Goal: Answer question/provide support: Share knowledge or assist other users

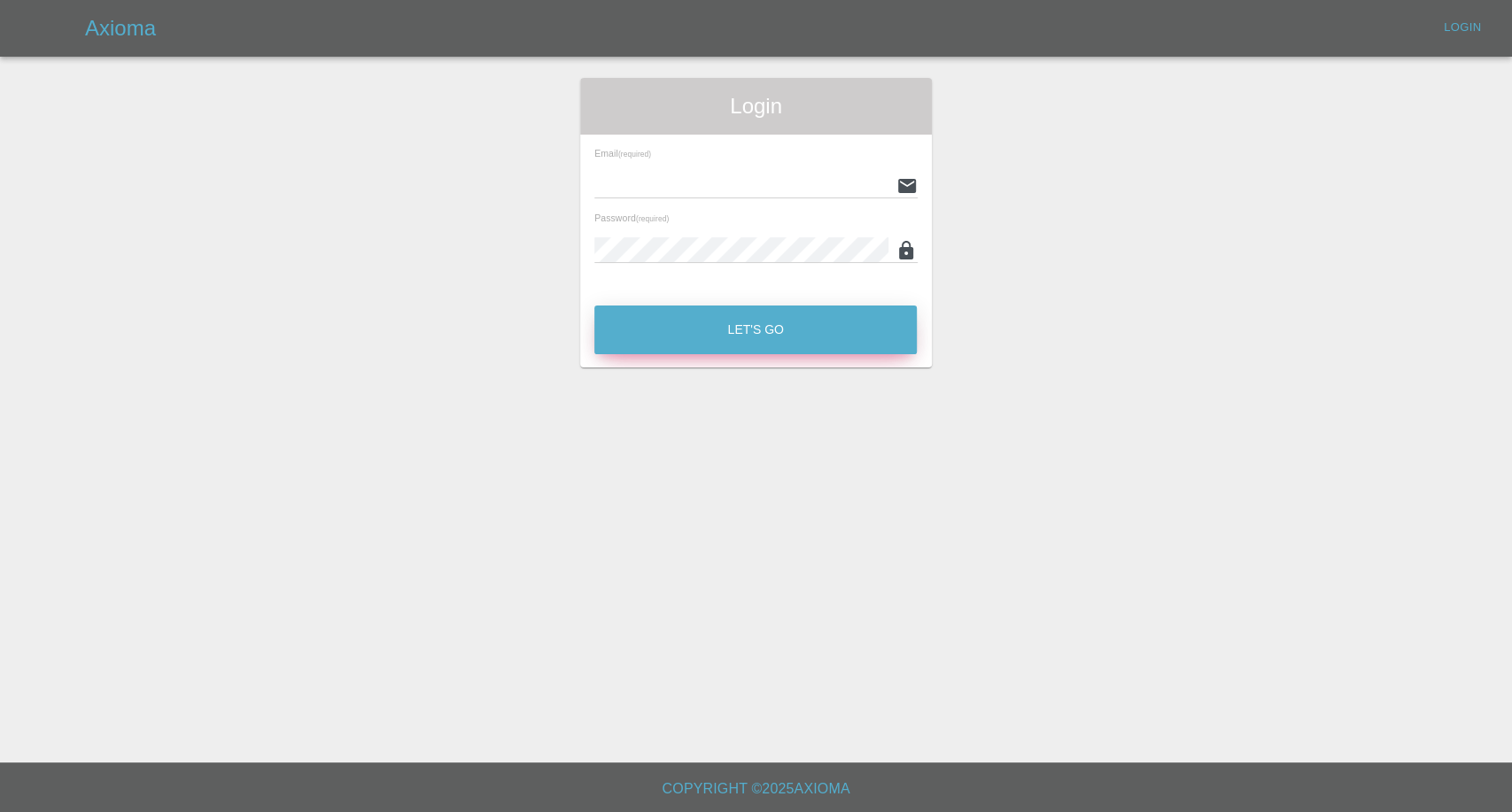
type input "[EMAIL_ADDRESS][DOMAIN_NAME]"
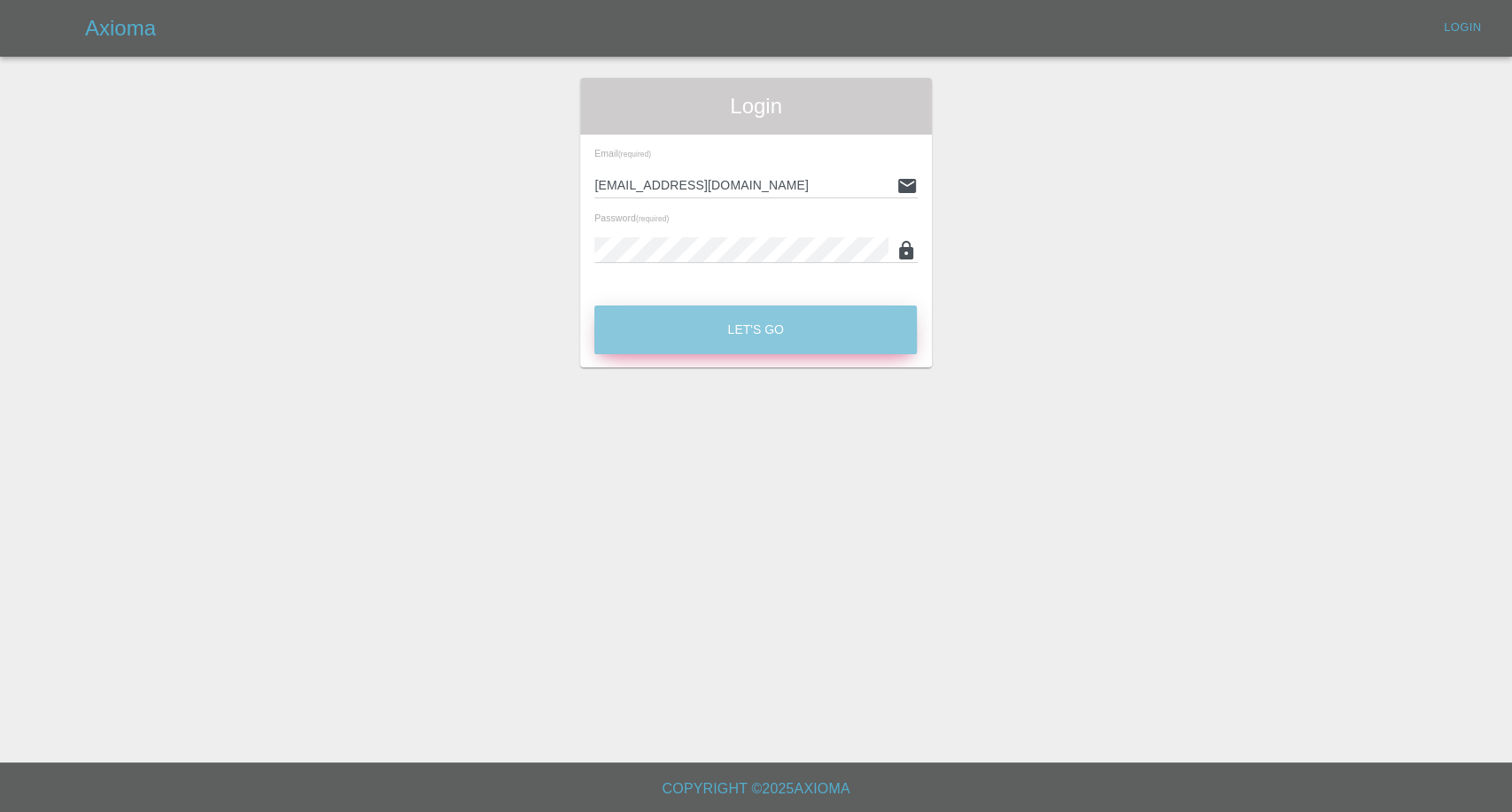
click at [654, 333] on button "Let's Go" at bounding box center [755, 330] width 322 height 49
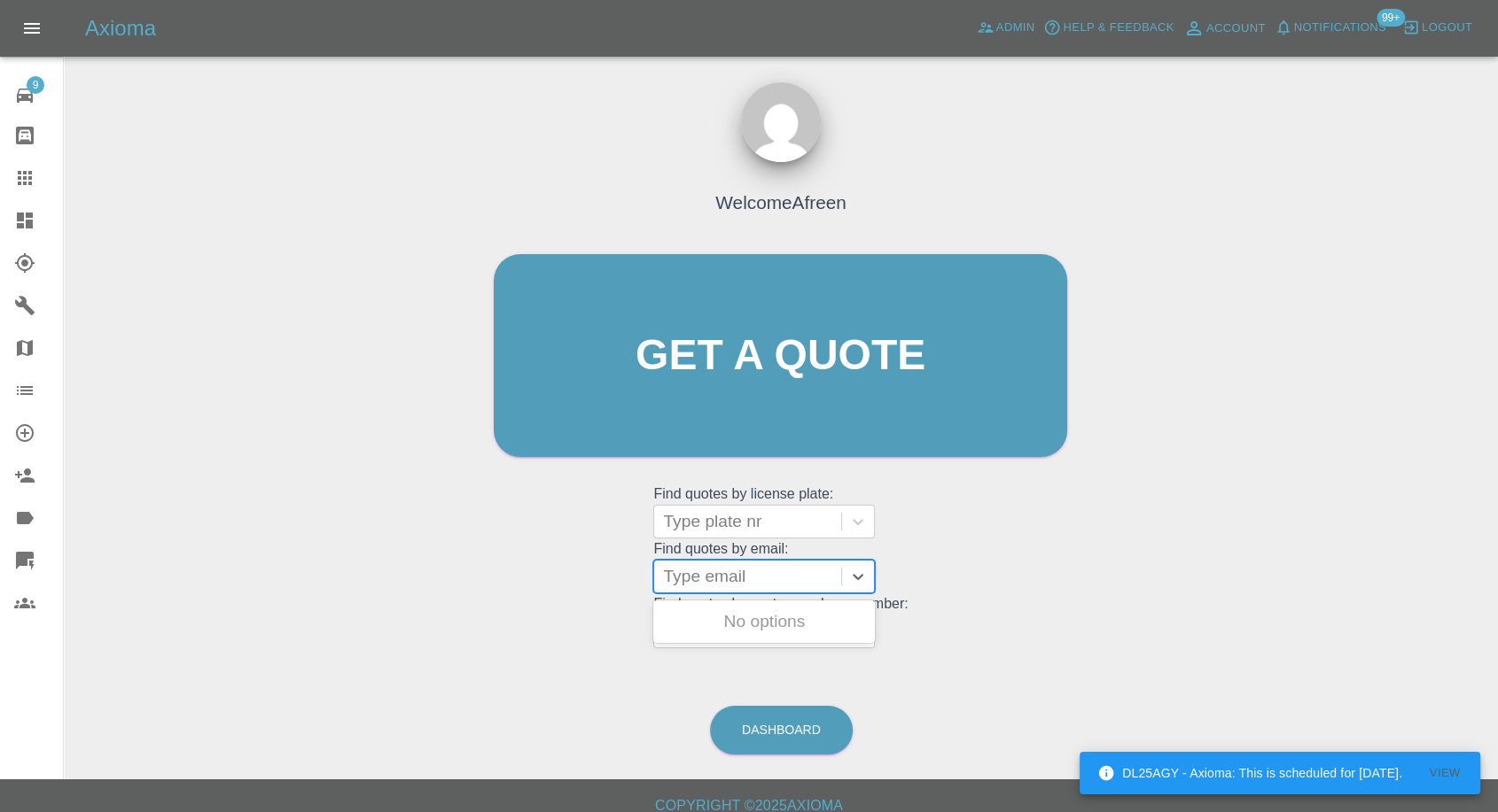
click at [785, 576] on div at bounding box center [747, 576] width 169 height 25
paste input ""[EMAIL_ADDRESS][DOMAIN_NAME]" <undefined>"
drag, startPoint x: 728, startPoint y: 568, endPoint x: 1479, endPoint y: 588, distance: 751.3
click at [1479, 588] on div "Welcome Afreen Get a quote Get a quote Find quotes by license plate: Type plate…" at bounding box center [781, 440] width 1406 height 636
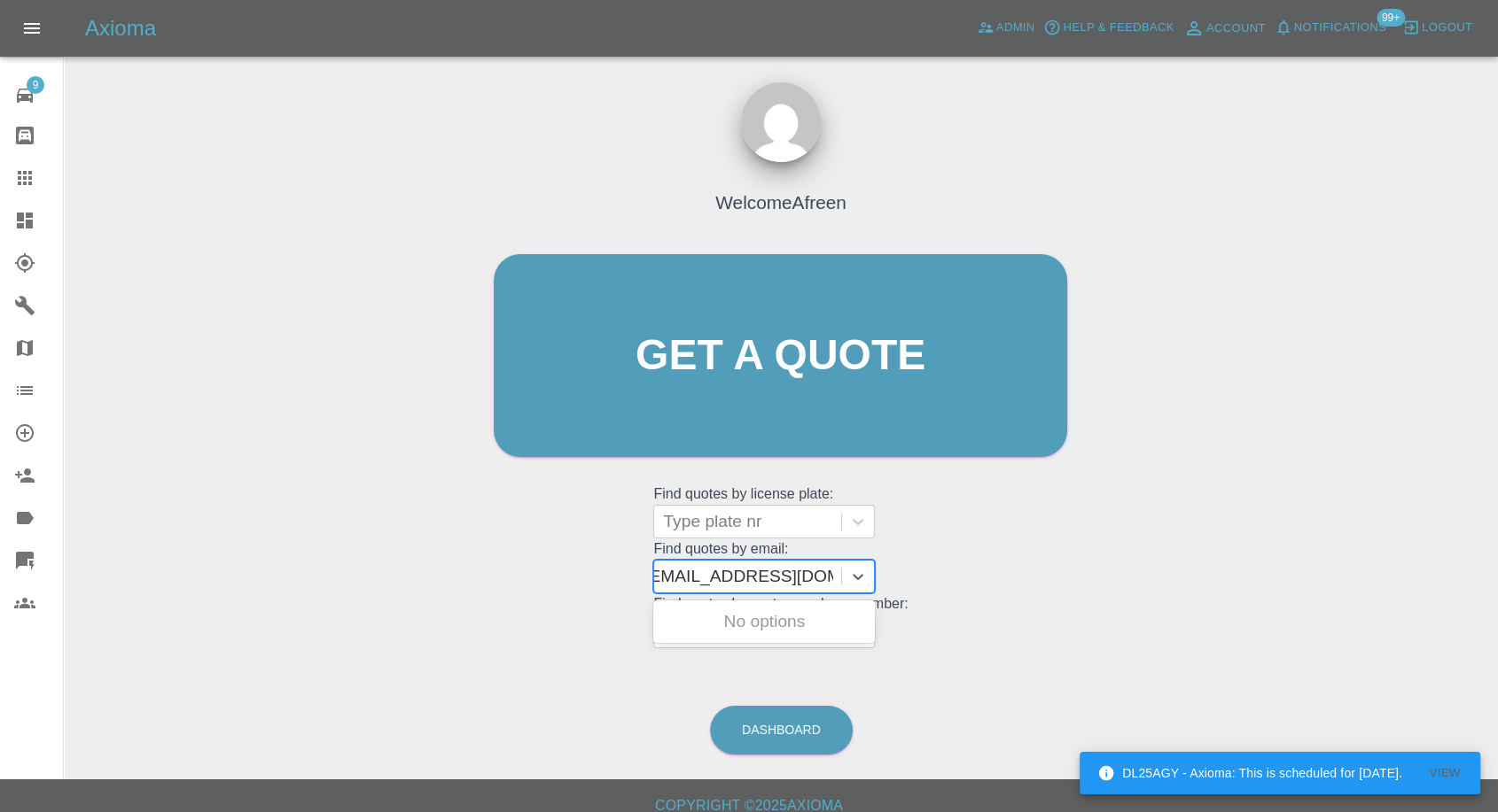
scroll to position [0, 9]
type input "[EMAIL_ADDRESS][DOMAIN_NAME]"
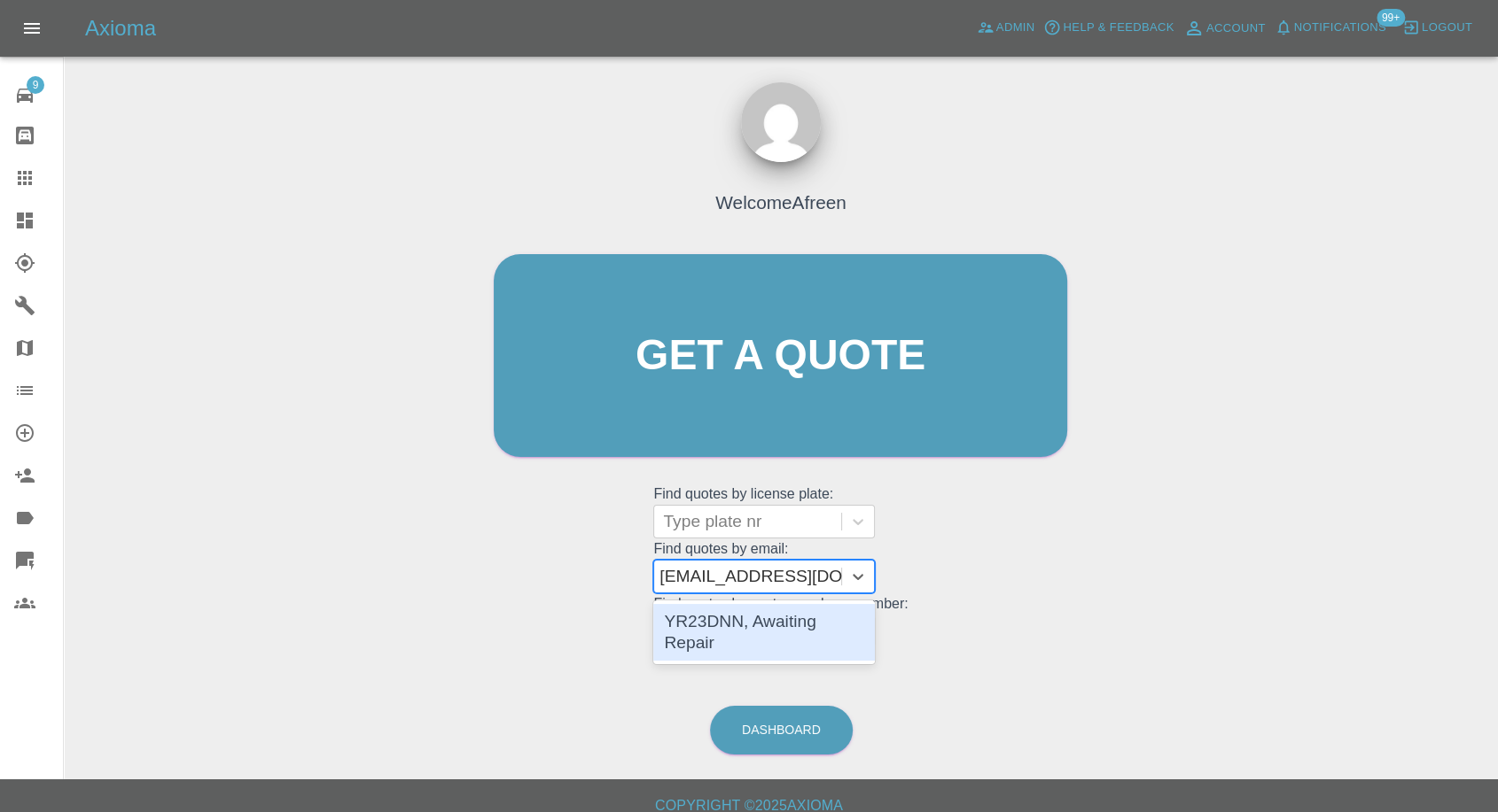
click at [786, 619] on div "YR23DNN, Awaiting Repair" at bounding box center [764, 633] width 221 height 57
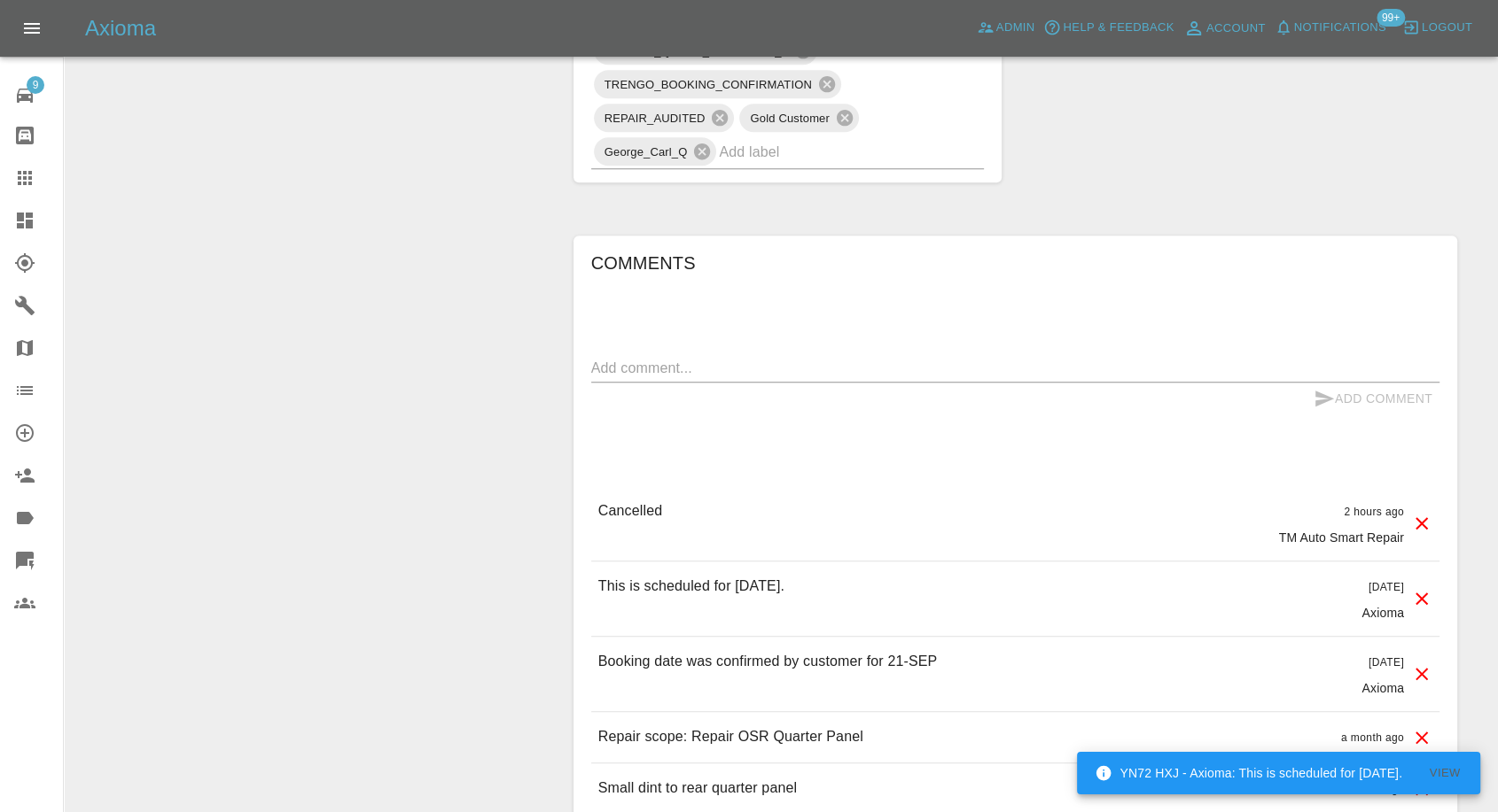
scroll to position [1280, 0]
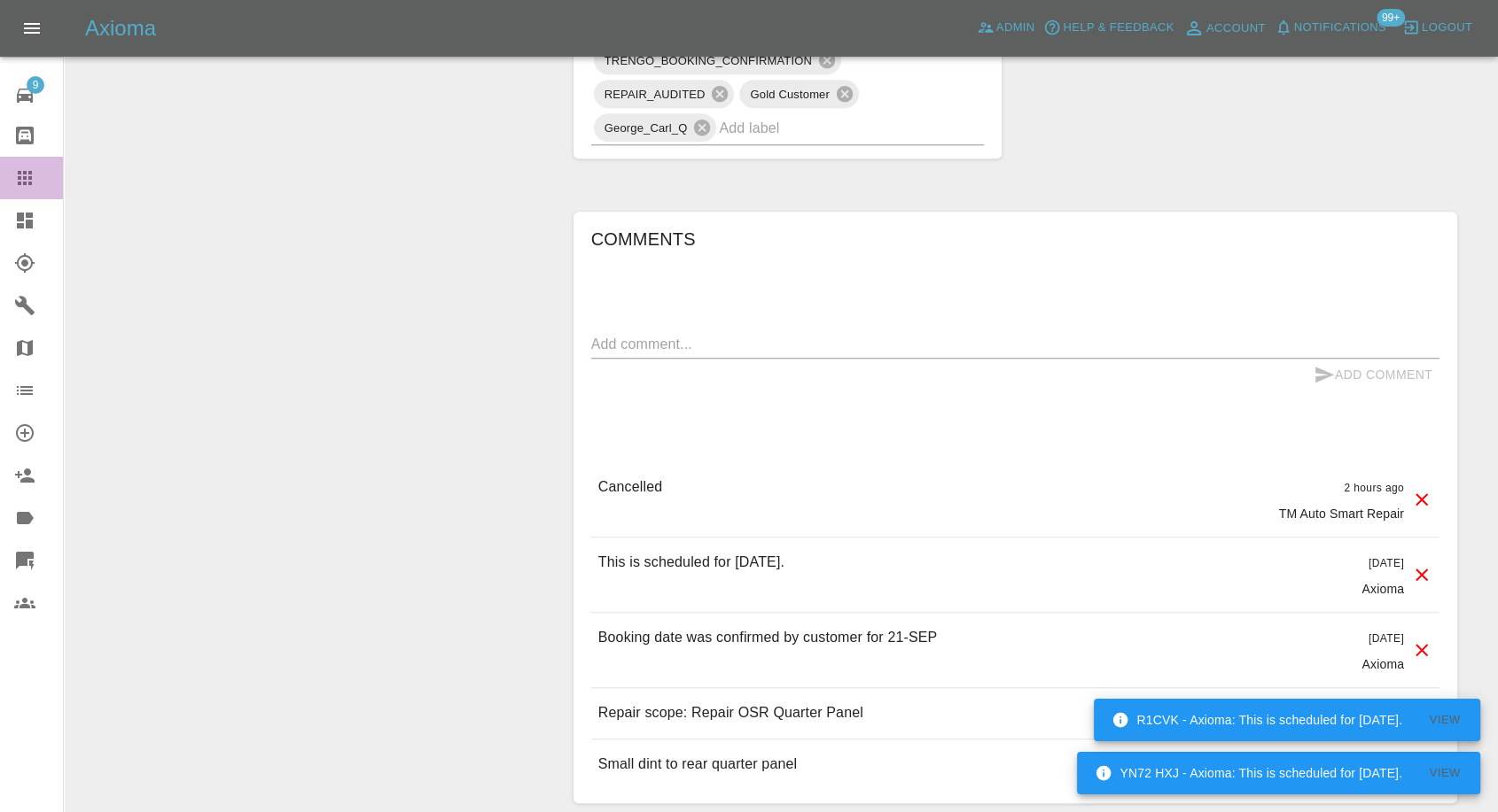
click at [21, 179] on icon at bounding box center [24, 177] width 21 height 21
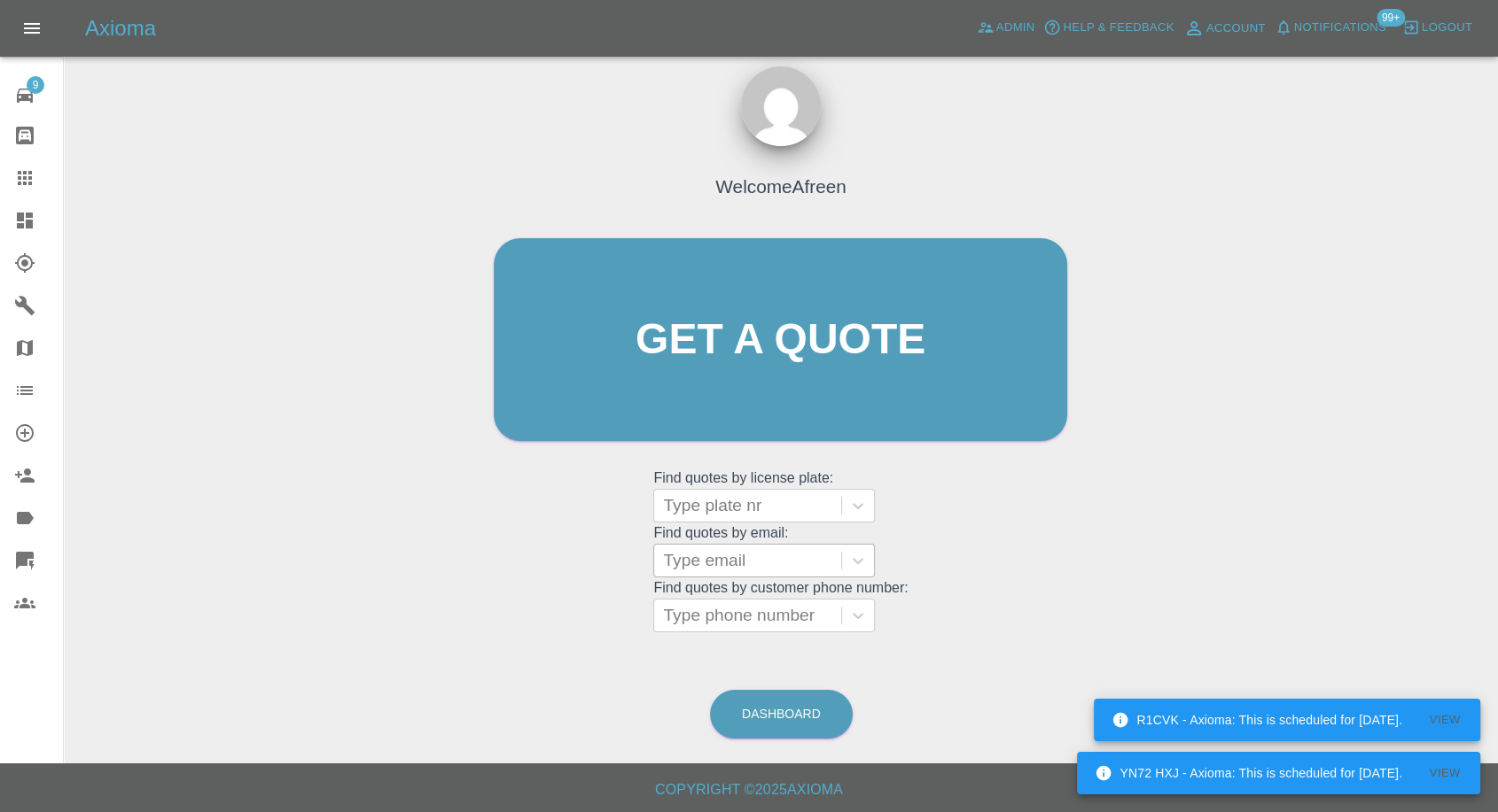
click at [728, 560] on div at bounding box center [747, 560] width 169 height 25
paste input ""[EMAIL_ADDRESS][DOMAIN_NAME]" <undefined>"
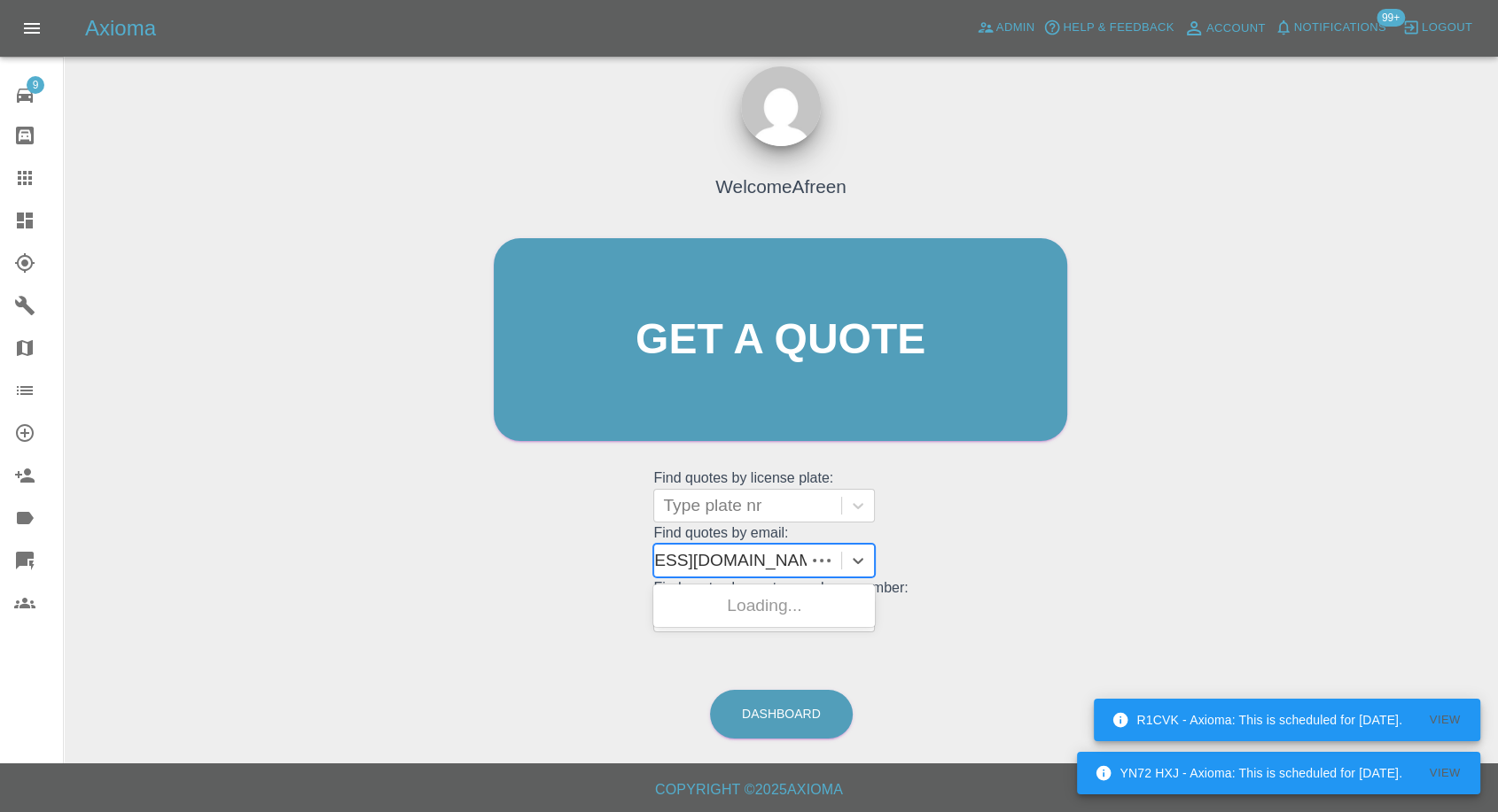
scroll to position [0, 106]
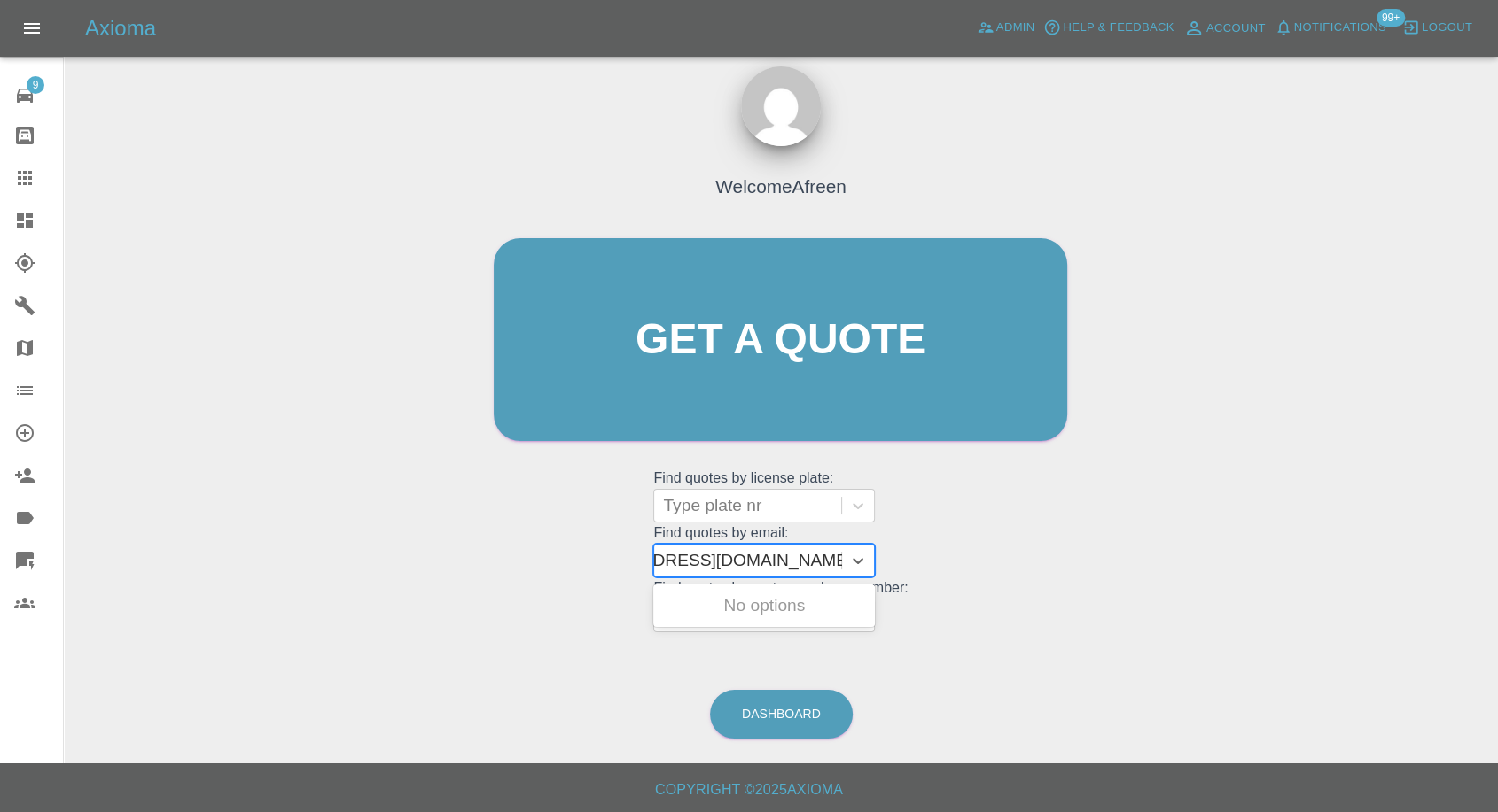
drag, startPoint x: 729, startPoint y: 555, endPoint x: 1281, endPoint y: 552, distance: 552.0
click at [1281, 552] on div "Welcome Afreen Get a quote Get a quote Find quotes by license plate: Type plate…" at bounding box center [781, 424] width 1406 height 636
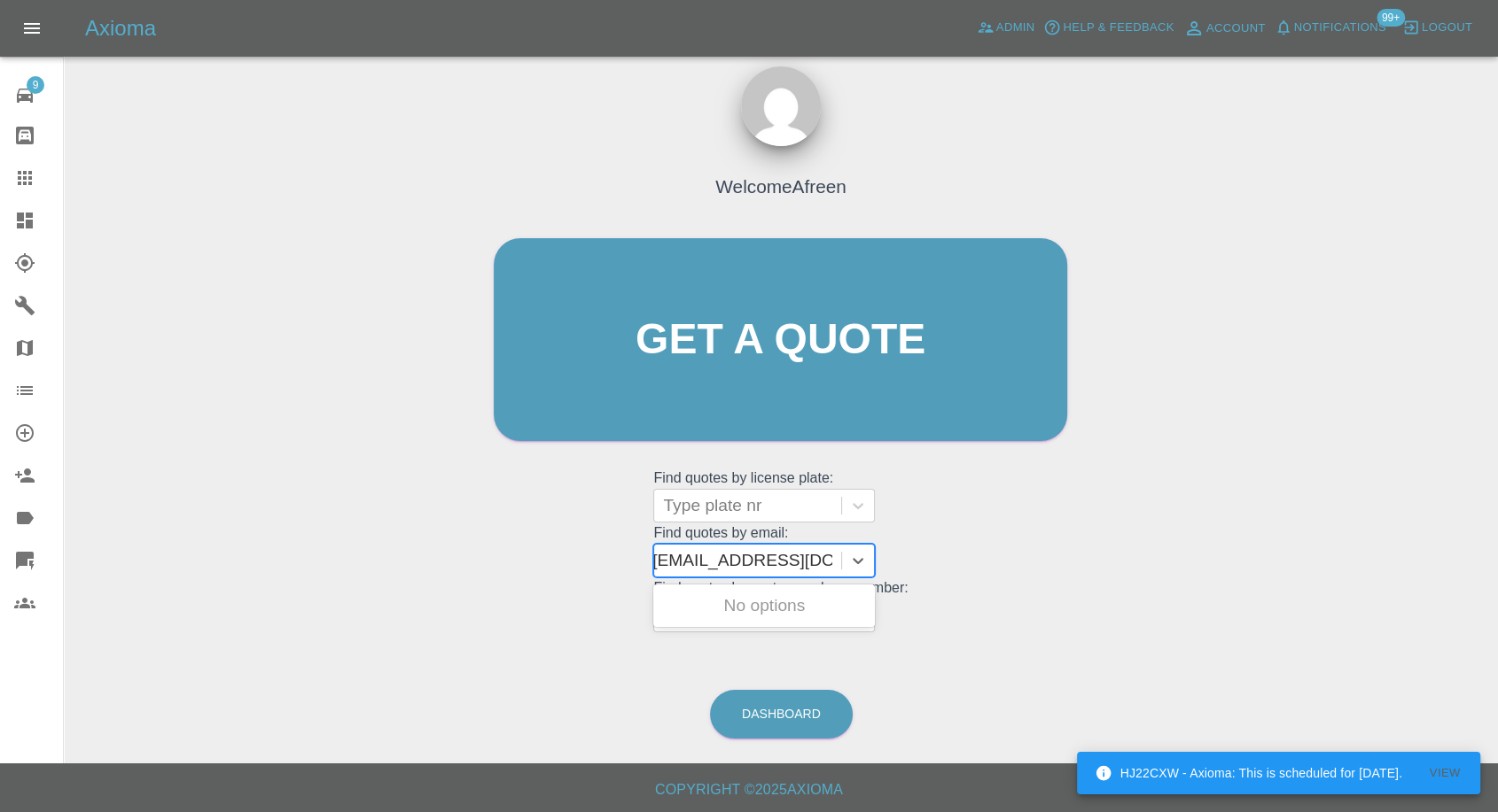
scroll to position [0, 1]
type input "[EMAIL_ADDRESS][DOMAIN_NAME]"
click at [835, 597] on div "CA18CCC, Awaiting Repair" at bounding box center [764, 616] width 221 height 57
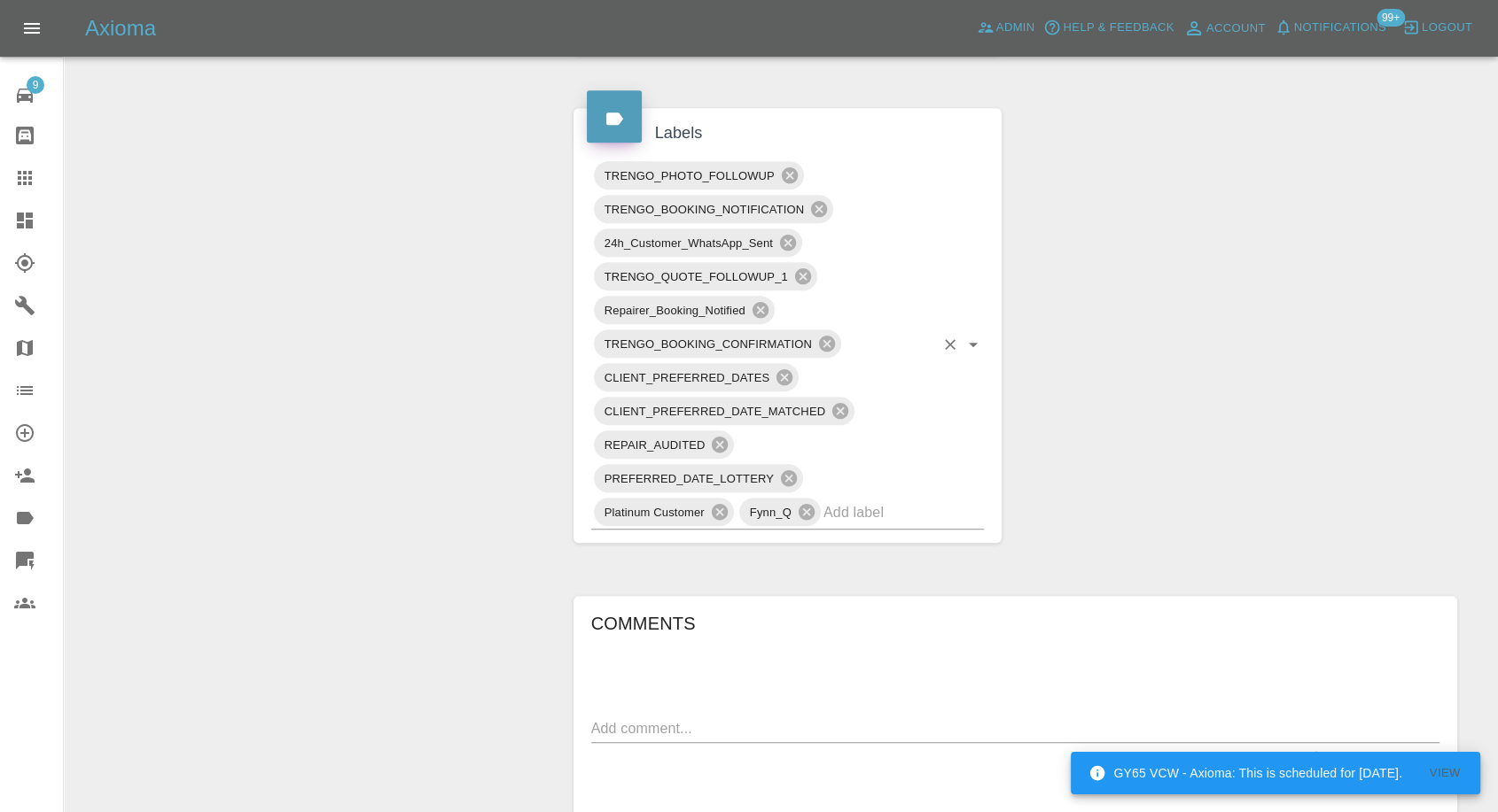
scroll to position [1280, 0]
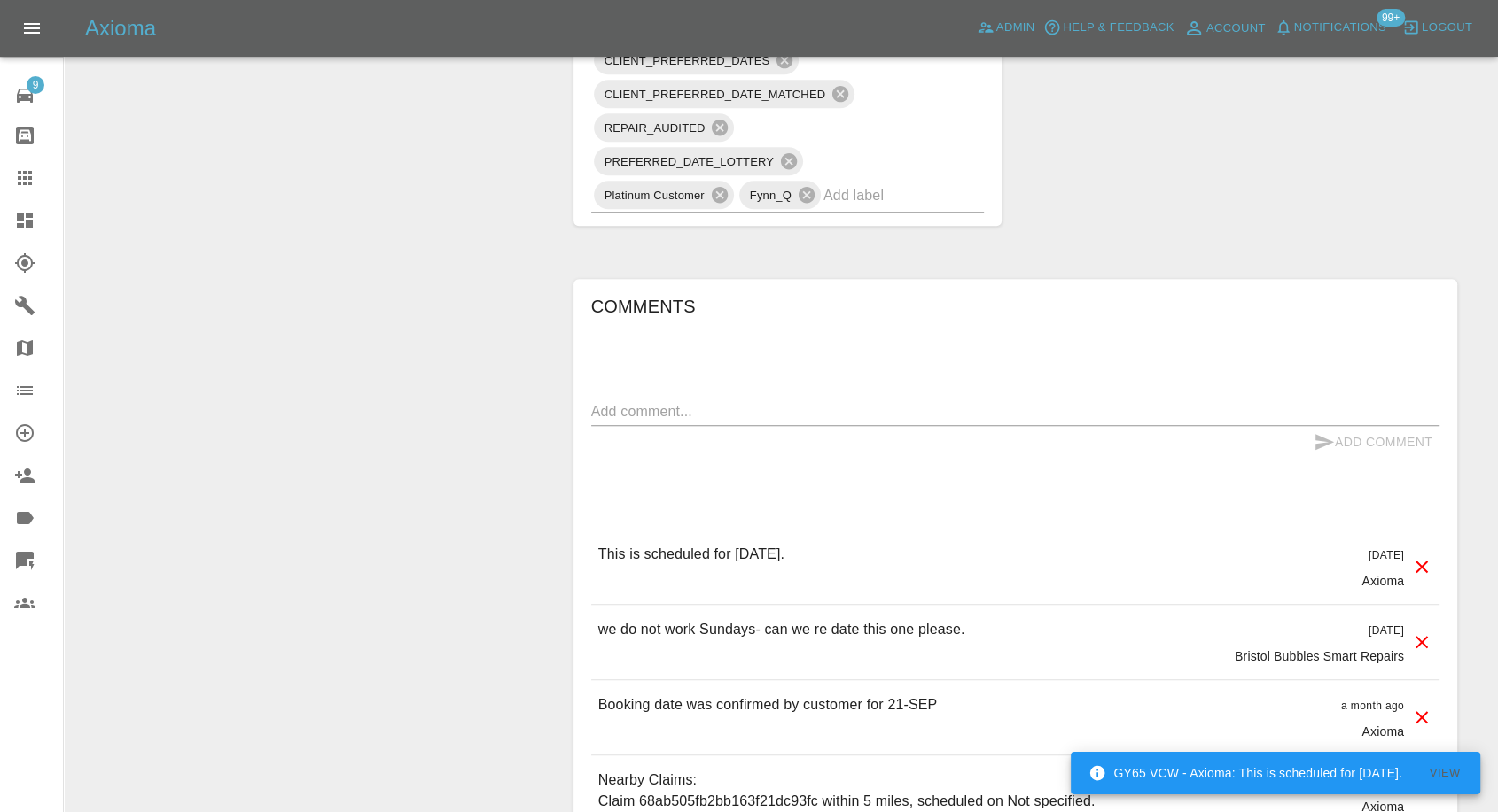
drag, startPoint x: 31, startPoint y: 172, endPoint x: 47, endPoint y: 190, distance: 24.1
click at [31, 172] on icon at bounding box center [24, 177] width 14 height 14
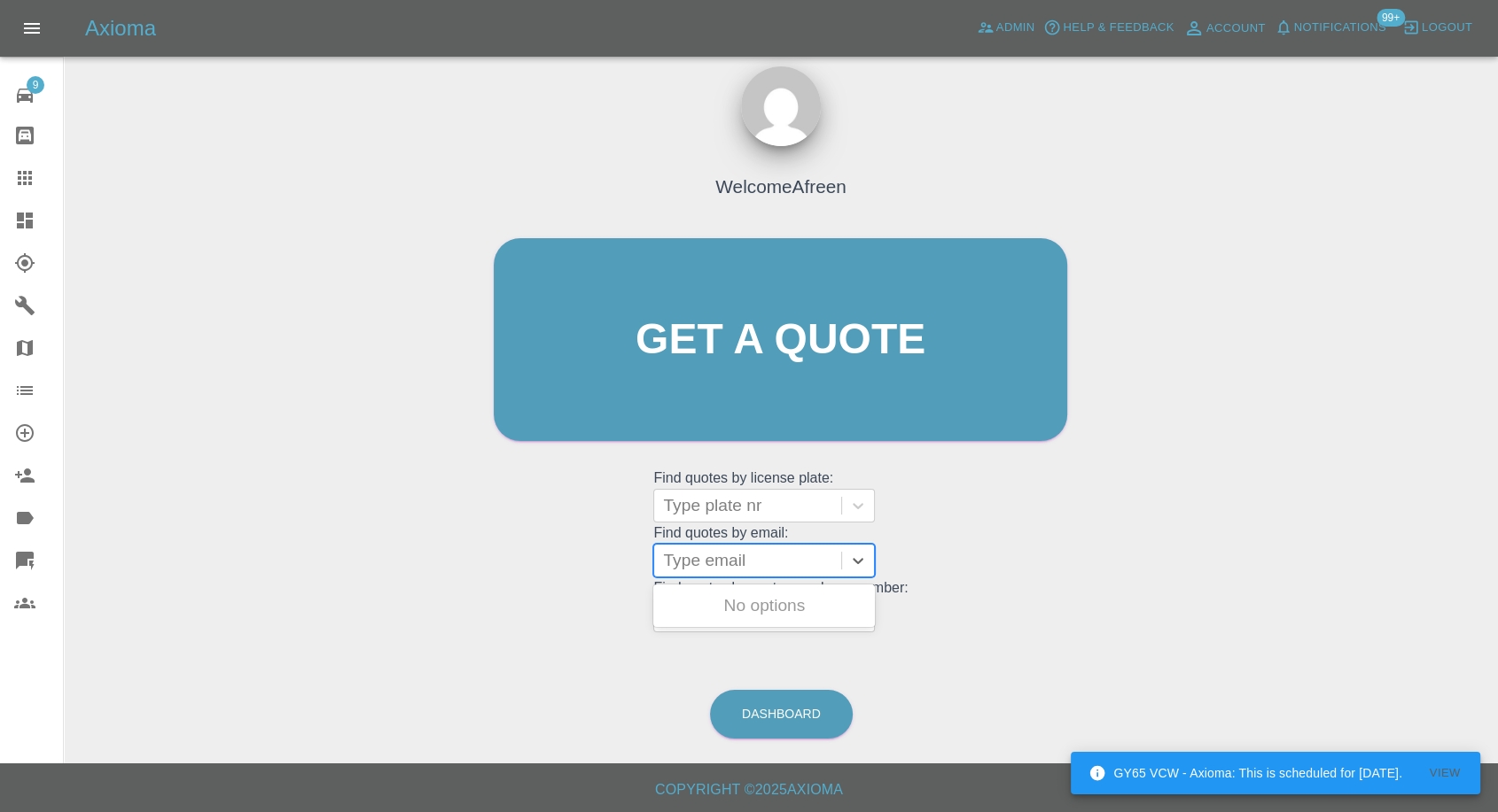
click at [740, 564] on div at bounding box center [747, 560] width 169 height 25
paste input ""[EMAIL_ADDRESS][DOMAIN_NAME]" <undefined>"
drag, startPoint x: 731, startPoint y: 560, endPoint x: 1044, endPoint y: 566, distance: 313.1
click at [1043, 566] on div "Welcome Afreen Get a quote Get a quote Find quotes by license plate: Type plate…" at bounding box center [780, 374] width 610 height 536
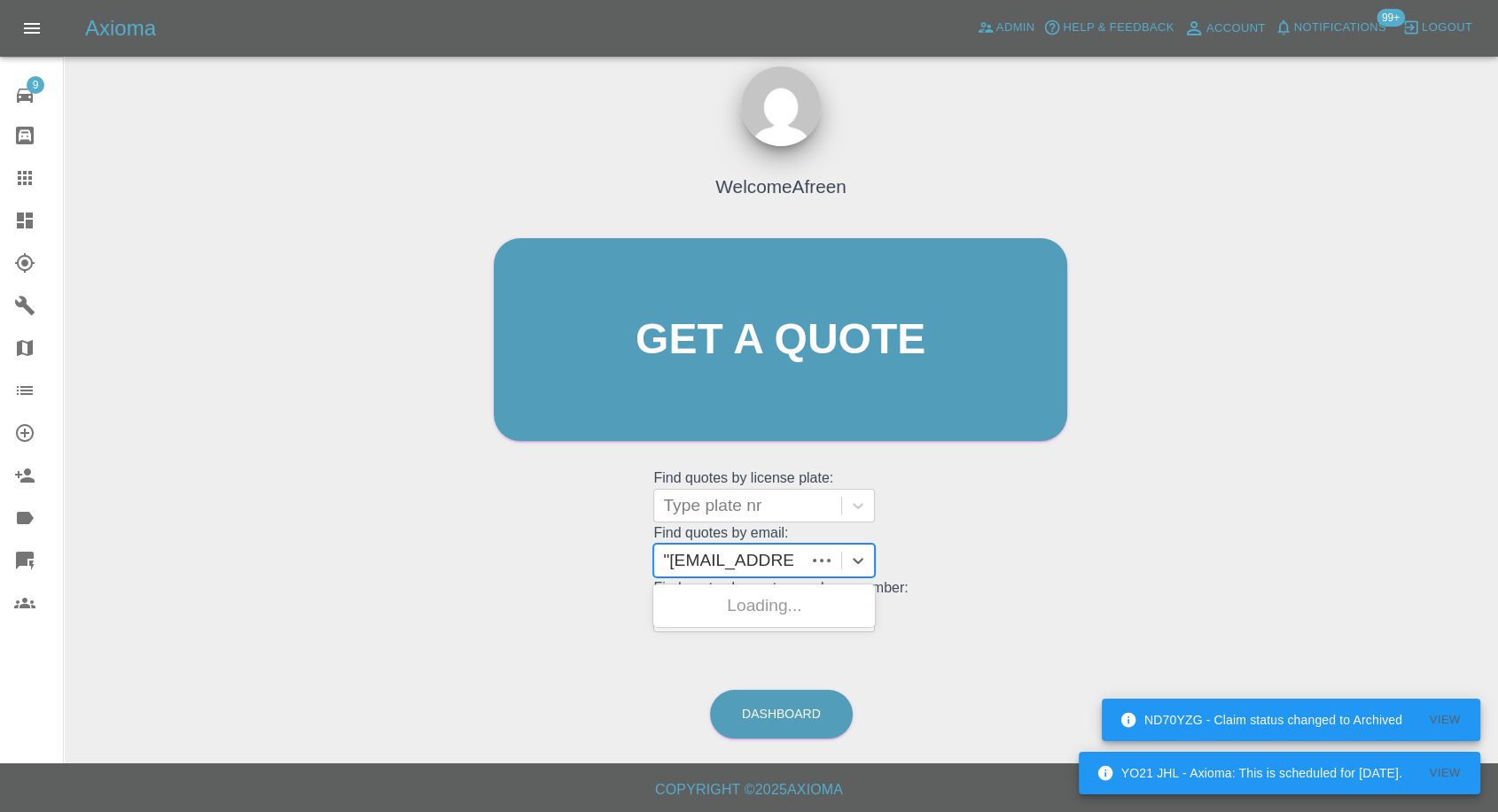
scroll to position [0, 0]
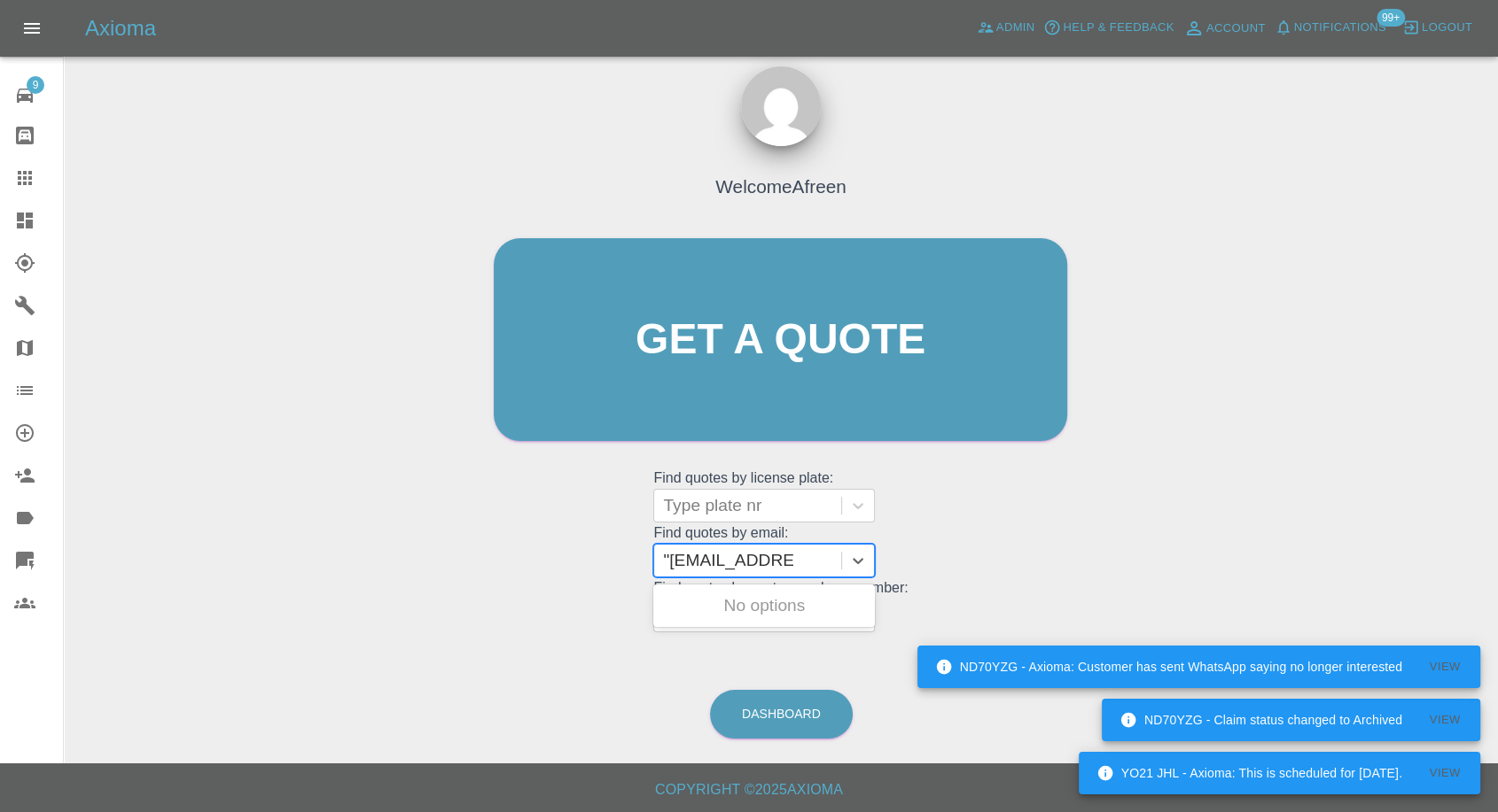
type input "[EMAIL_ADDRESS][DOMAIN_NAME]"
click at [721, 613] on div "PE64 PVA, Awaiting Repair" at bounding box center [764, 616] width 221 height 57
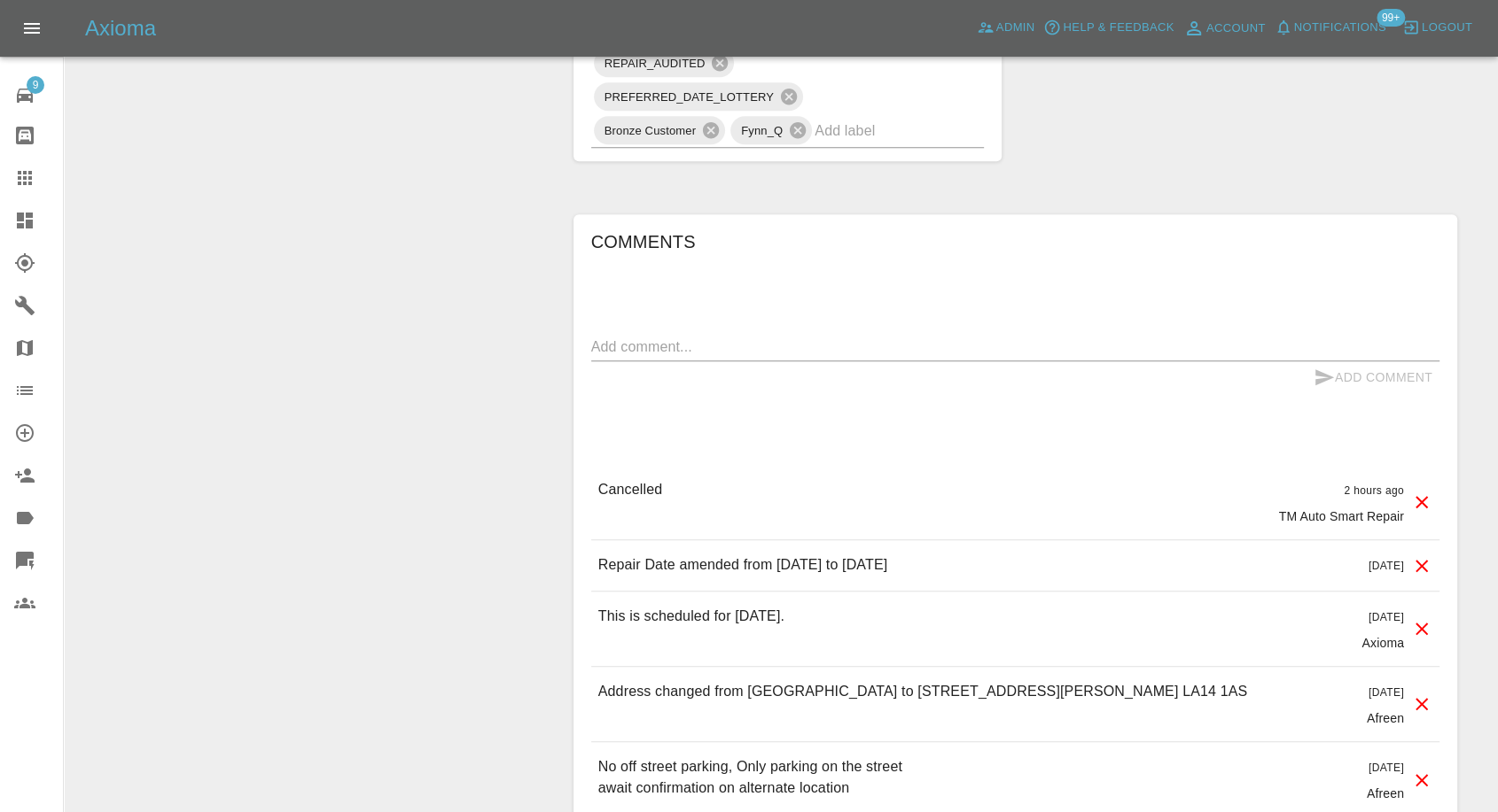
scroll to position [1574, 0]
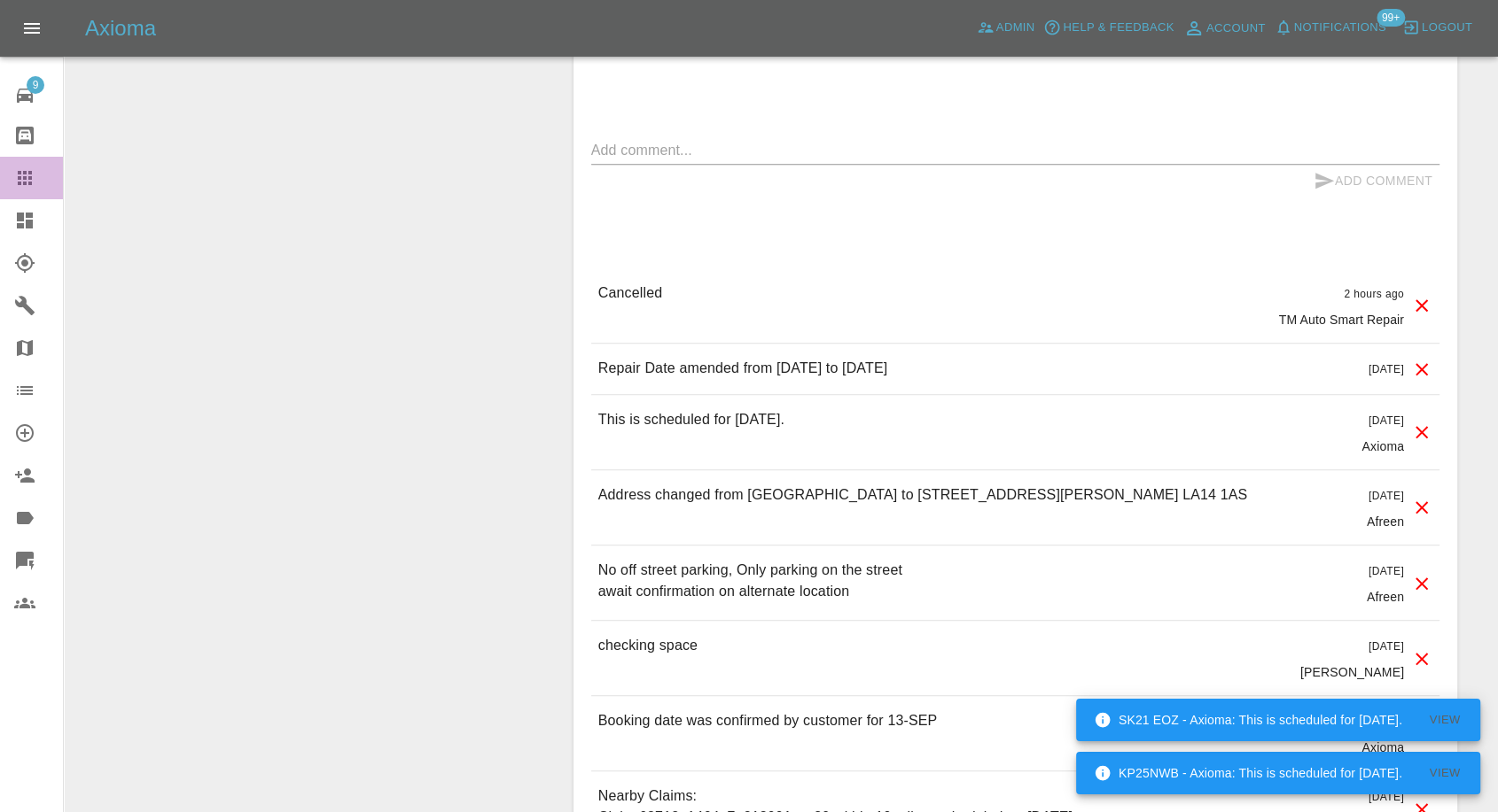
click at [28, 181] on icon at bounding box center [24, 177] width 21 height 21
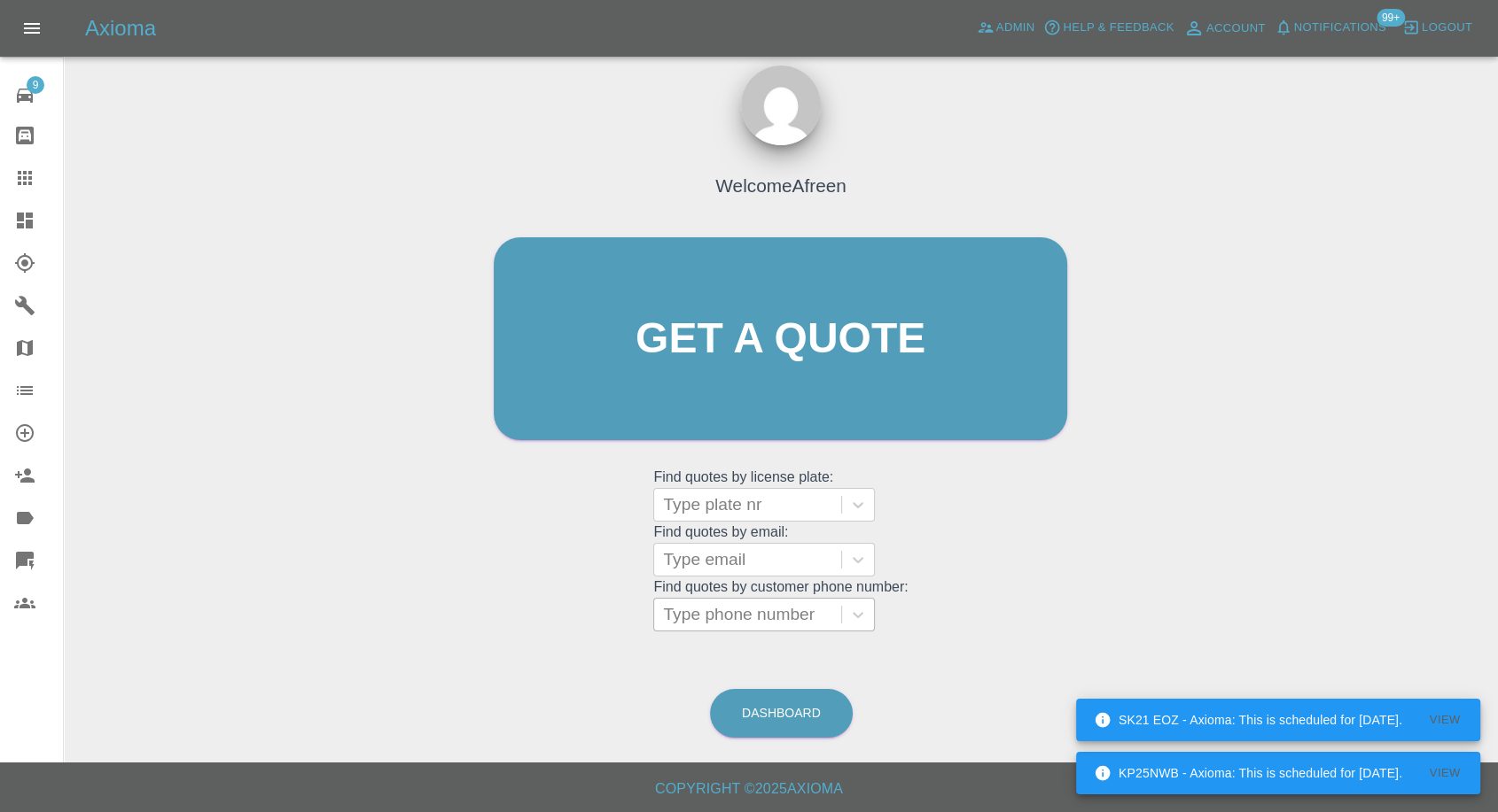
scroll to position [16, 0]
click at [735, 562] on div at bounding box center [747, 560] width 169 height 25
paste input ""[EMAIL_ADDRESS][DOMAIN_NAME]" <undefined>"
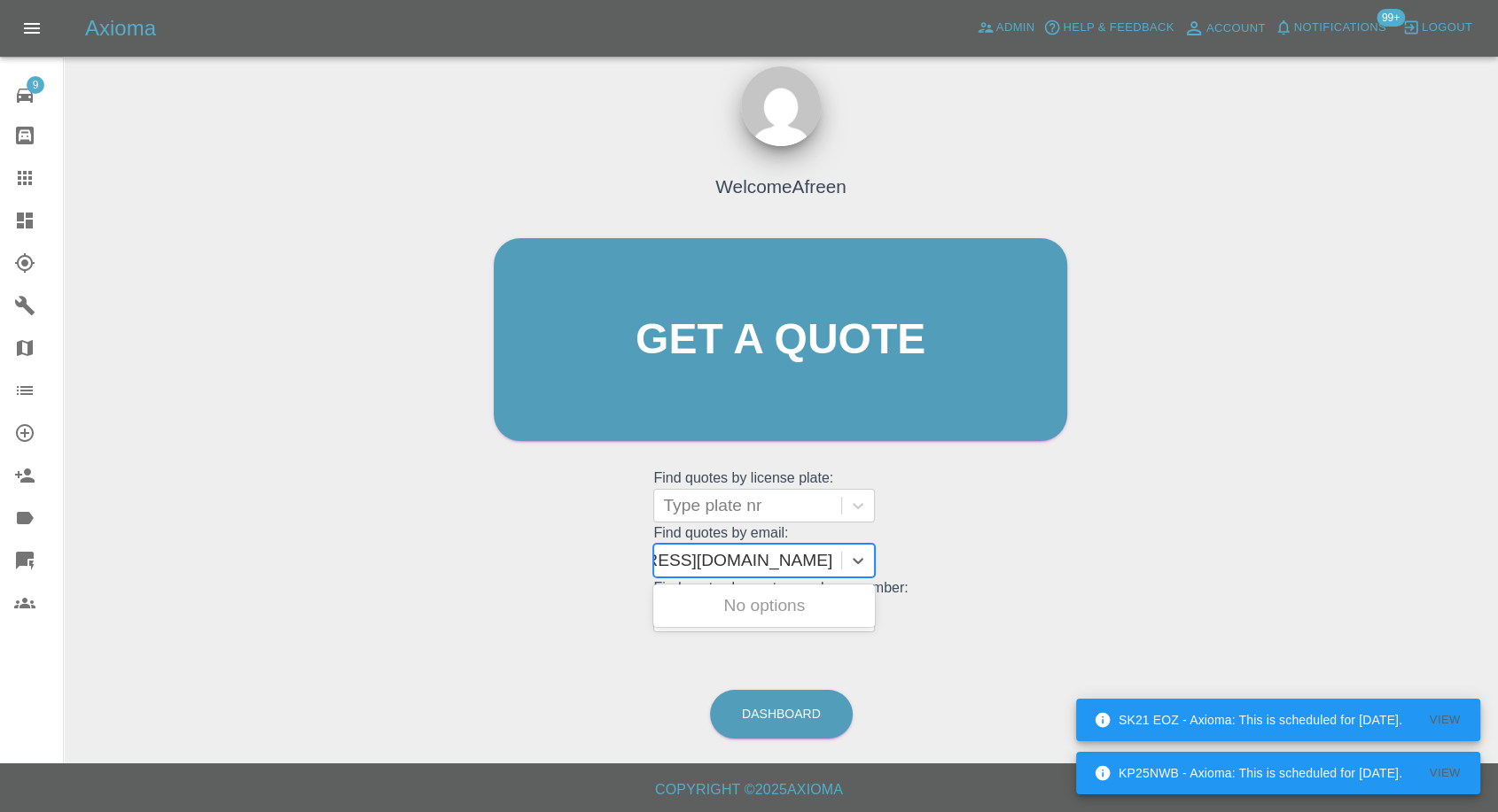
scroll to position [0, 113]
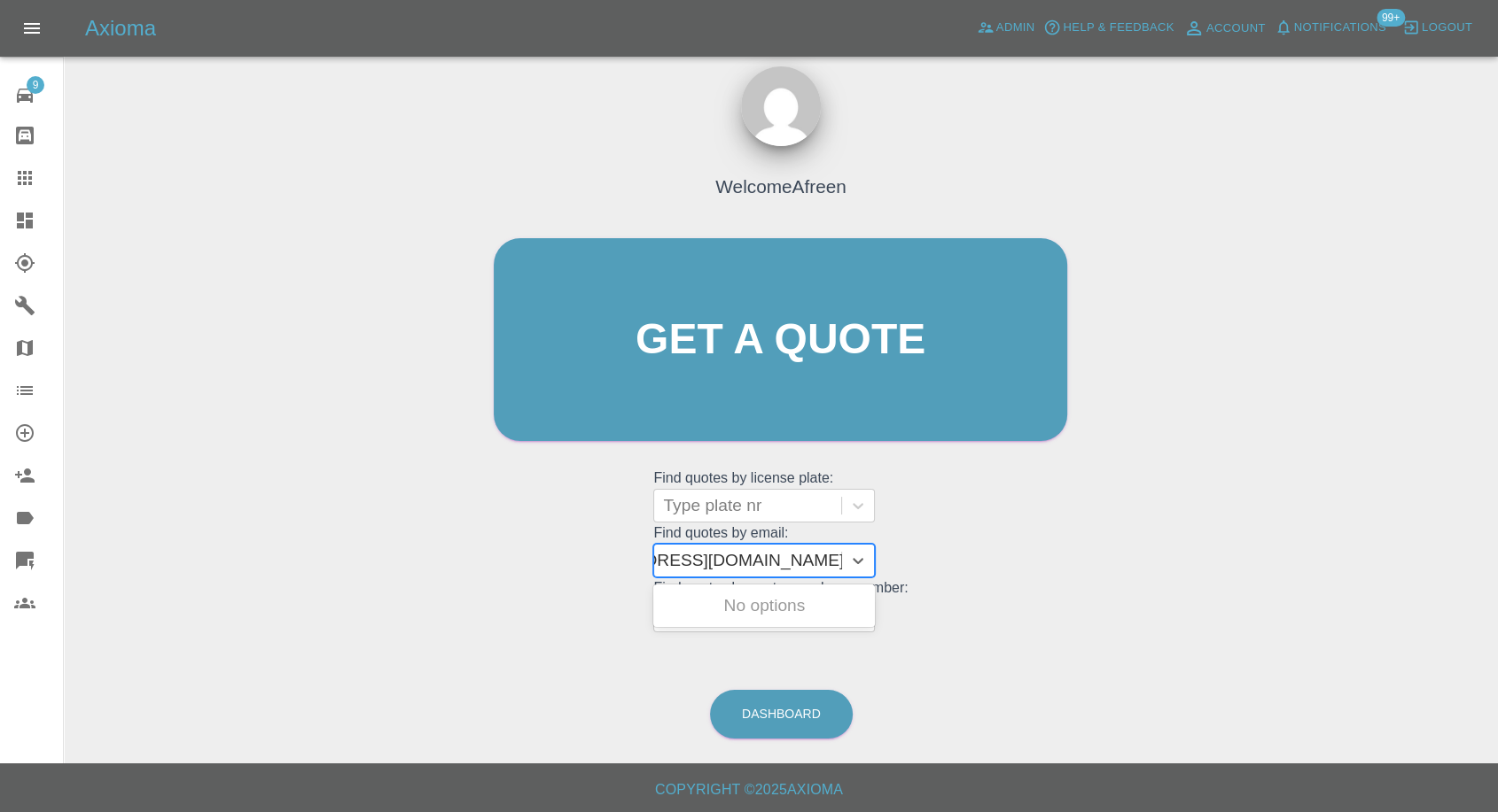
click at [724, 560] on input ""[EMAIL_ADDRESS][DOMAIN_NAME]" <undefined>" at bounding box center [697, 560] width 294 height 21
drag, startPoint x: 724, startPoint y: 560, endPoint x: 1096, endPoint y: 558, distance: 372.0
click at [1094, 560] on div "Welcome Afreen Get a quote Get a quote Find quotes by license plate: Type plate…" at bounding box center [781, 424] width 1406 height 636
type input "[EMAIL_ADDRESS][DOMAIN_NAME]"
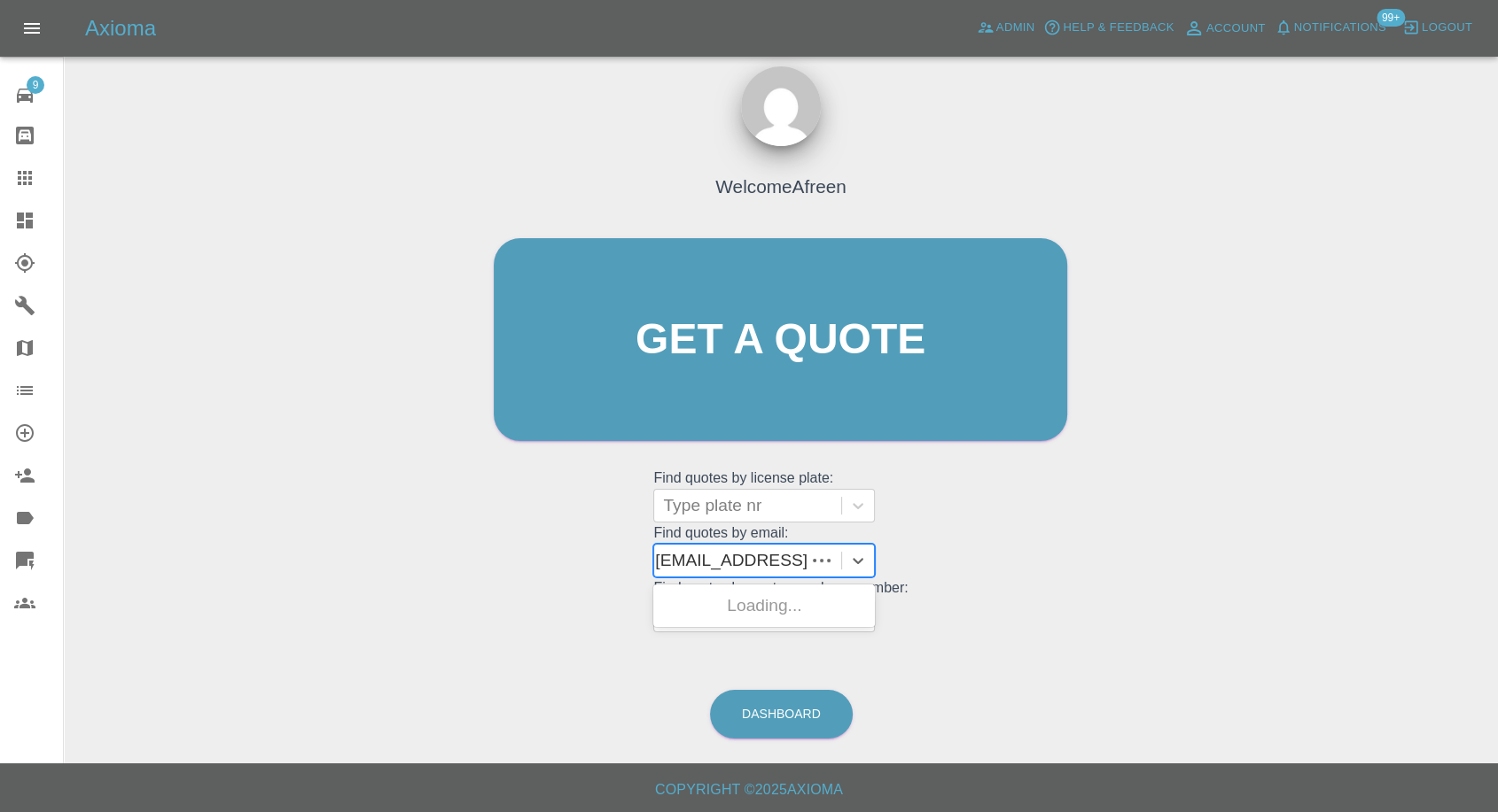
scroll to position [0, 5]
click at [711, 609] on div "RANGE ROVER EVOQUE, Awaiting Repair" at bounding box center [764, 616] width 221 height 57
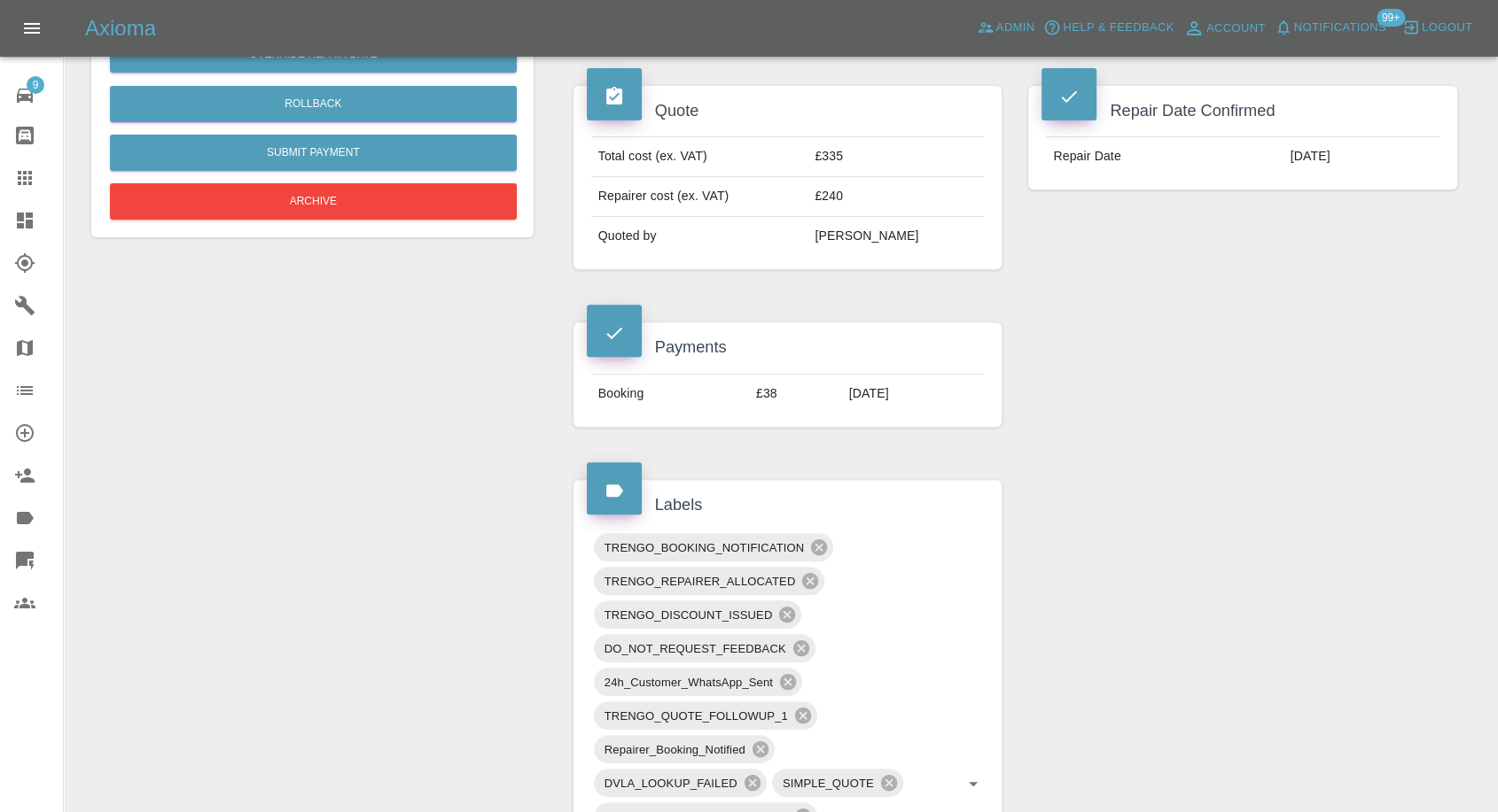
scroll to position [491, 0]
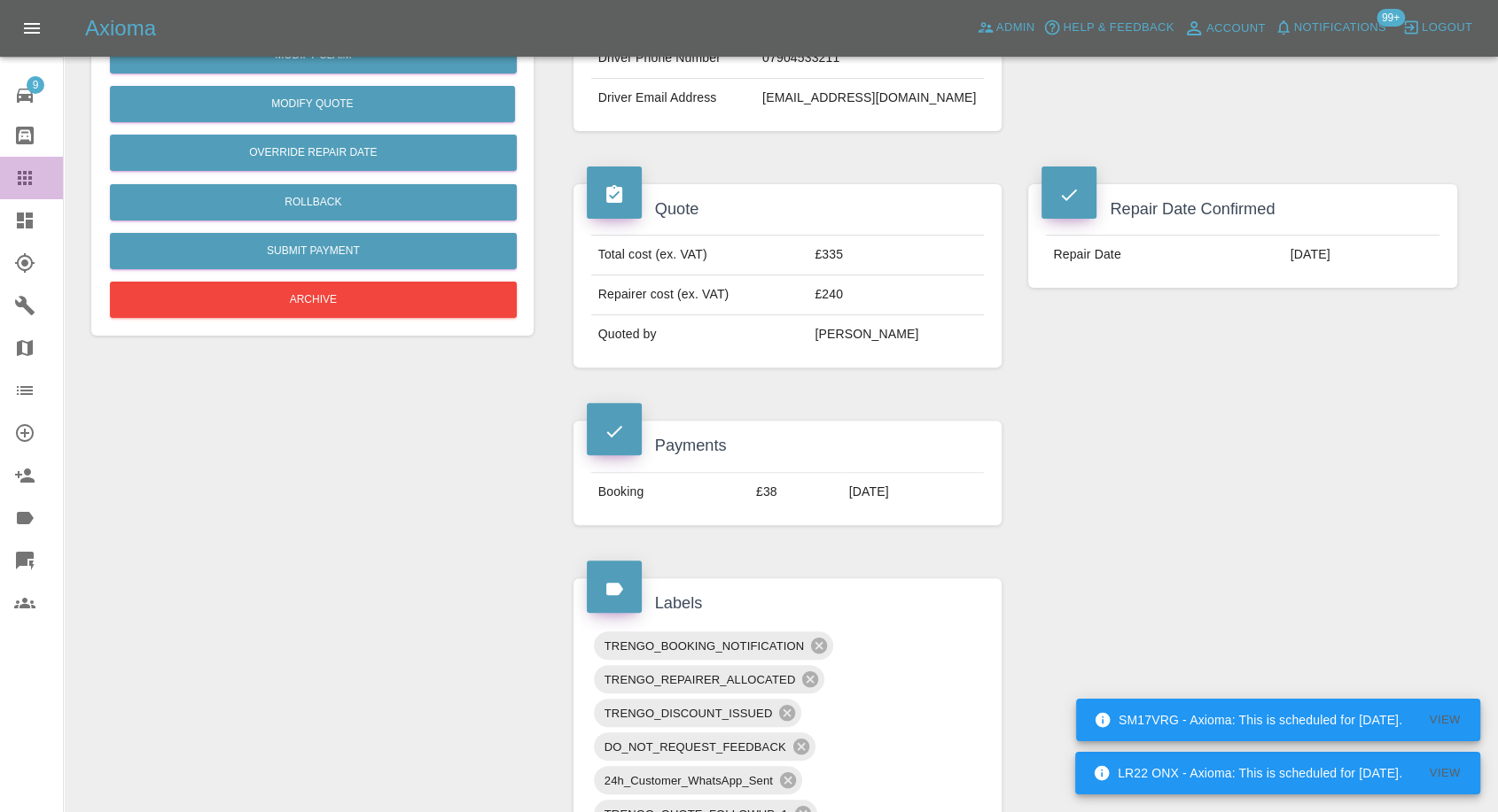
click at [39, 171] on div at bounding box center [39, 177] width 50 height 21
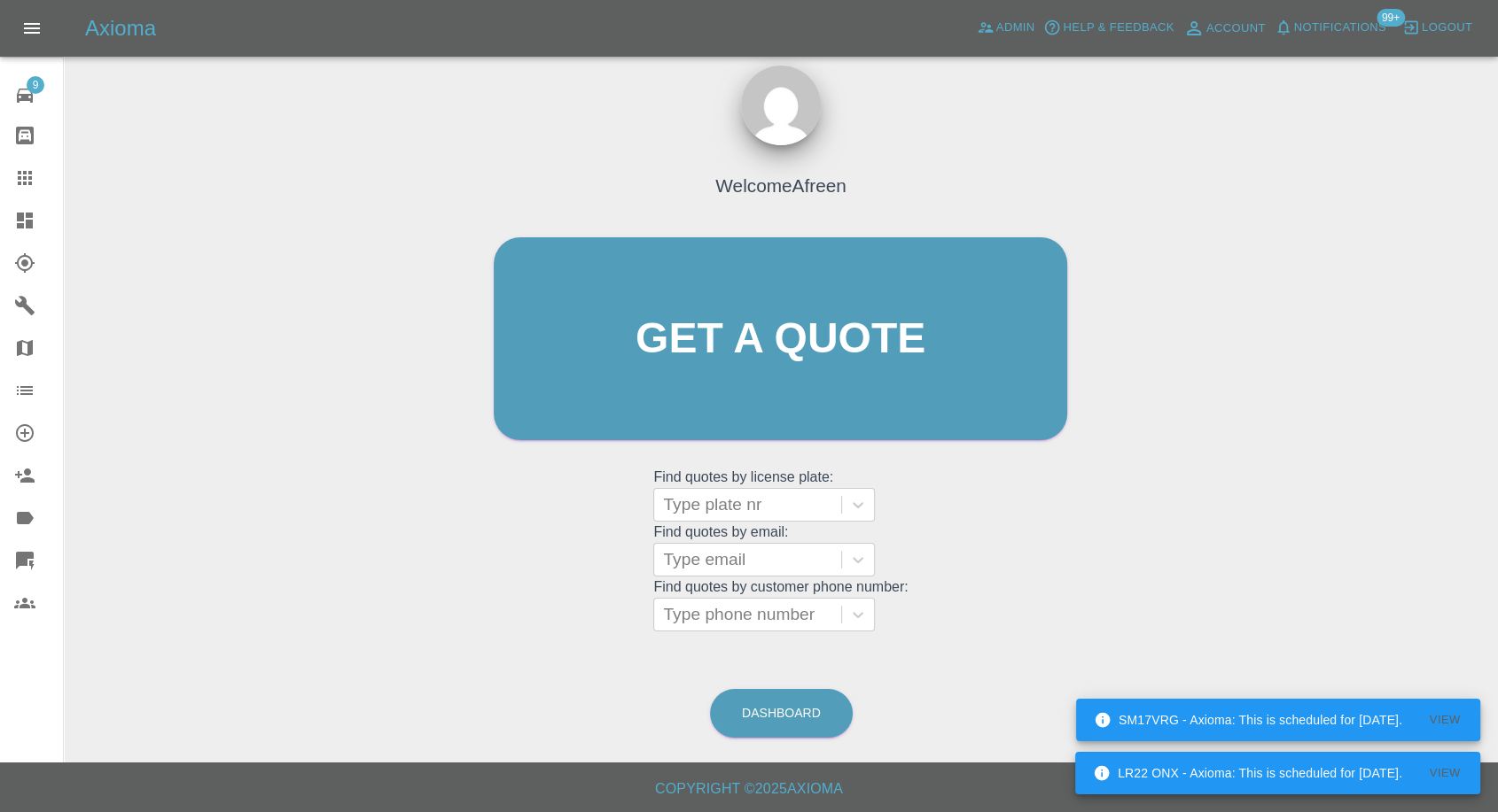
scroll to position [16, 0]
click at [721, 563] on div at bounding box center [747, 560] width 169 height 25
paste input ""[EMAIL_ADDRESS][DOMAIN_NAME]" <undefined>"
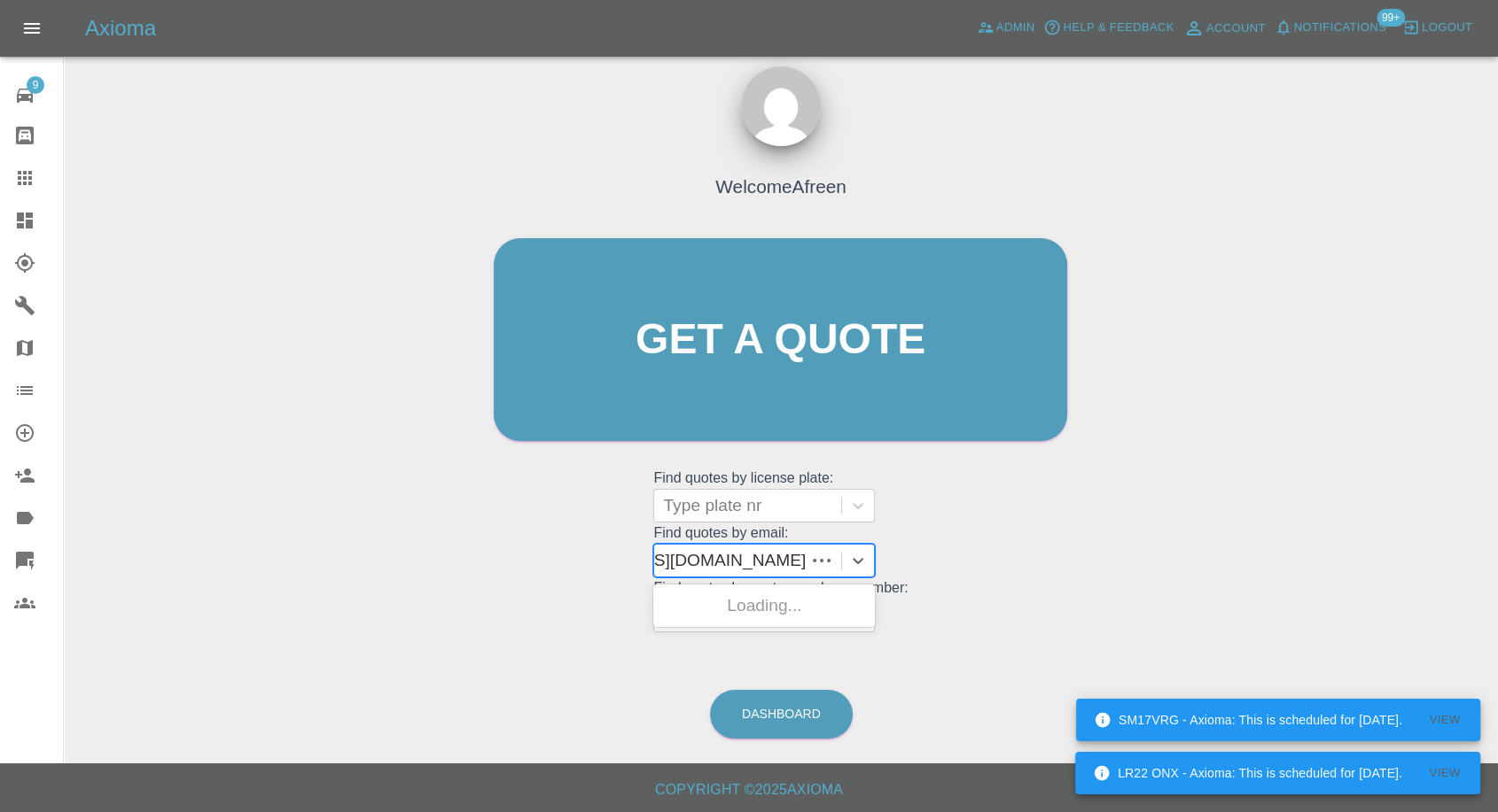
scroll to position [0, 129]
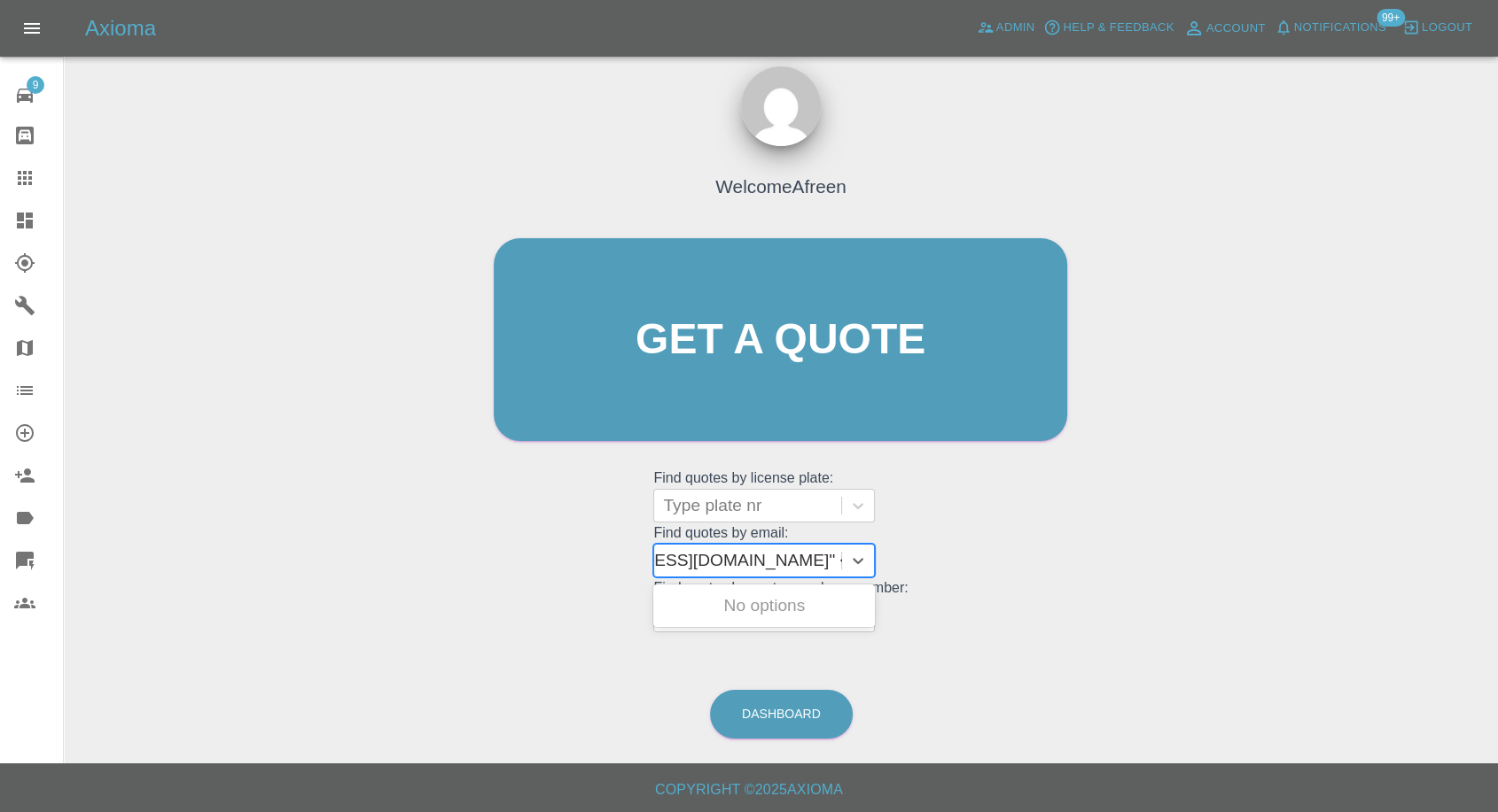
drag, startPoint x: 724, startPoint y: 558, endPoint x: 1462, endPoint y: 595, distance: 738.9
click at [1462, 595] on div "Welcome Afreen Get a quote Get a quote Find quotes by license plate: Type plate…" at bounding box center [781, 424] width 1406 height 636
type input "[EMAIL_ADDRESS][DOMAIN_NAME]"
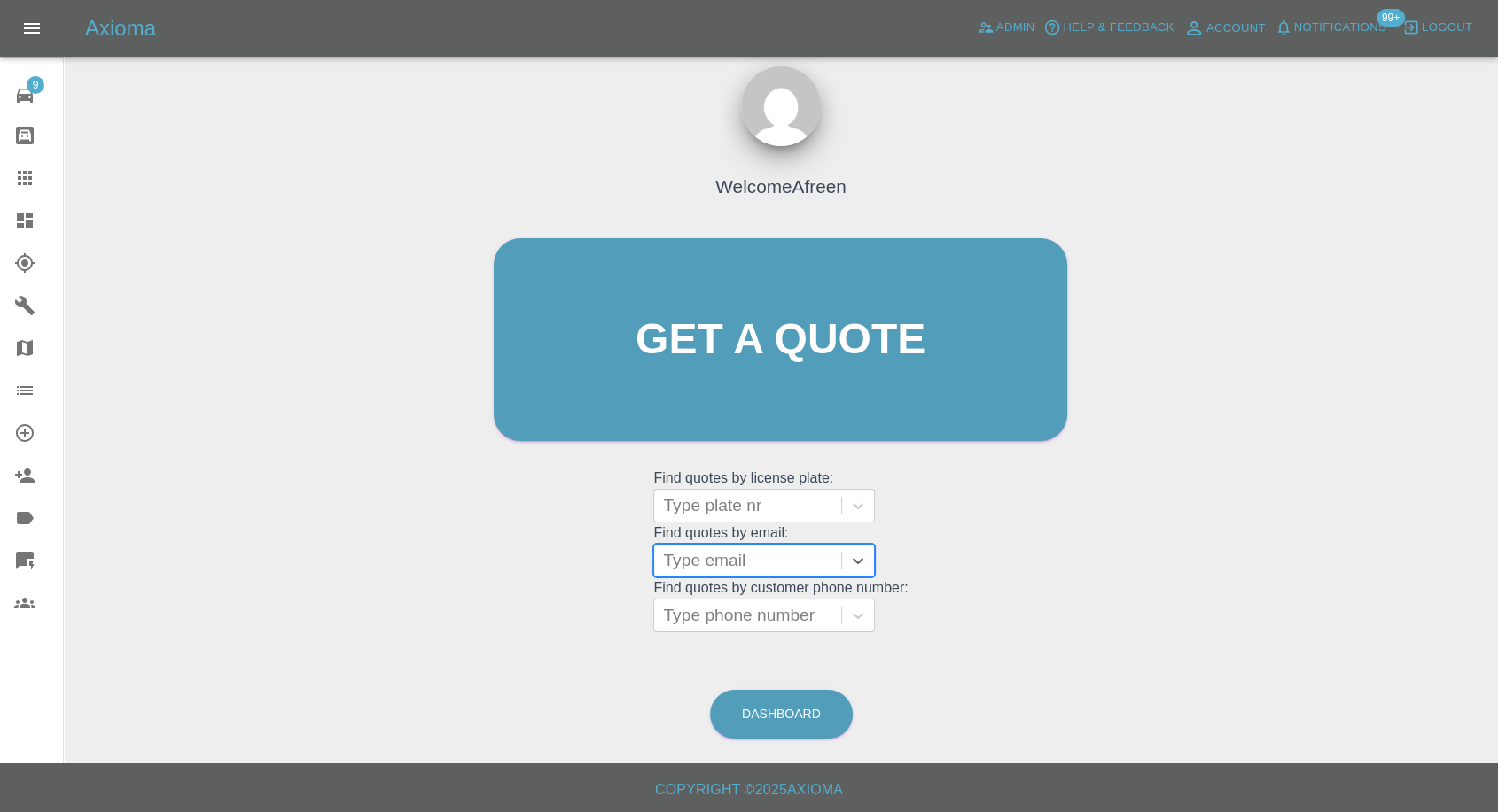
paste input ""[EMAIL_ADDRESS][DOMAIN_NAME]" <undefined>"
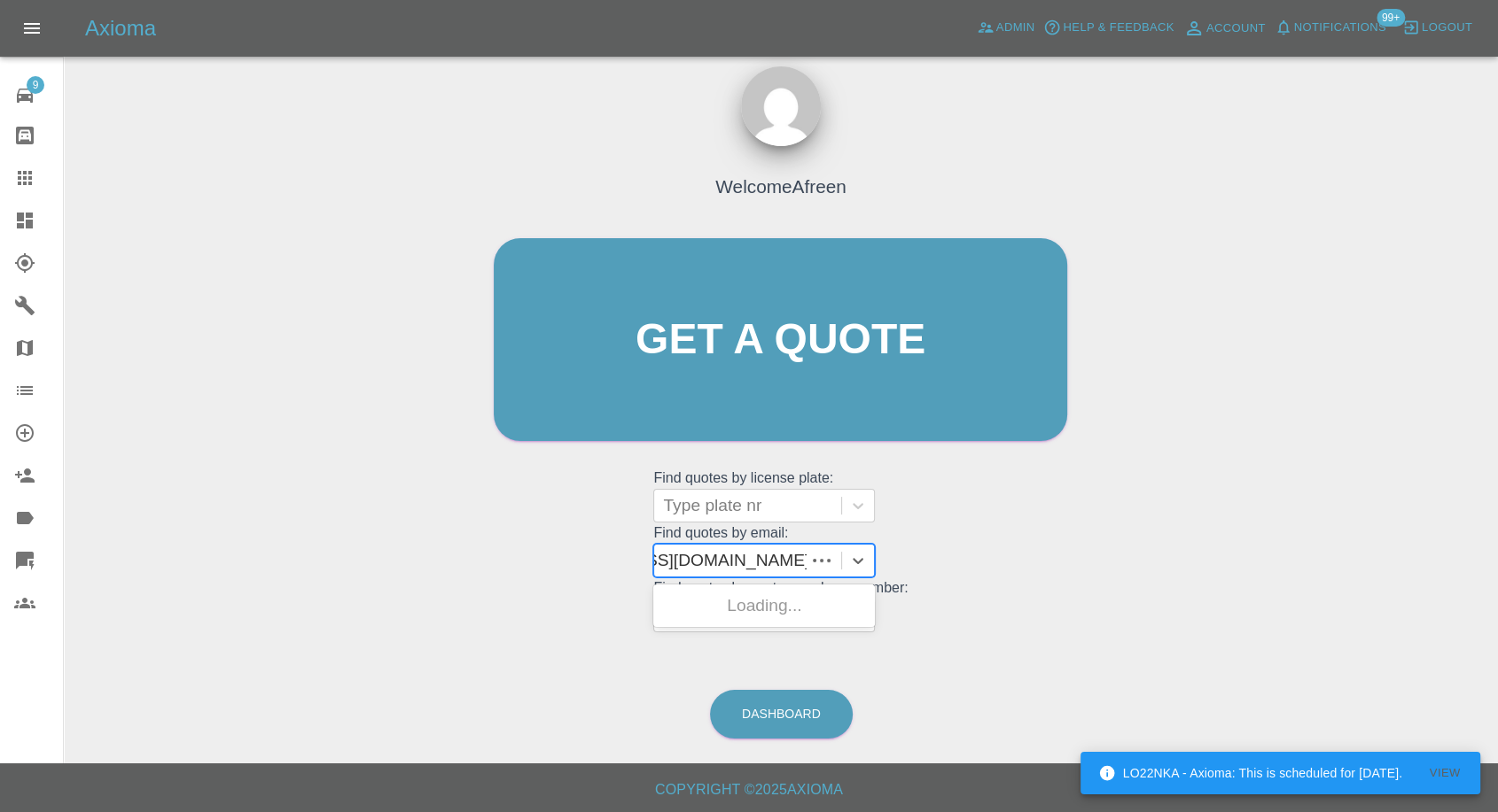
scroll to position [0, 124]
drag, startPoint x: 725, startPoint y: 561, endPoint x: 1279, endPoint y: 544, distance: 554.3
click at [1275, 545] on div "Welcome Afreen Get a quote Get a quote Find quotes by license plate: Type plate…" at bounding box center [781, 424] width 1406 height 636
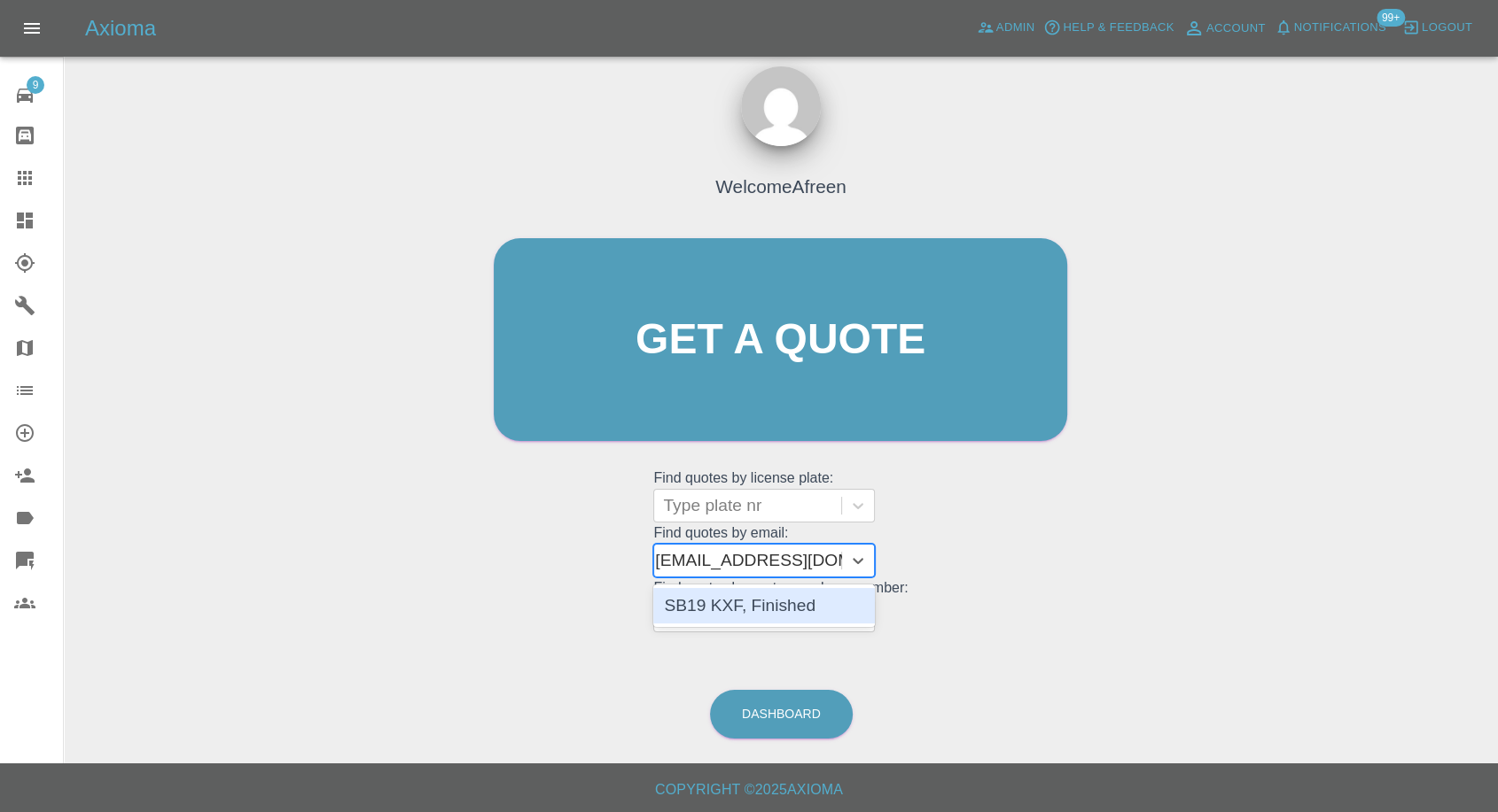
type input "[EMAIL_ADDRESS][DOMAIN_NAME]"
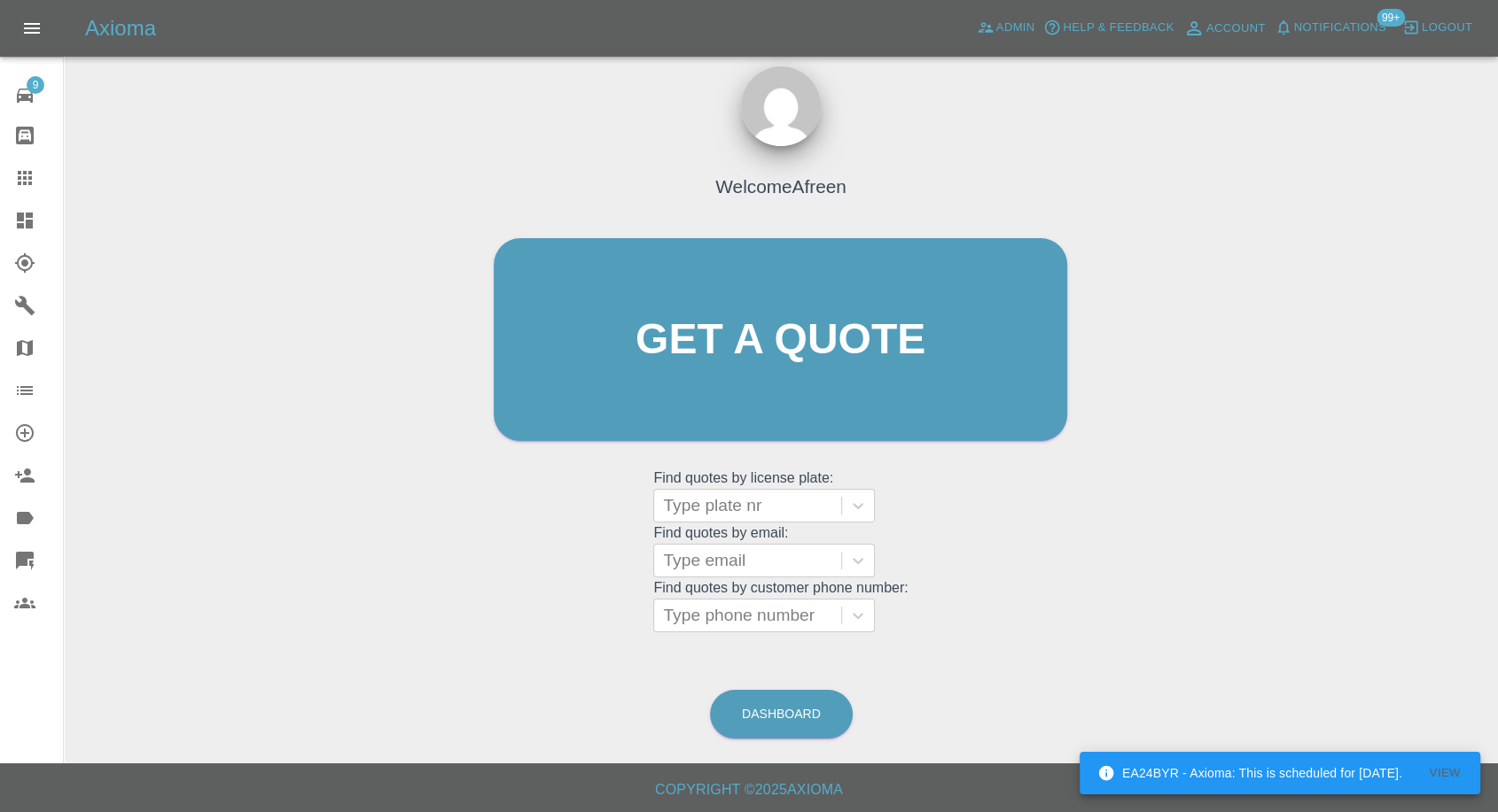
scroll to position [0, 0]
paste input ""[EMAIL_ADDRESS][DOMAIN_NAME]" <undefined>"
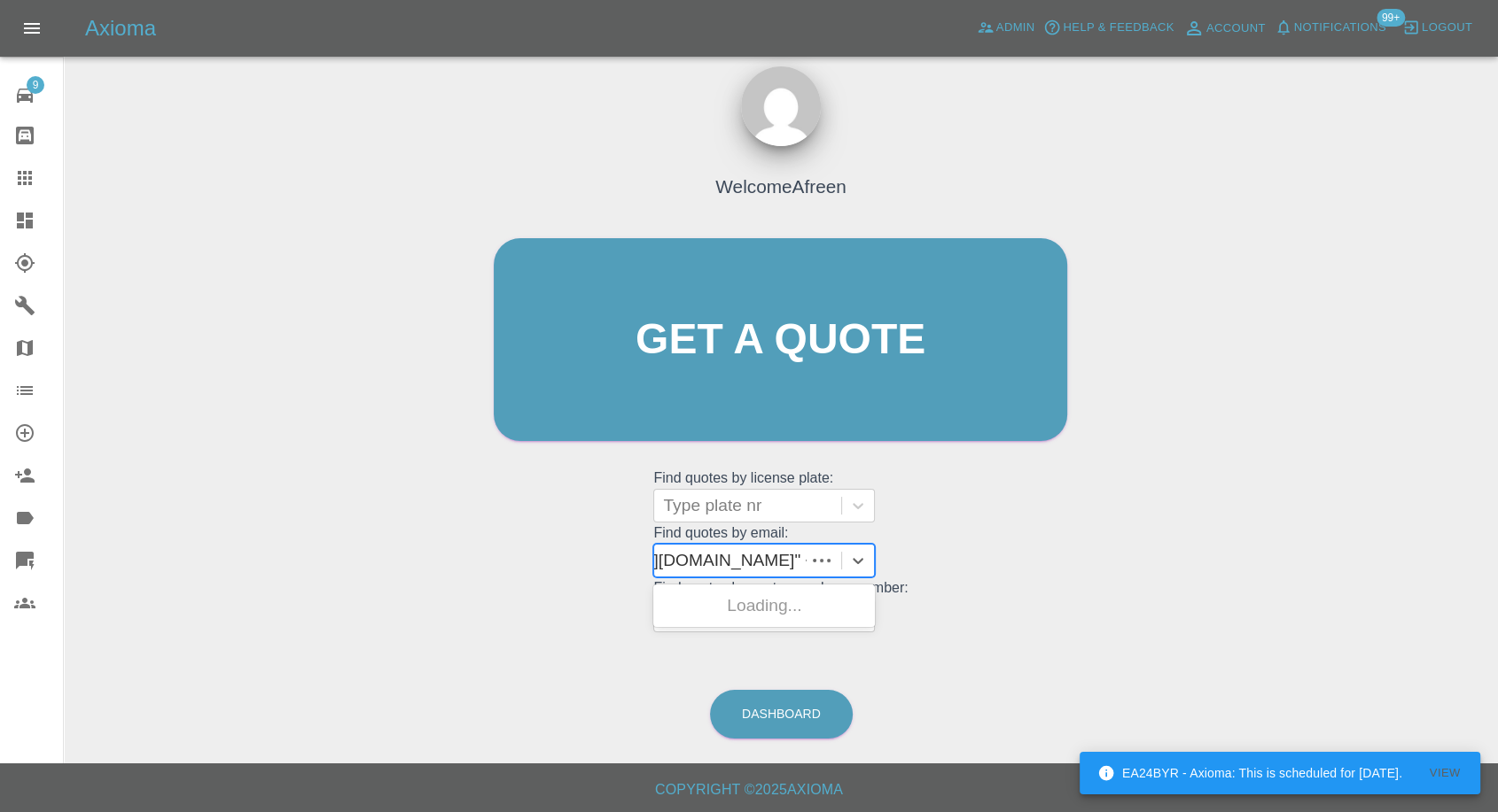
scroll to position [0, 141]
drag, startPoint x: 735, startPoint y: 556, endPoint x: 1247, endPoint y: 551, distance: 512.0
click at [1245, 553] on div "Welcome Afreen Get a quote Get a quote Find quotes by license plate: Type plate…" at bounding box center [781, 424] width 1406 height 636
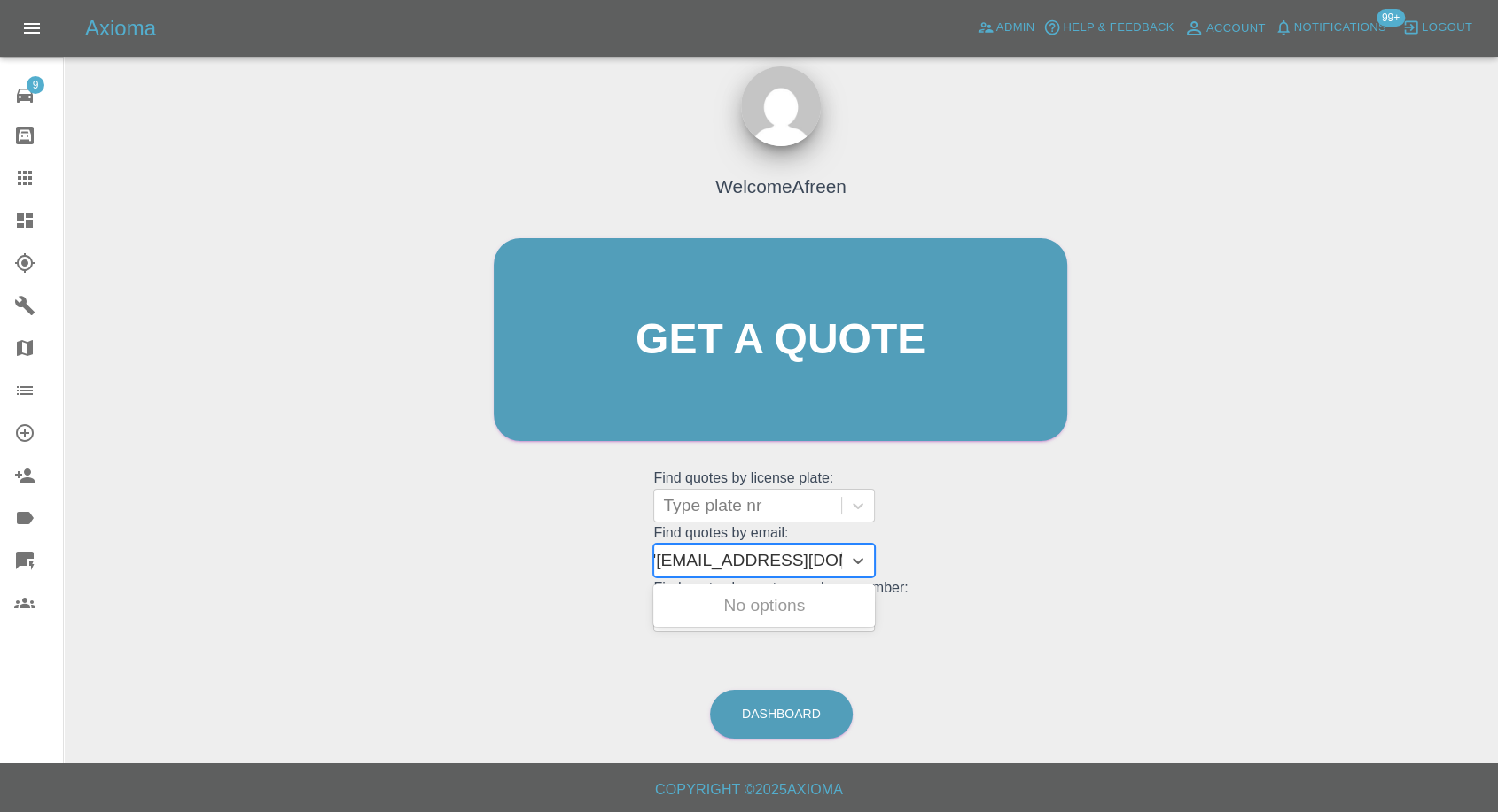
scroll to position [0, 8]
type input "[EMAIL_ADDRESS][DOMAIN_NAME]"
click at [762, 591] on div "HN73 WMZ, Awaiting Repair" at bounding box center [764, 616] width 221 height 57
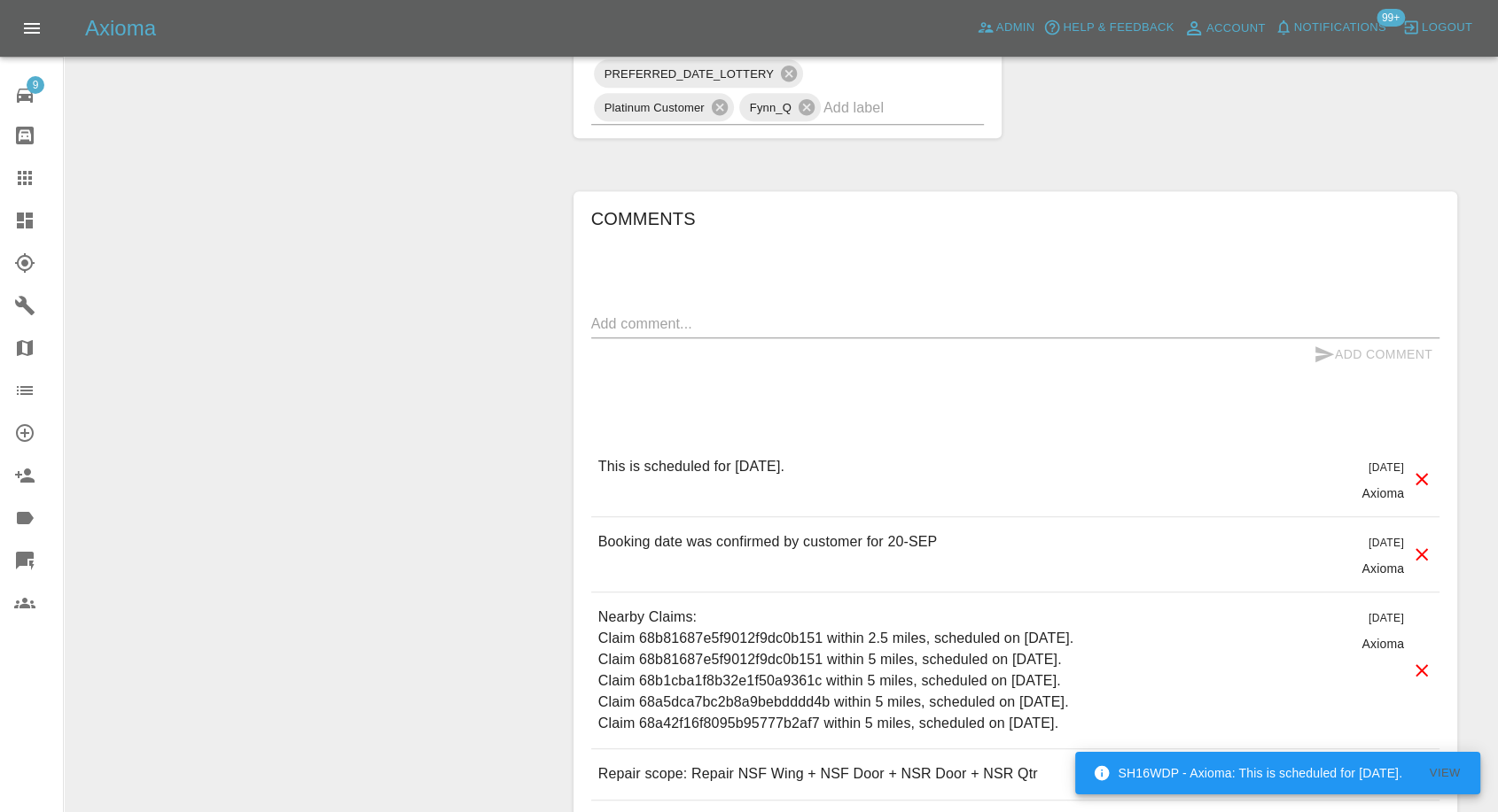
scroll to position [1378, 0]
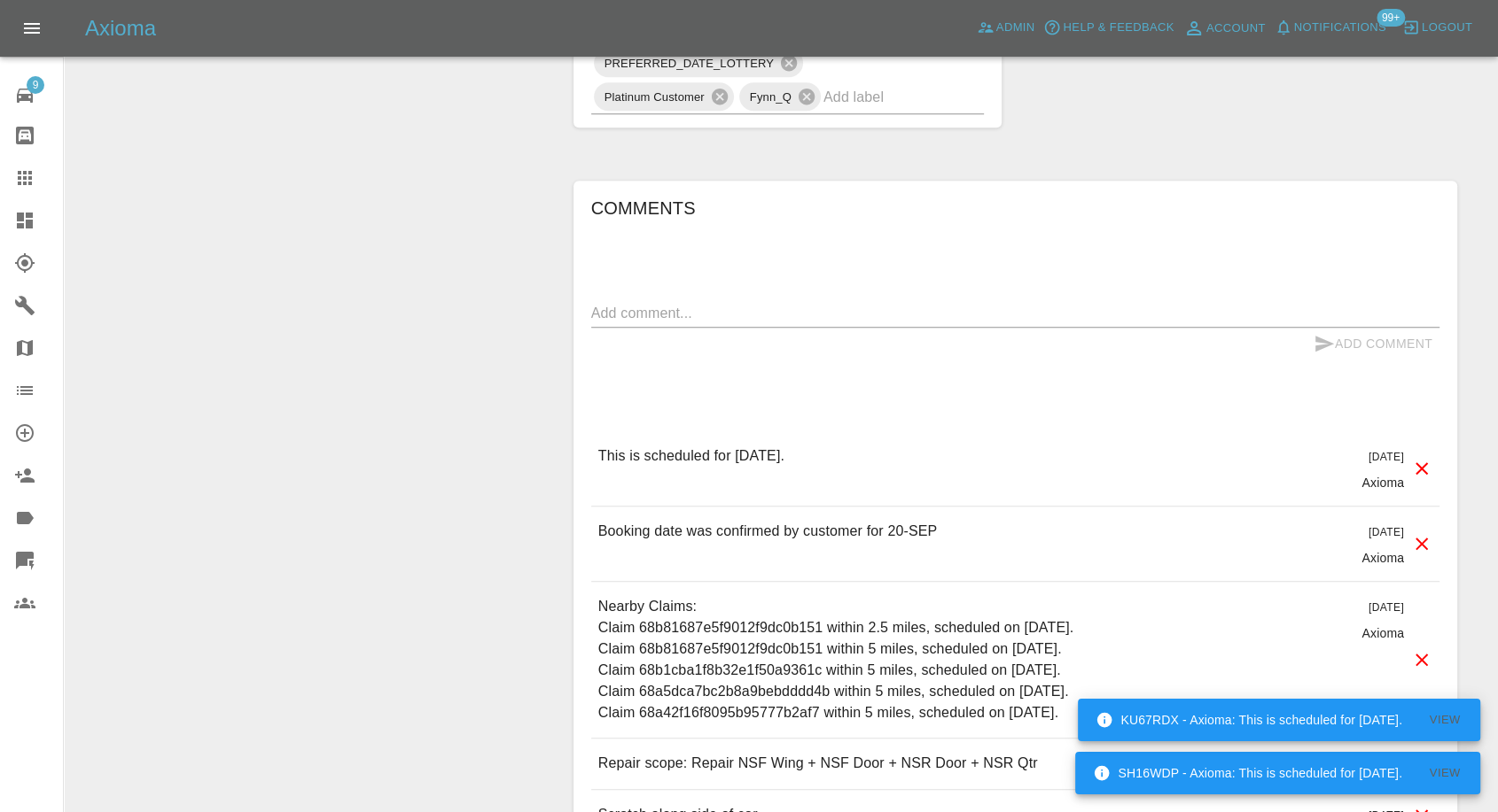
drag, startPoint x: 31, startPoint y: 204, endPoint x: 37, endPoint y: 180, distance: 24.7
click at [35, 202] on link "Dashboard" at bounding box center [31, 220] width 62 height 42
click at [37, 180] on div at bounding box center [39, 177] width 50 height 21
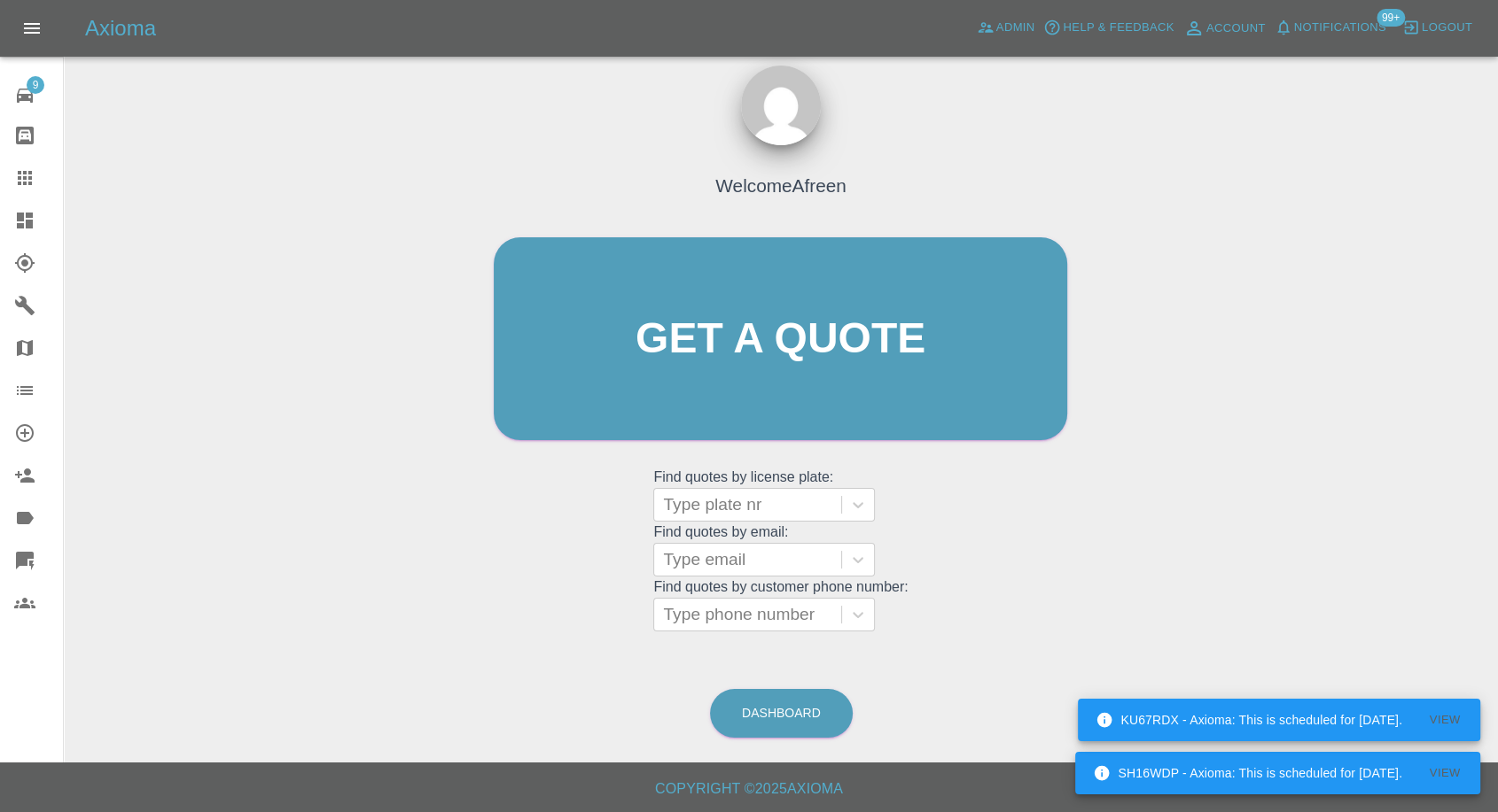
scroll to position [16, 0]
click at [787, 558] on div at bounding box center [747, 560] width 169 height 25
paste input ""[EMAIL_ADDRESS][PERSON_NAME][DOMAIN_NAME]" <undefined>"
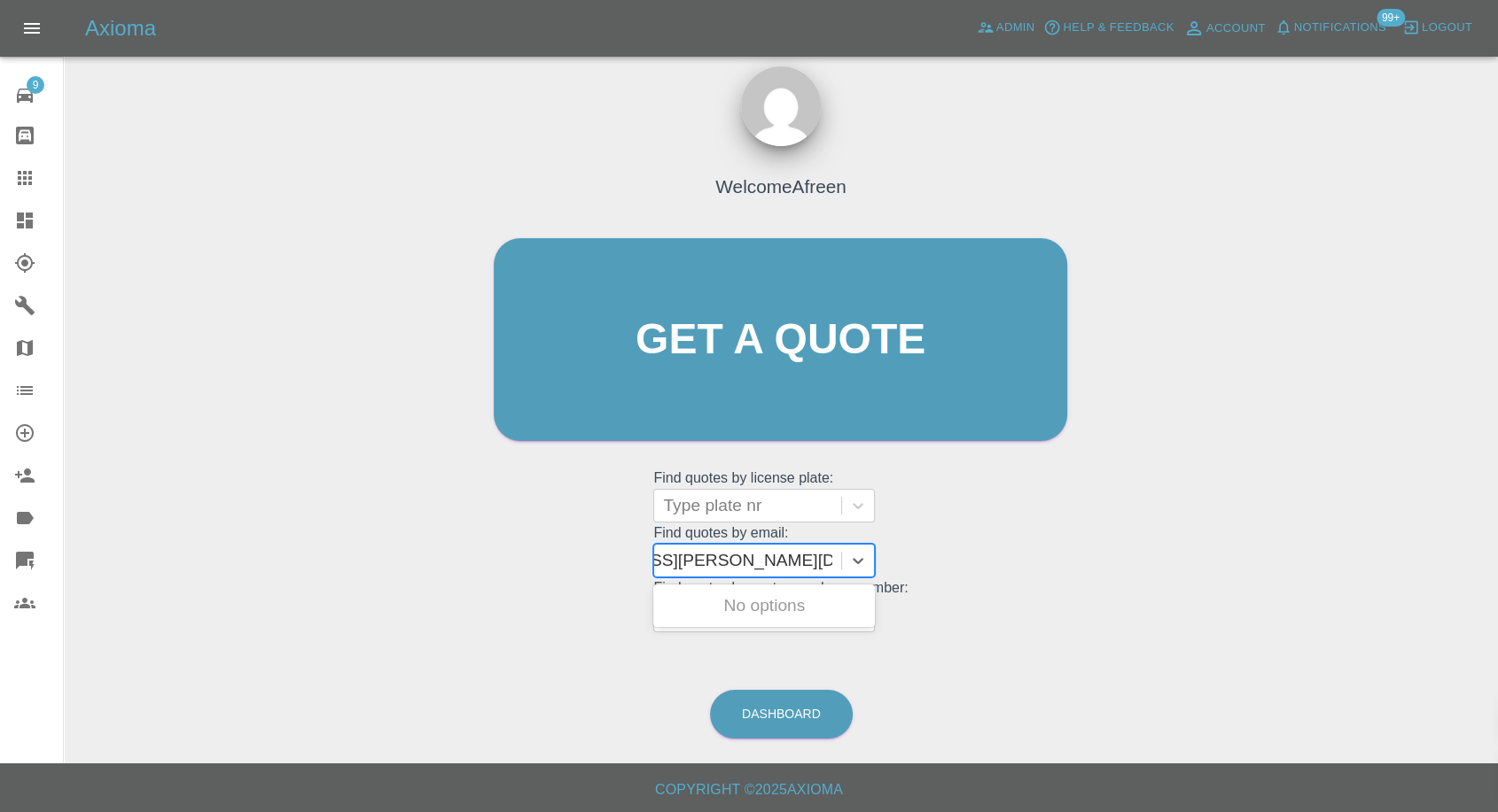
scroll to position [0, 128]
drag, startPoint x: 726, startPoint y: 557, endPoint x: 1095, endPoint y: 570, distance: 369.2
click at [1095, 570] on div "Welcome Afreen Get a quote Get a quote Find quotes by license plate: Type plate…" at bounding box center [781, 424] width 1406 height 636
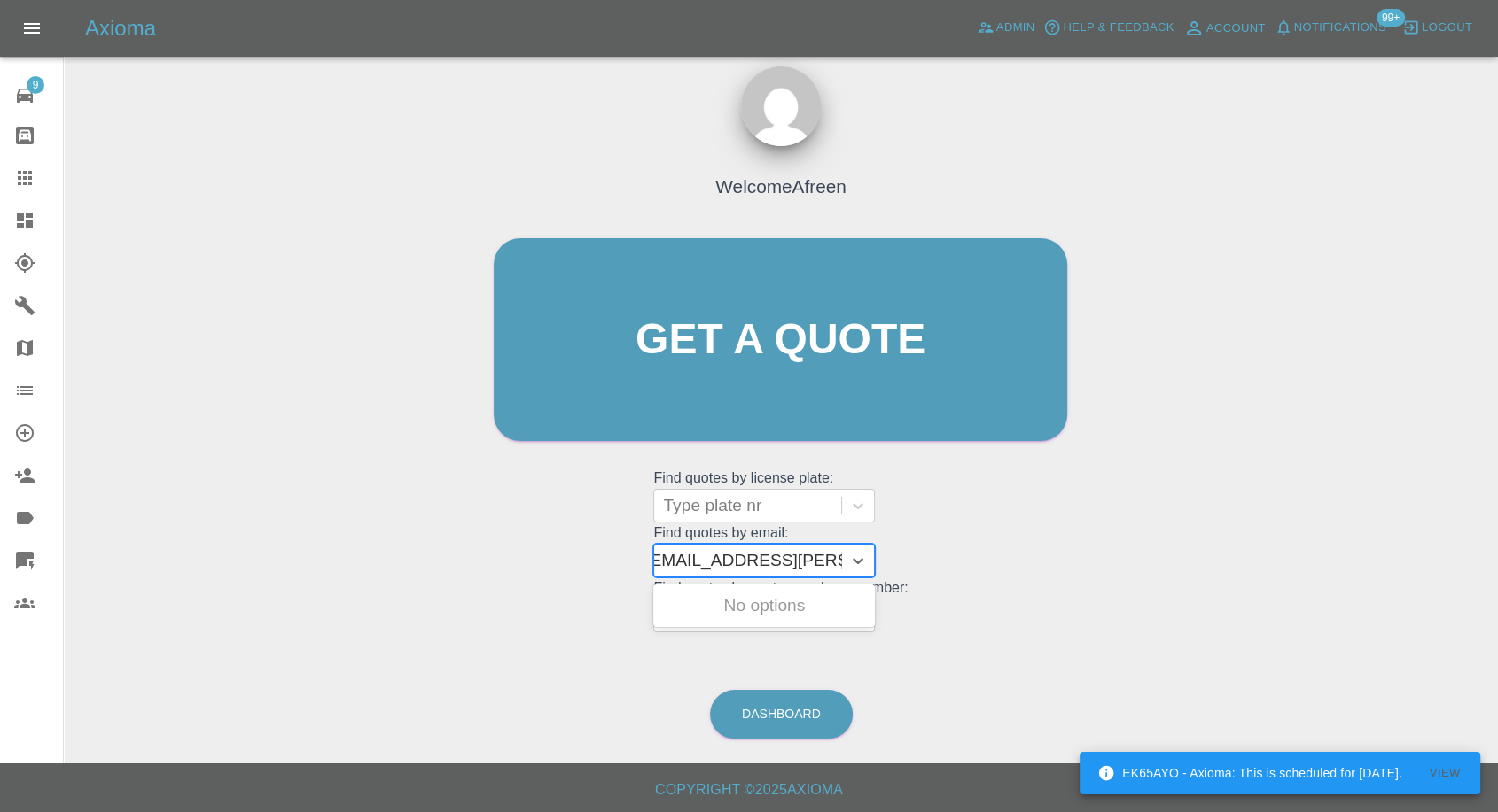
scroll to position [0, 8]
type input "[EMAIL_ADDRESS][PERSON_NAME][DOMAIN_NAME]"
click at [752, 600] on div "NY14 FTE, Awaiting Repair" at bounding box center [764, 616] width 221 height 57
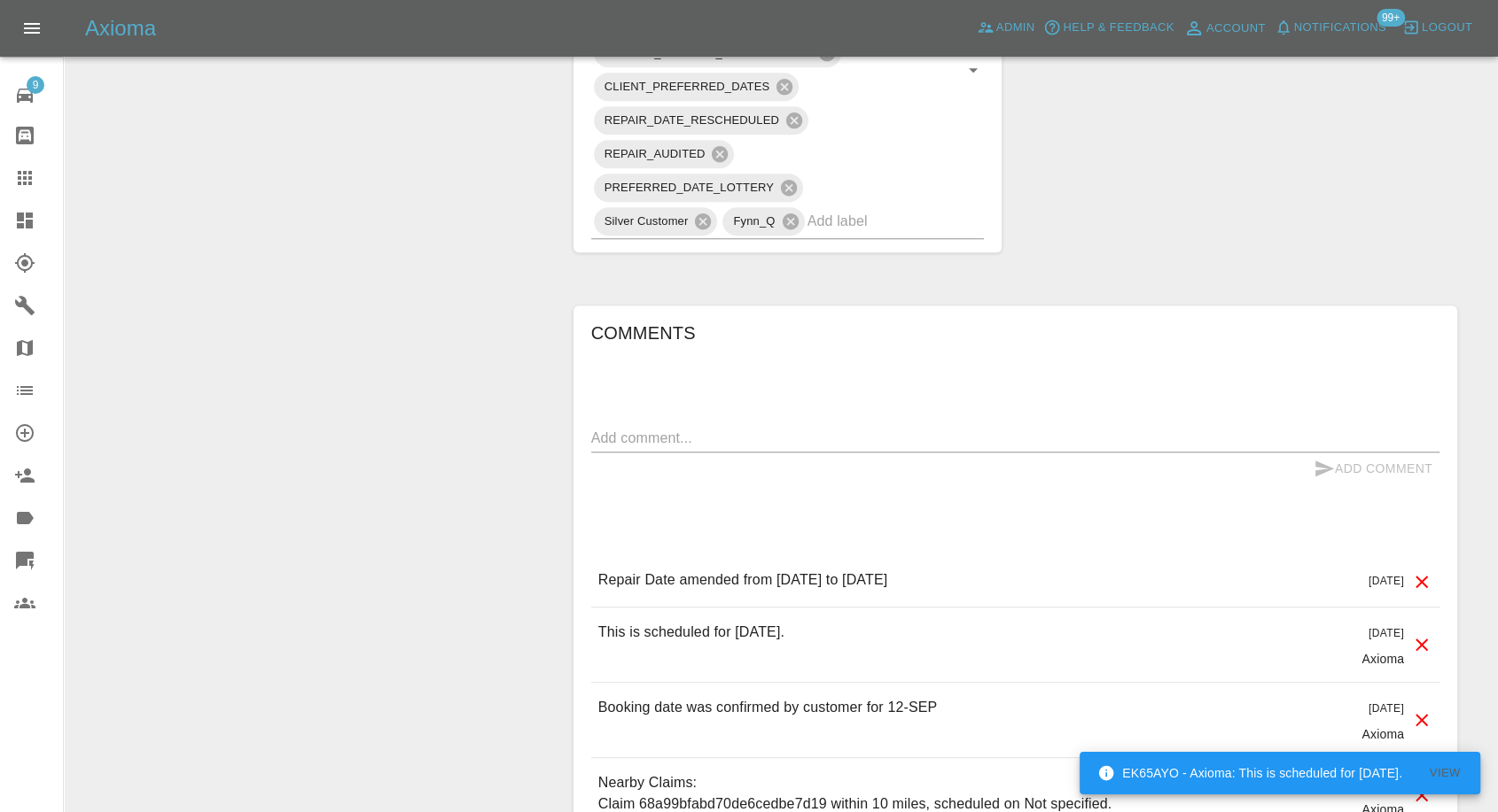
scroll to position [1280, 0]
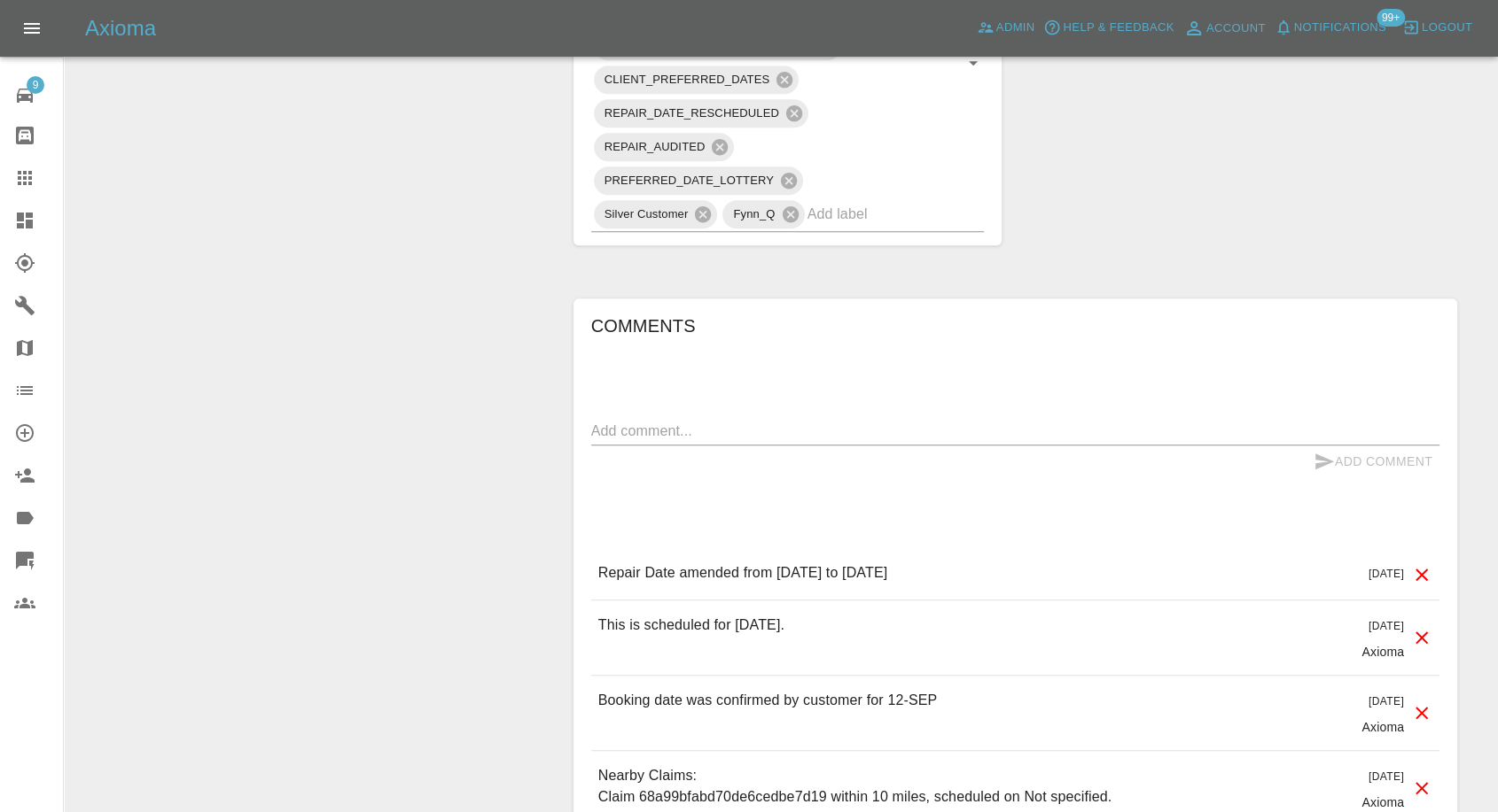
click at [28, 164] on link "Claims" at bounding box center [31, 178] width 62 height 42
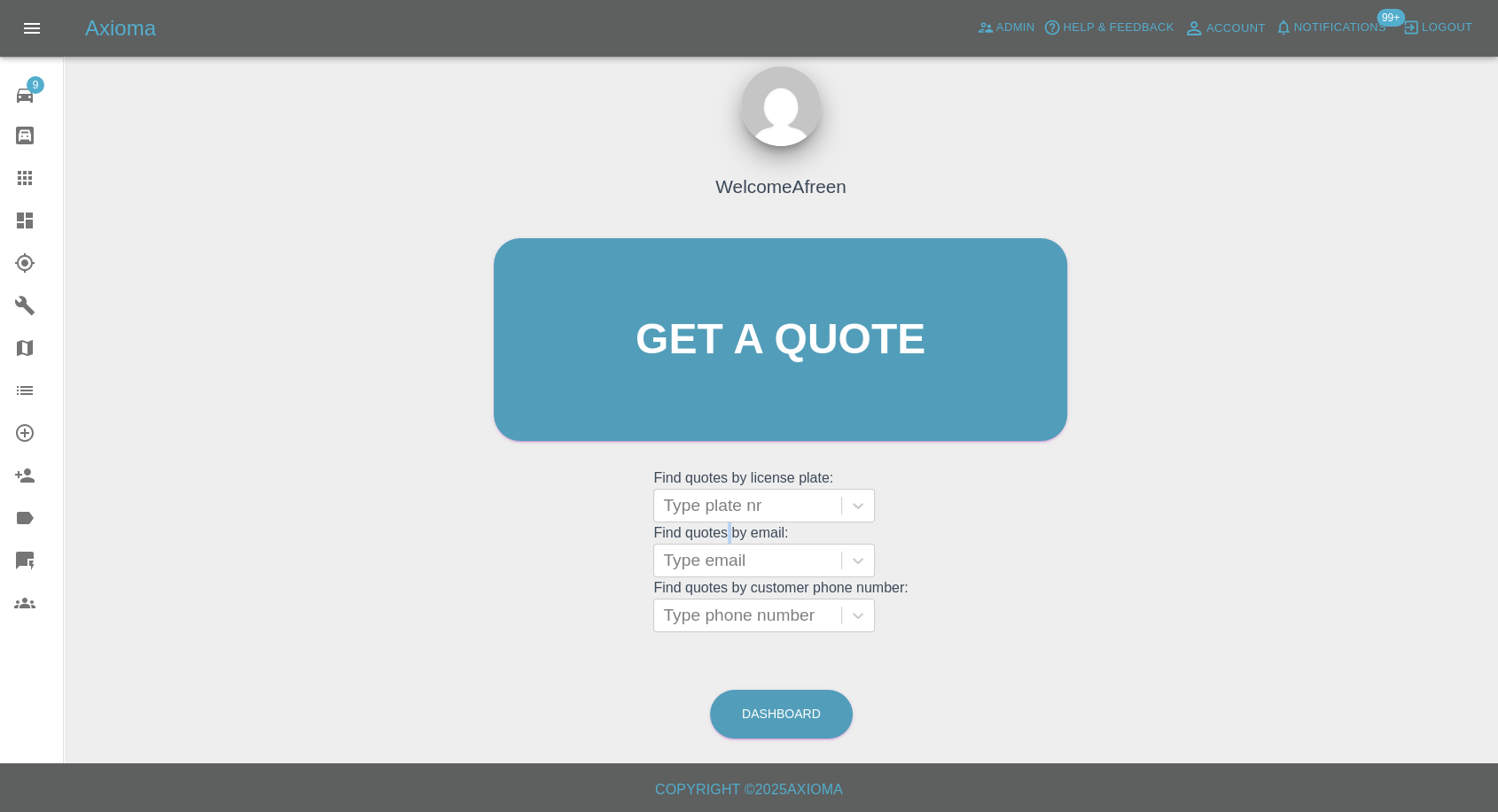
click at [731, 539] on grid "Find quotes by email: Type email" at bounding box center [780, 551] width 255 height 52
click at [708, 565] on div at bounding box center [747, 560] width 169 height 25
paste input ""[EMAIL_ADDRESS][DOMAIN_NAME]" <undefined>"
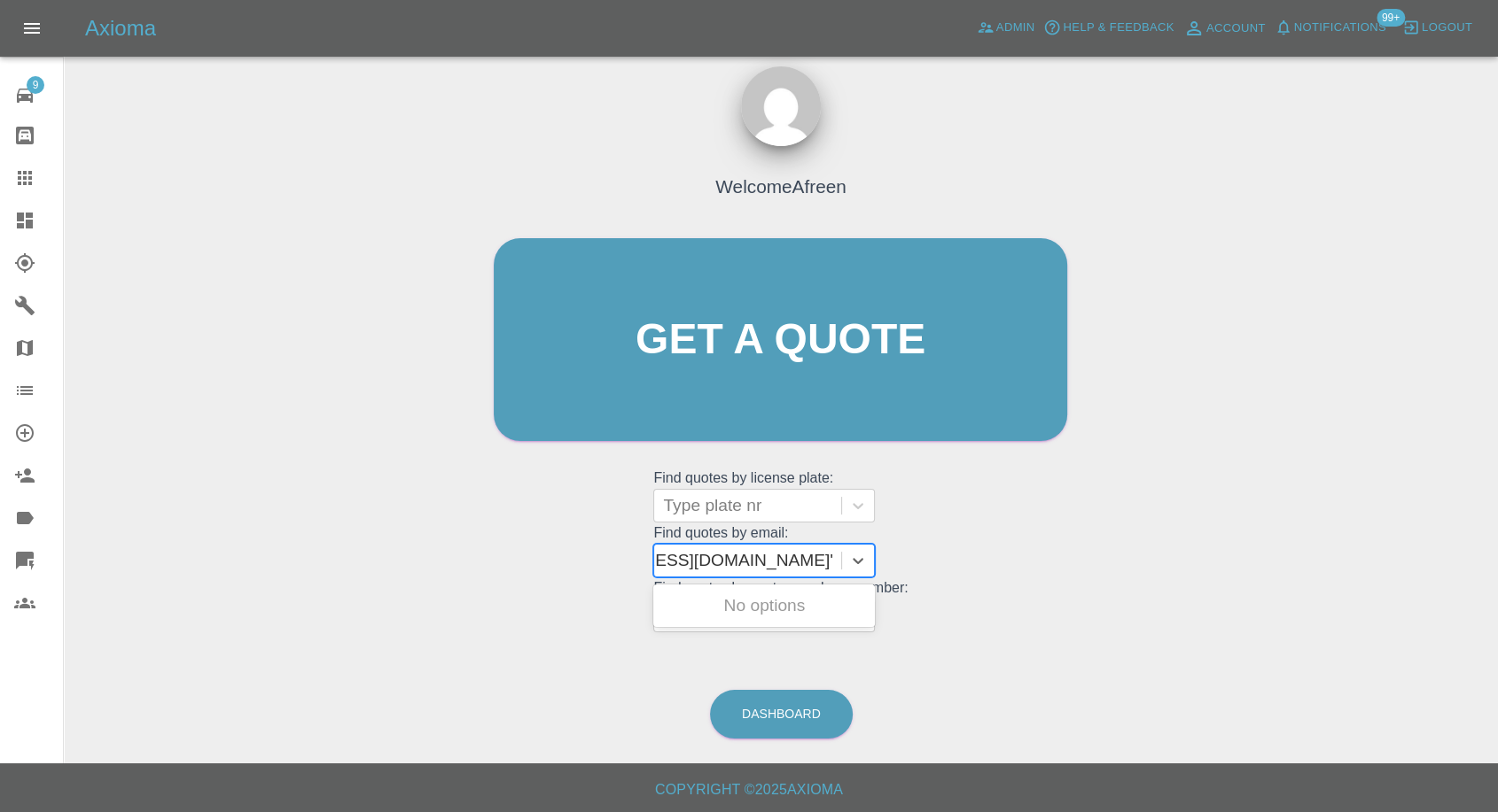
scroll to position [0, 117]
drag, startPoint x: 726, startPoint y: 552, endPoint x: 1404, endPoint y: 561, distance: 678.1
click at [1404, 561] on div "Welcome Afreen Get a quote Get a quote Find quotes by license plate: Type plate…" at bounding box center [781, 424] width 1406 height 636
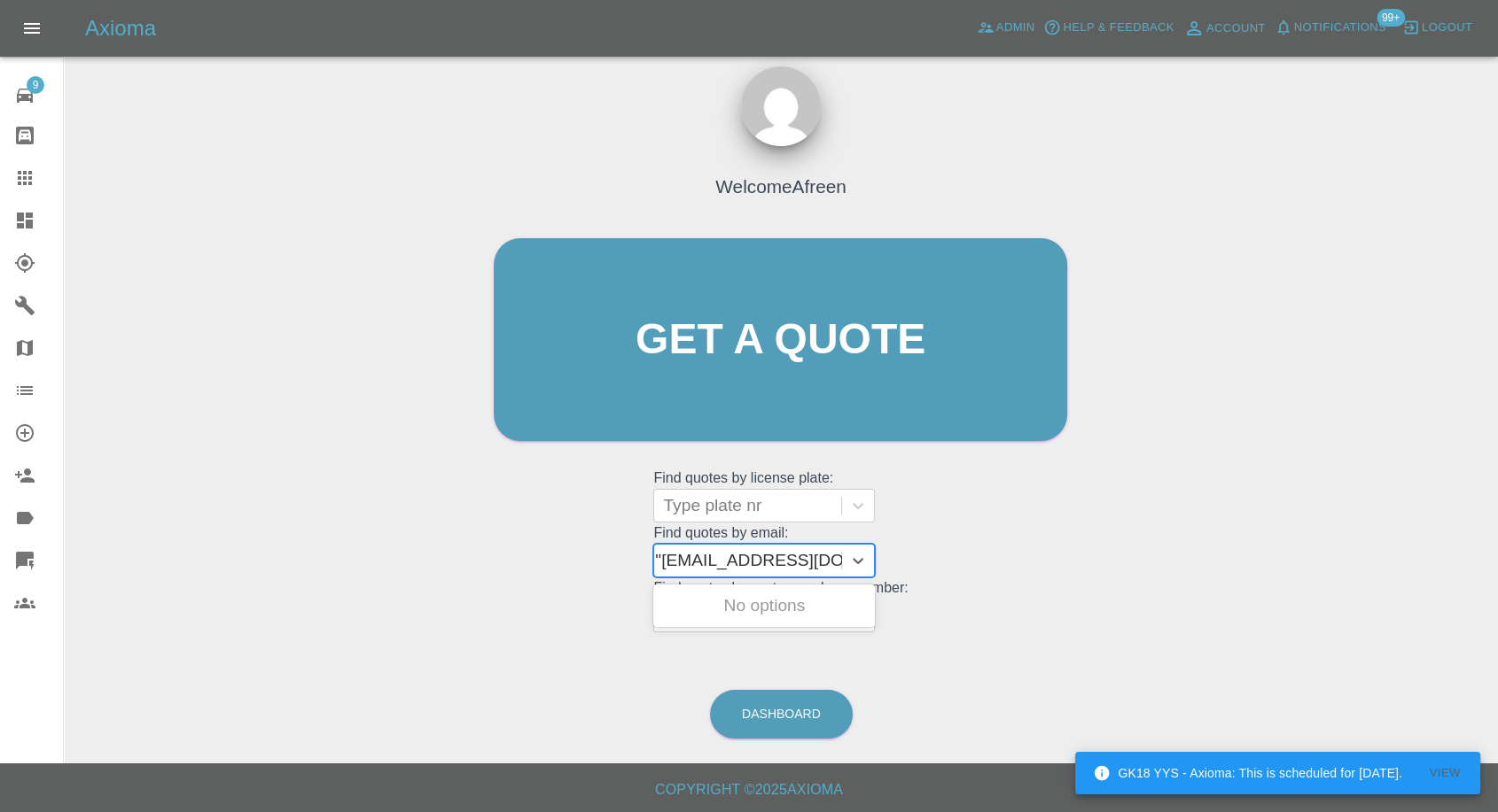
type input "[EMAIL_ADDRESS][DOMAIN_NAME]"
click at [716, 607] on div "OY19FFE, Awaiting Repair" at bounding box center [764, 616] width 221 height 57
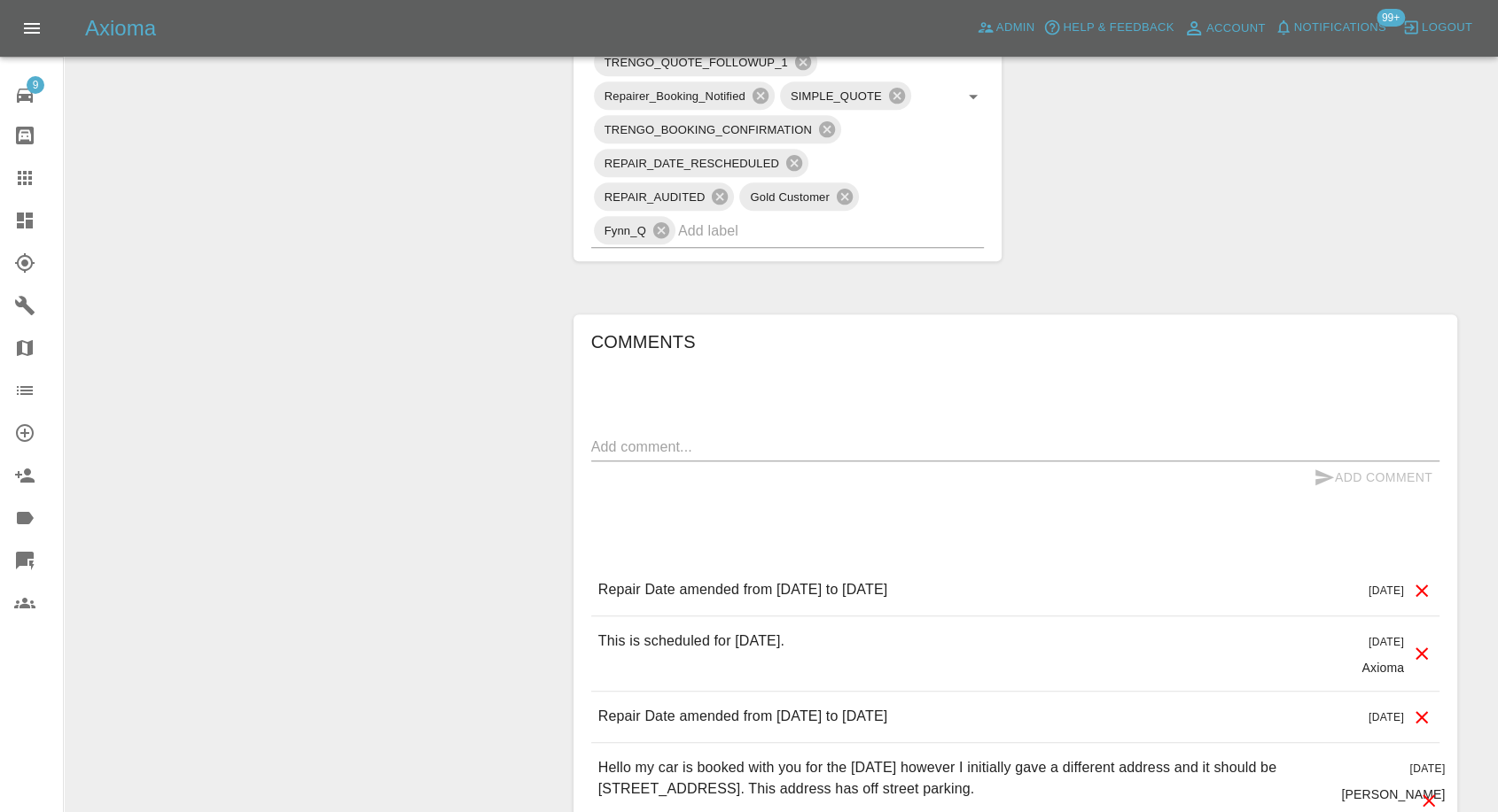
scroll to position [1181, 0]
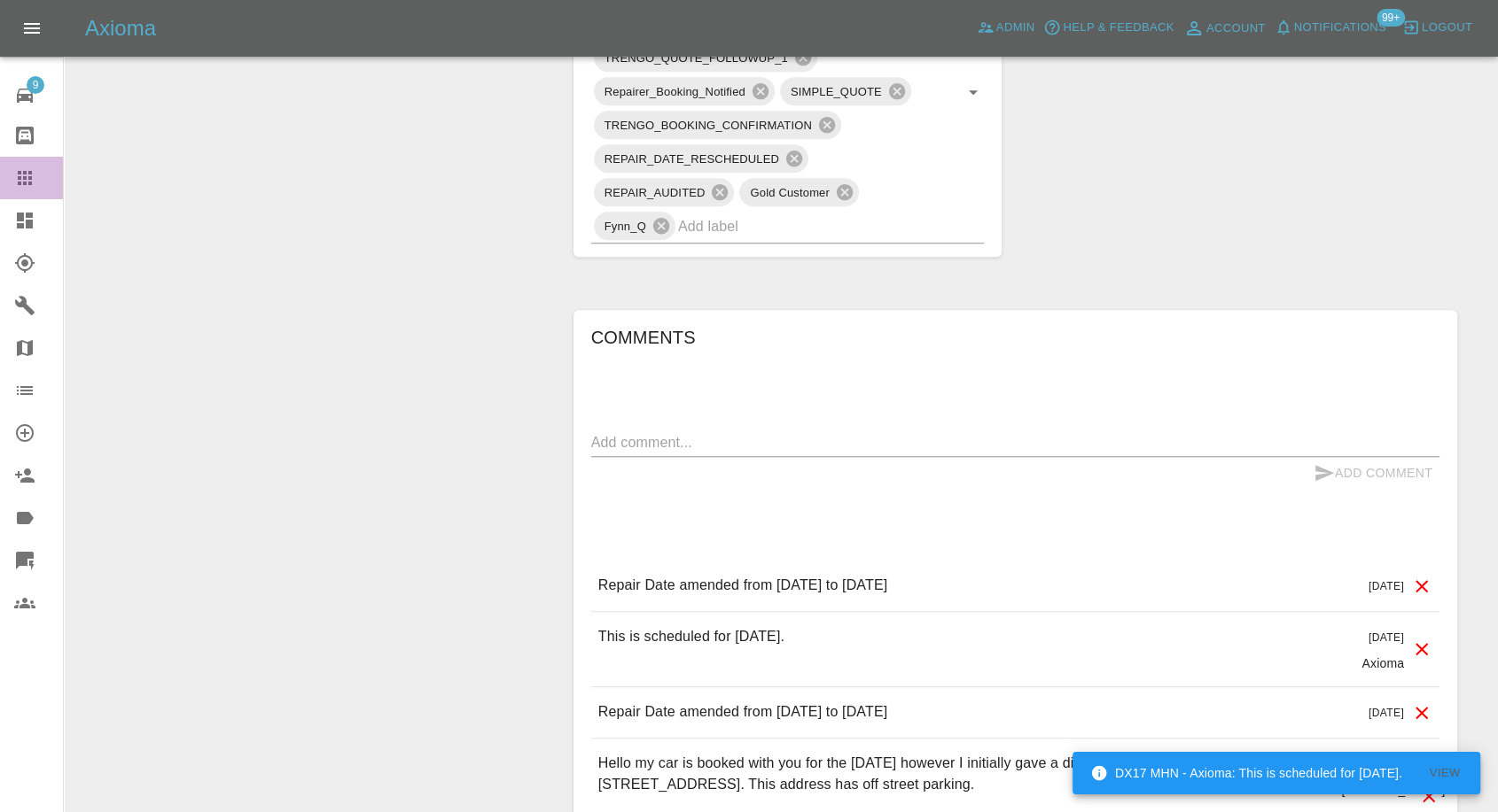
click at [21, 189] on link "Claims" at bounding box center [31, 178] width 62 height 42
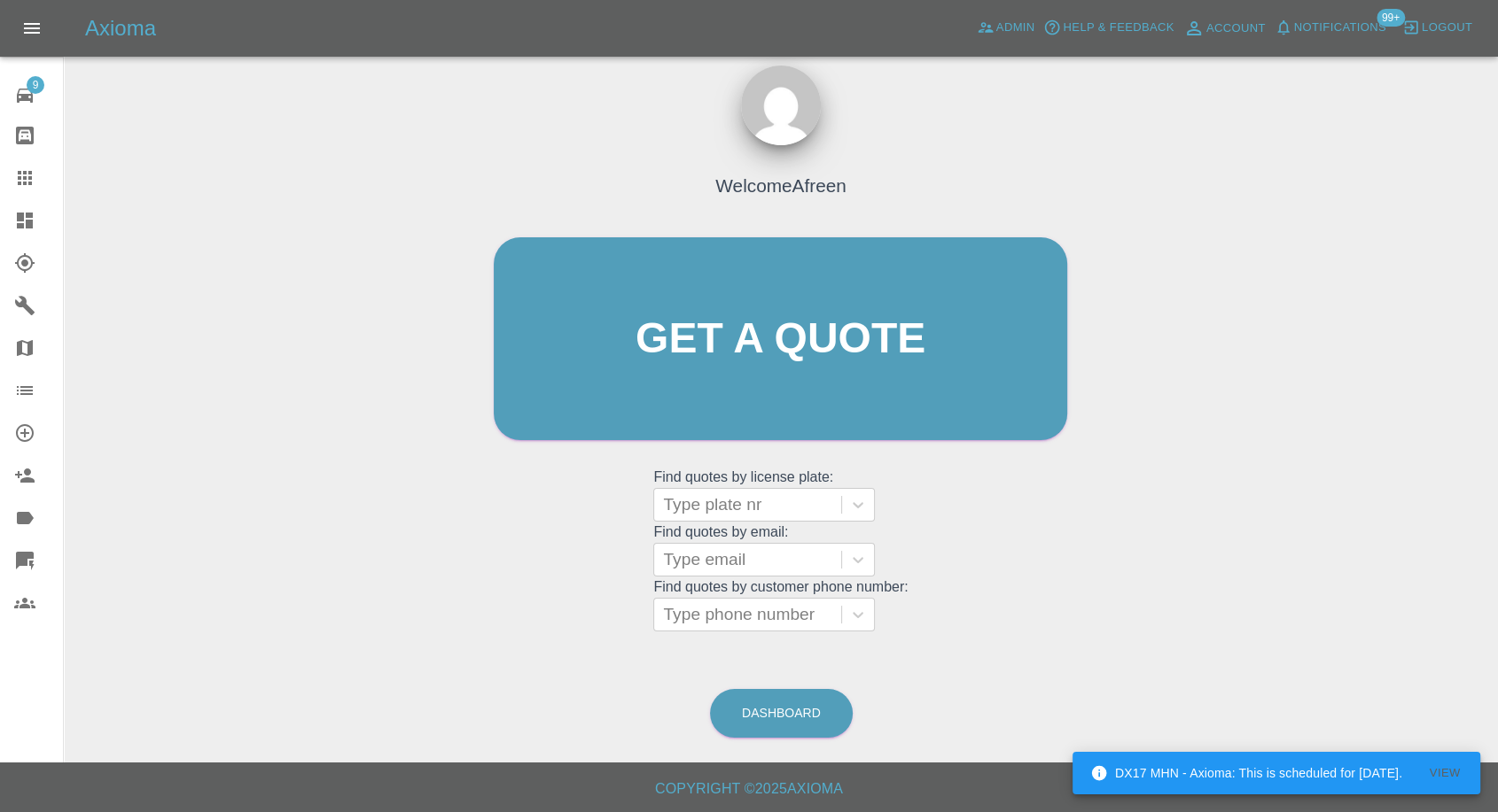
scroll to position [16, 0]
click at [766, 566] on div at bounding box center [747, 560] width 169 height 25
paste input ""[EMAIL_ADDRESS][DOMAIN_NAME]" <undefined>"
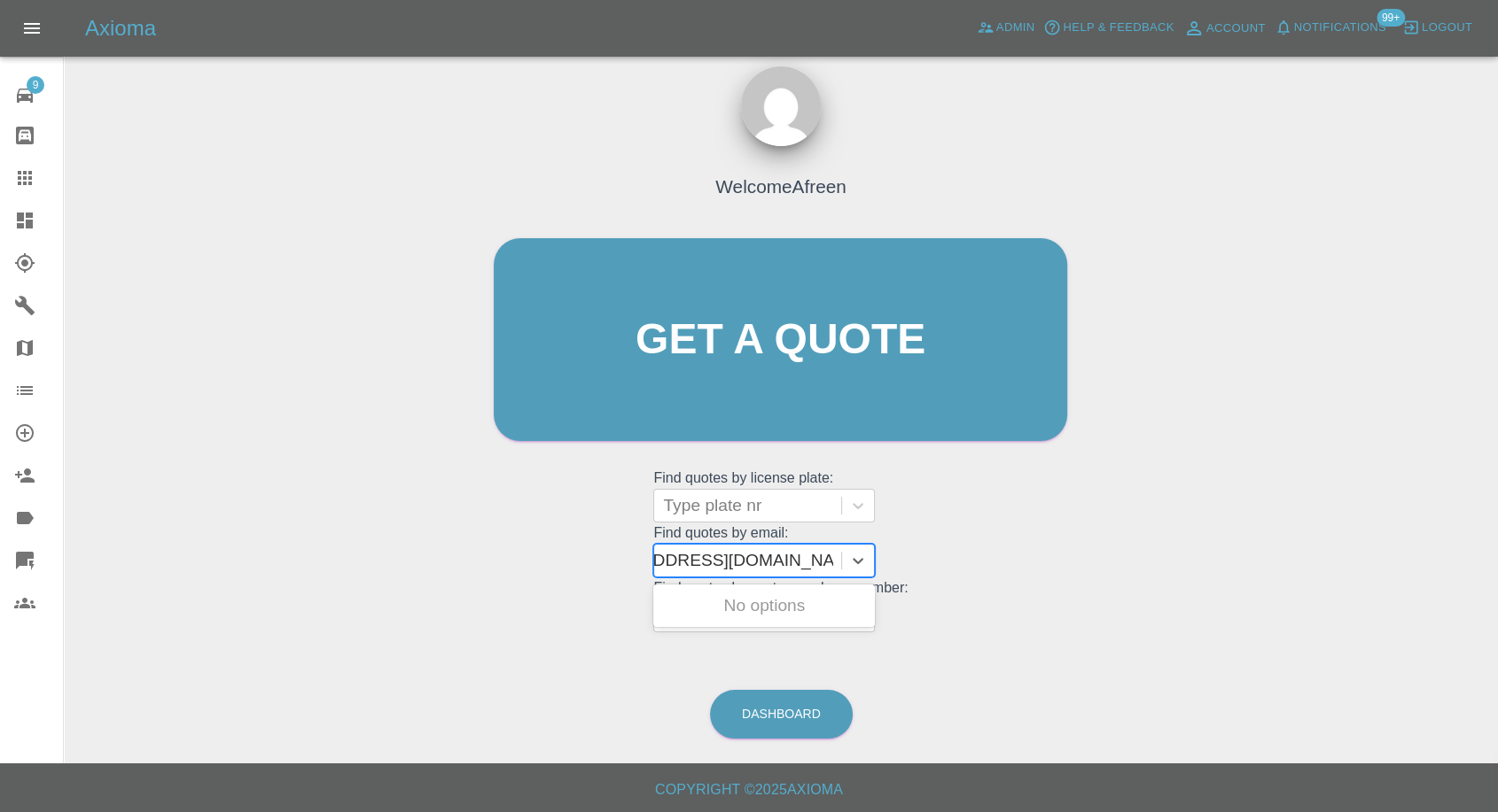
scroll to position [0, 78]
drag, startPoint x: 723, startPoint y: 561, endPoint x: 1025, endPoint y: 538, distance: 302.9
click at [1025, 538] on div "Welcome Afreen Get a quote Get a quote Find quotes by license plate: Type plate…" at bounding box center [780, 374] width 610 height 536
type input "[EMAIL_ADDRESS][DOMAIN_NAME]"
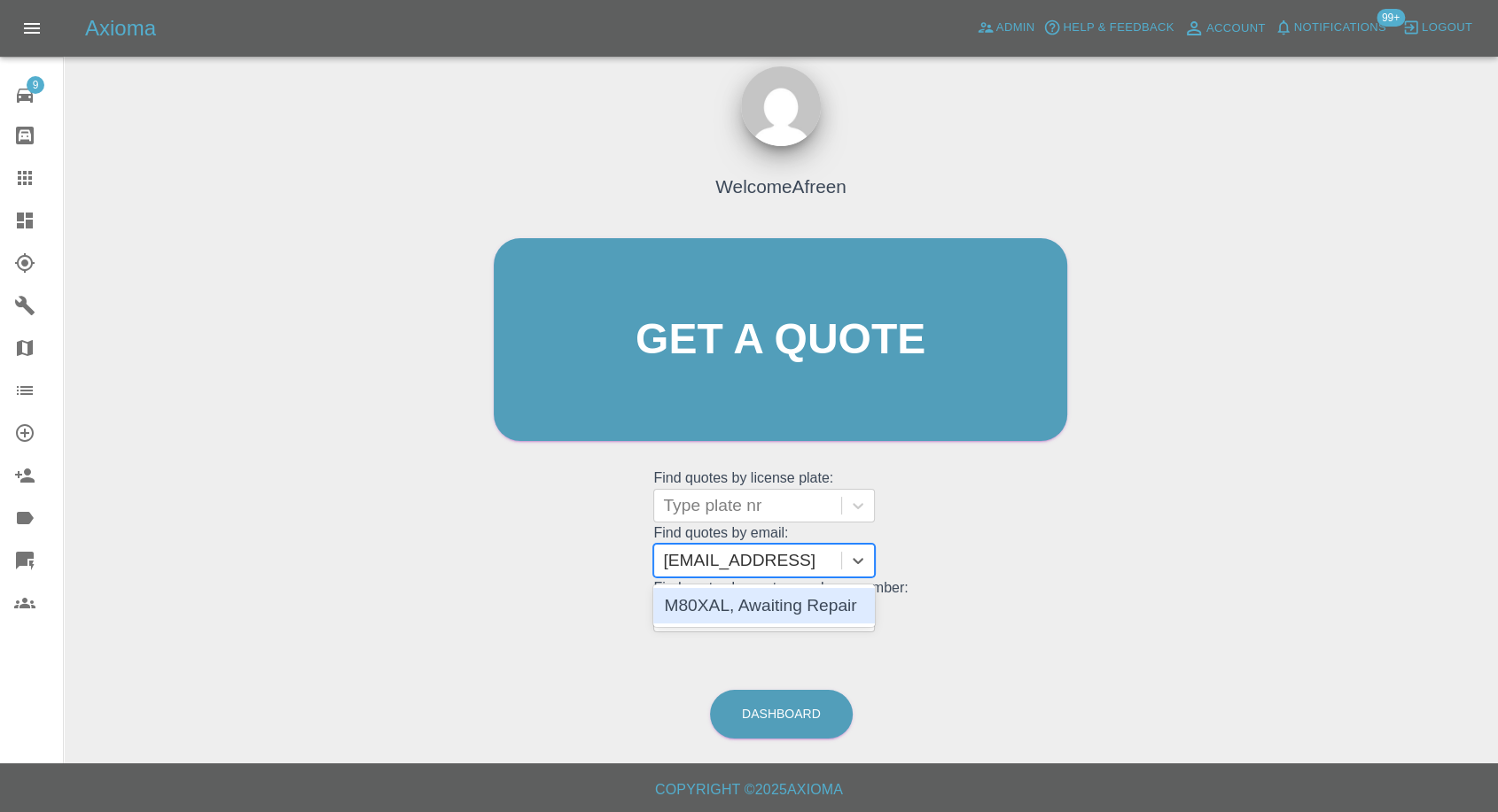
click at [783, 607] on div "M80XAL, Awaiting Repair" at bounding box center [764, 605] width 221 height 36
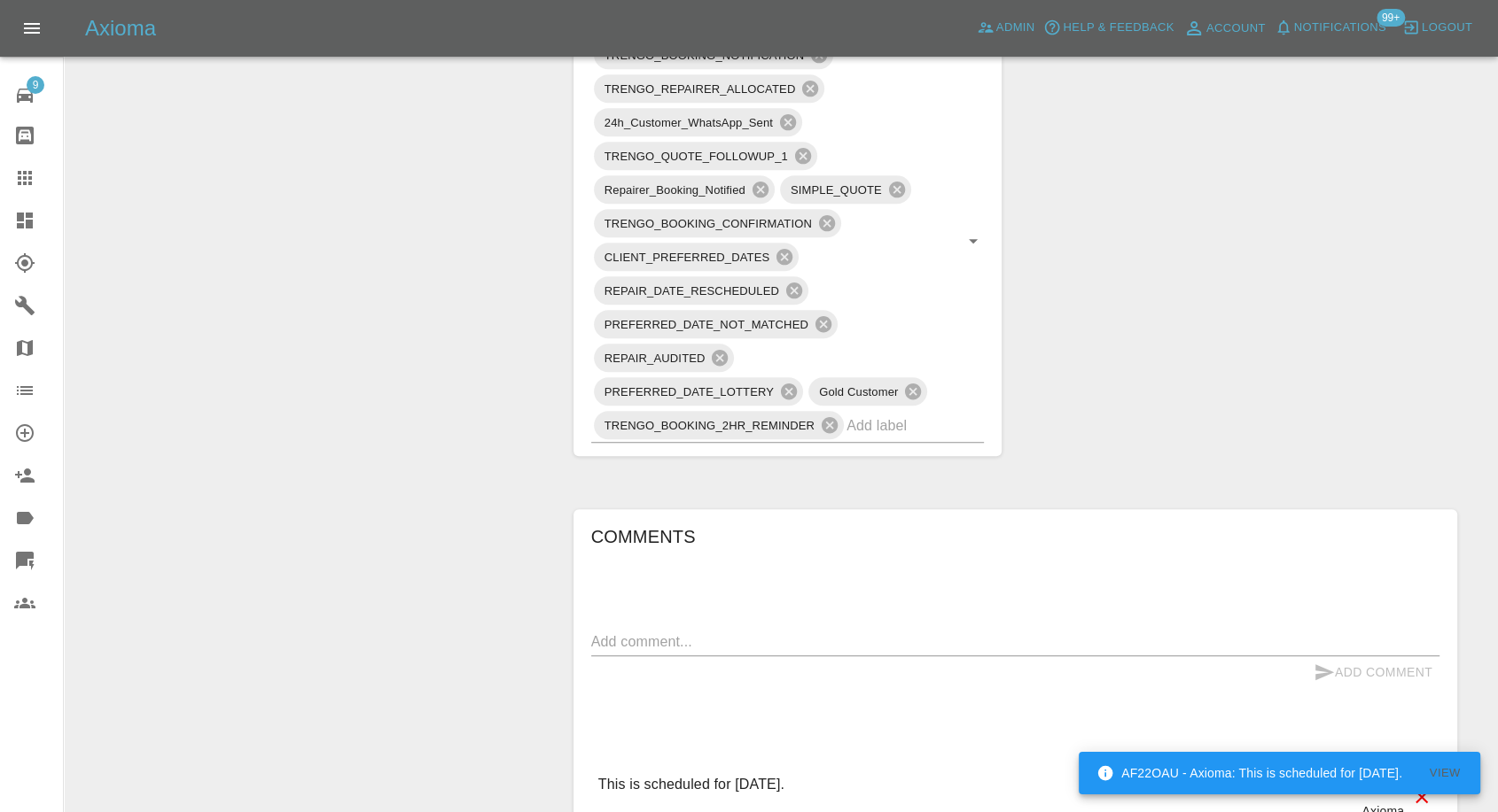
scroll to position [1181, 0]
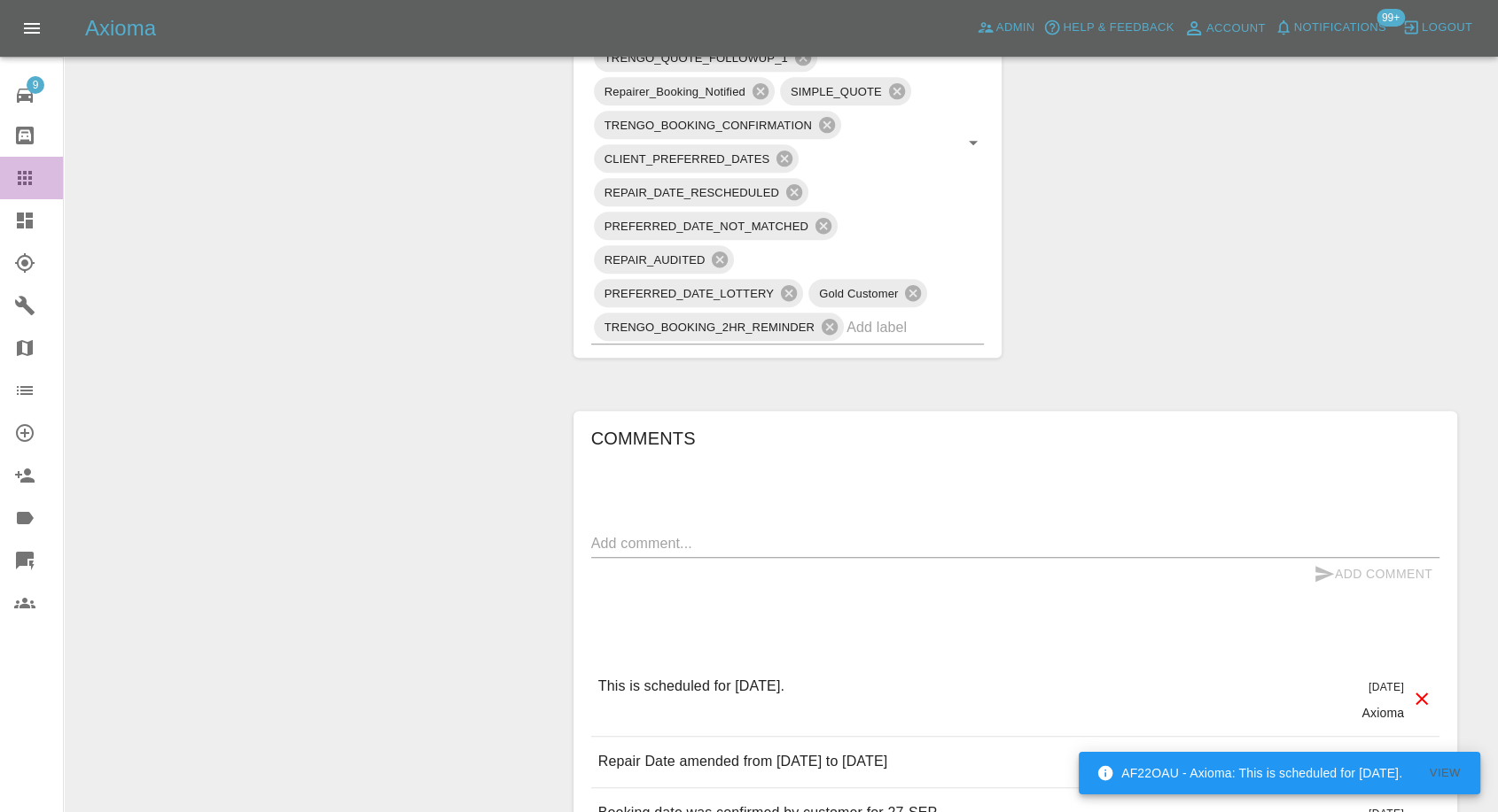
click at [28, 178] on icon at bounding box center [24, 177] width 14 height 14
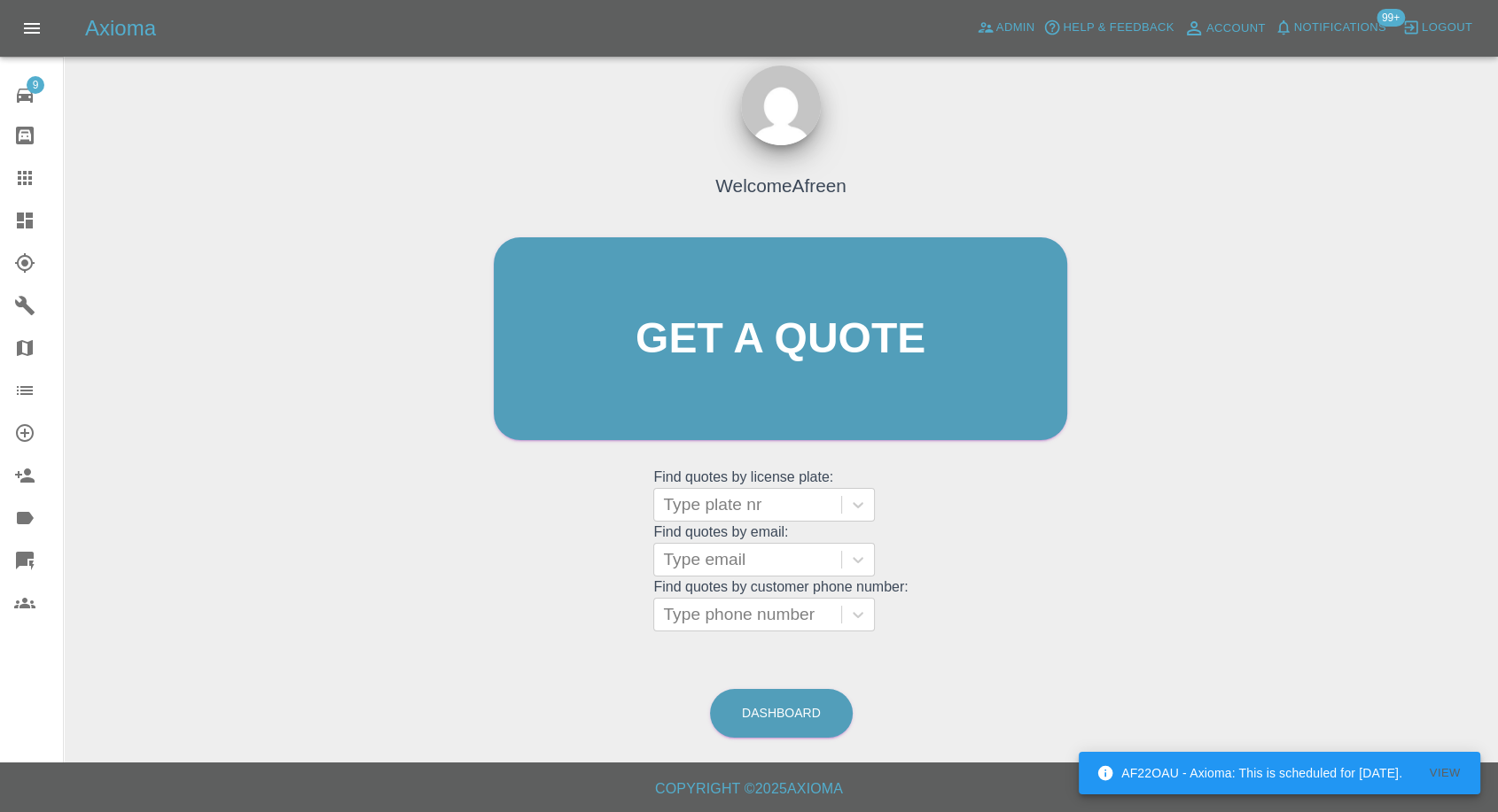
scroll to position [16, 0]
click at [705, 555] on div at bounding box center [747, 560] width 169 height 25
paste input ""[EMAIL_ADDRESS][DOMAIN_NAME]" <undefined>"
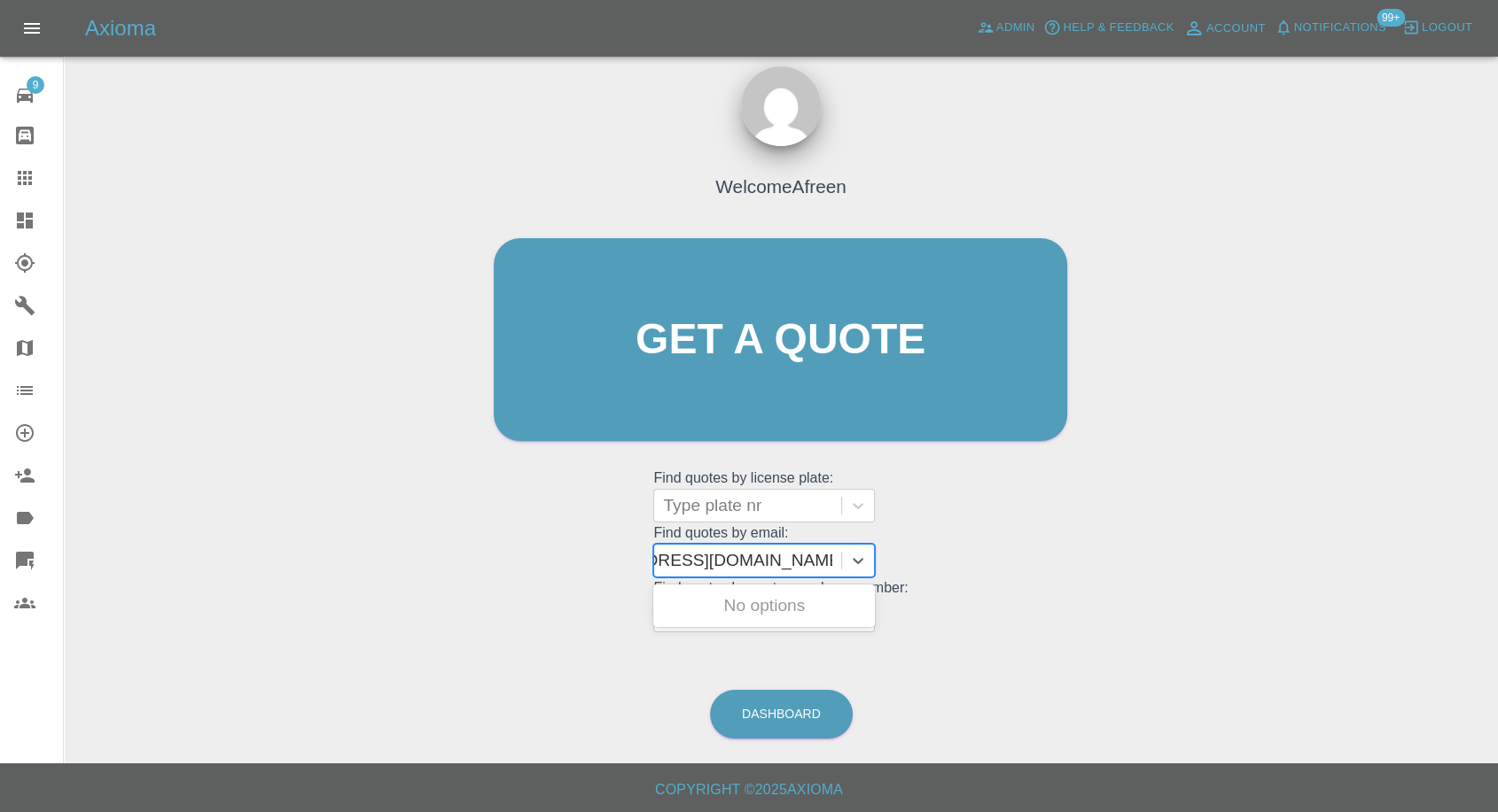
scroll to position [0, 98]
drag, startPoint x: 732, startPoint y: 555, endPoint x: 1438, endPoint y: 571, distance: 706.2
click at [1438, 571] on div "Welcome Afreen Get a quote Get a quote Find quotes by license plate: Type plate…" at bounding box center [781, 424] width 1406 height 636
type input "[EMAIL_ADDRESS][DOMAIN_NAME]"
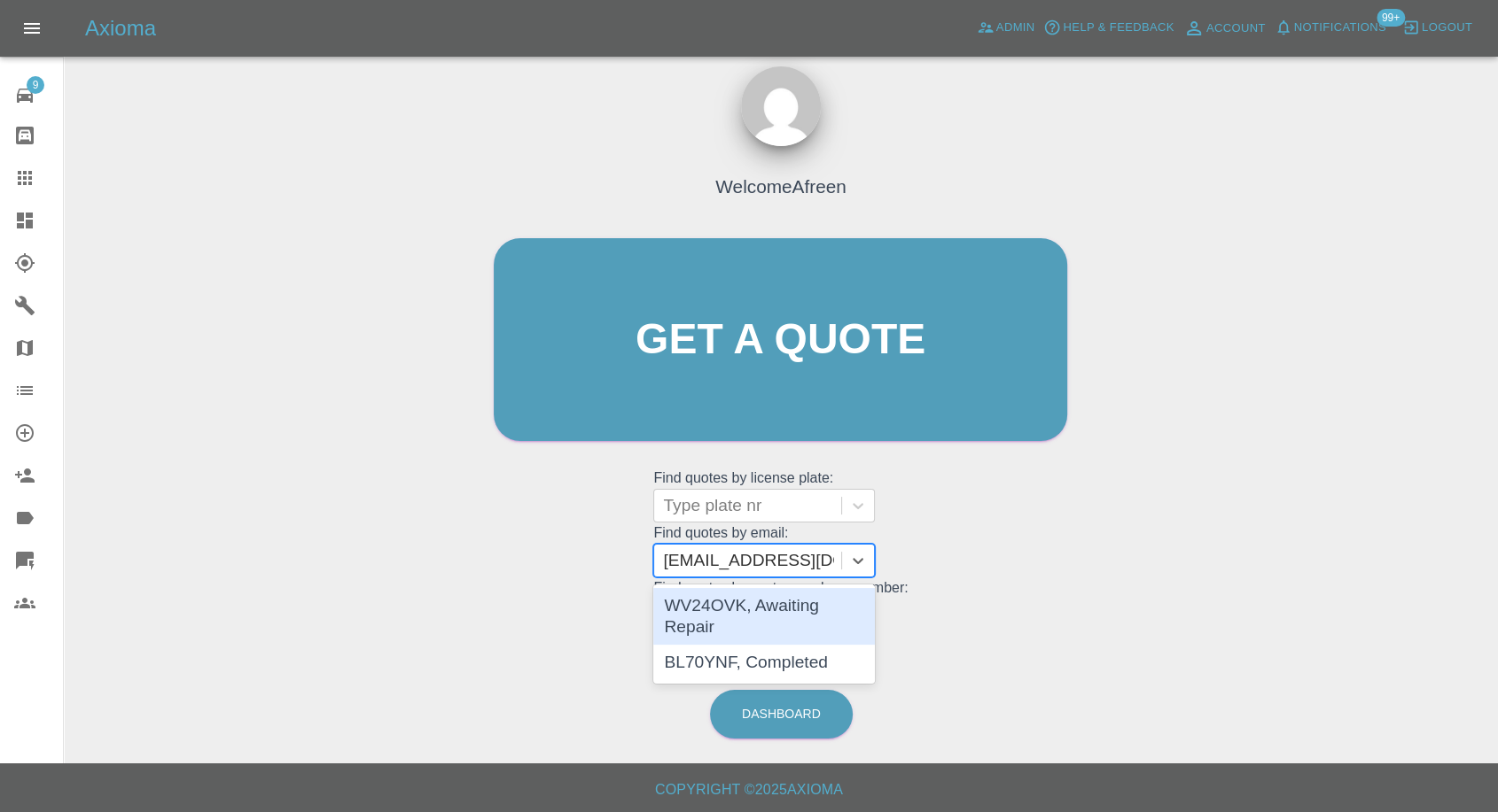
click at [805, 599] on div "WV24OVK, Awaiting Repair" at bounding box center [764, 616] width 221 height 57
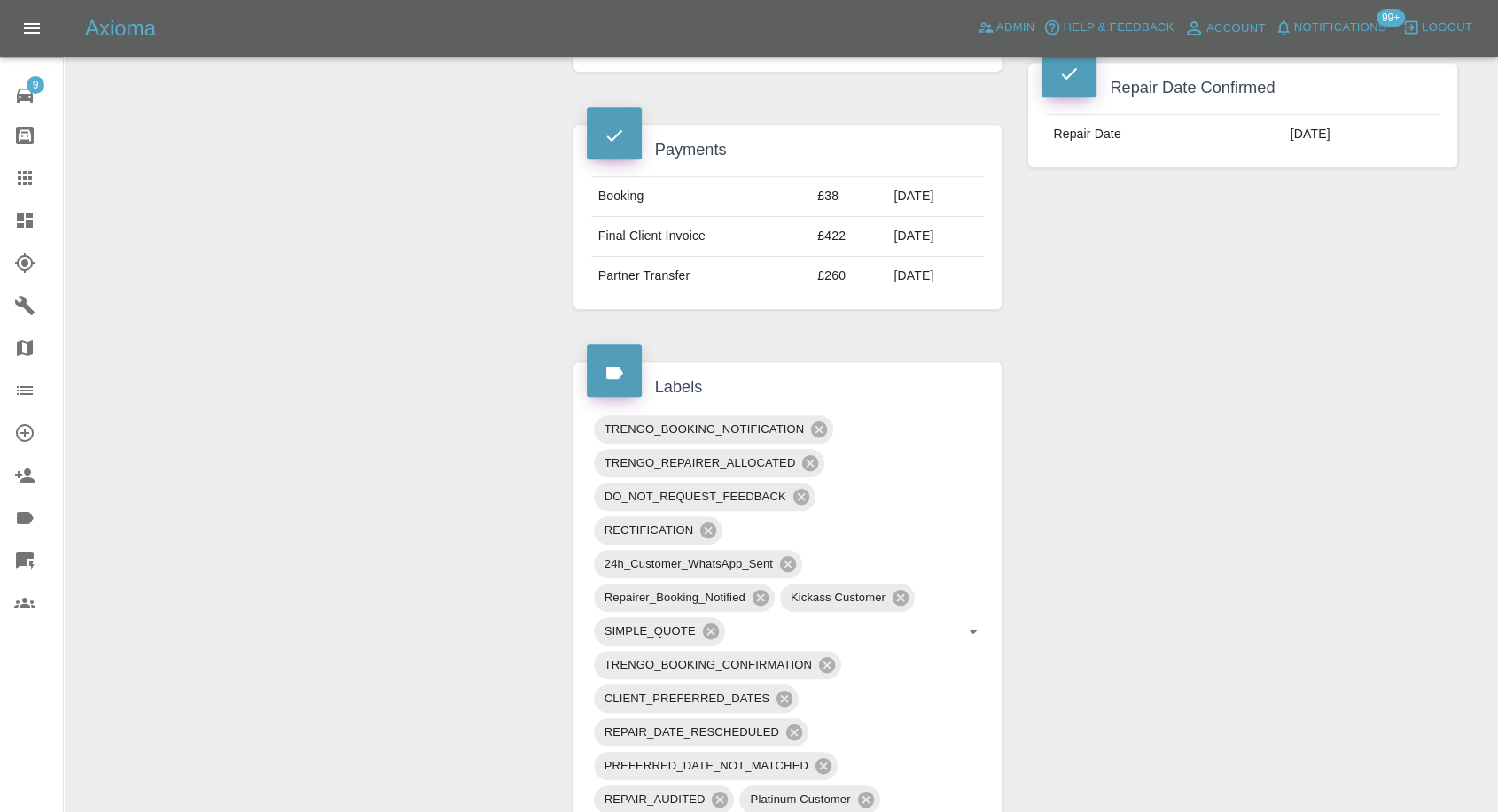
scroll to position [786, 0]
drag, startPoint x: 22, startPoint y: 183, endPoint x: 74, endPoint y: 194, distance: 53.2
click at [22, 182] on icon at bounding box center [24, 177] width 21 height 21
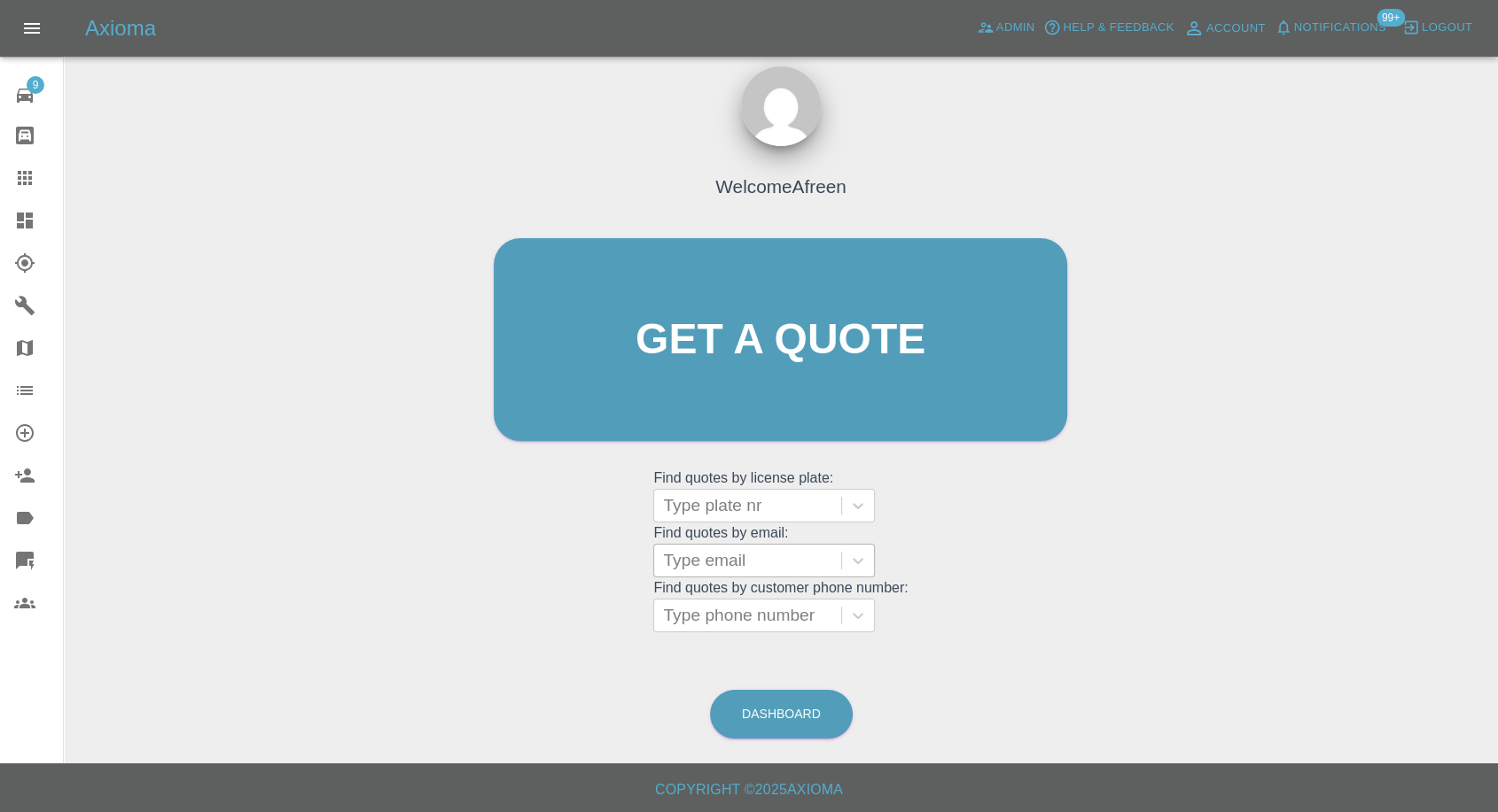
click at [719, 566] on div at bounding box center [747, 560] width 169 height 25
paste input ""[EMAIL_ADDRESS][DOMAIN_NAME]" <undefined>"
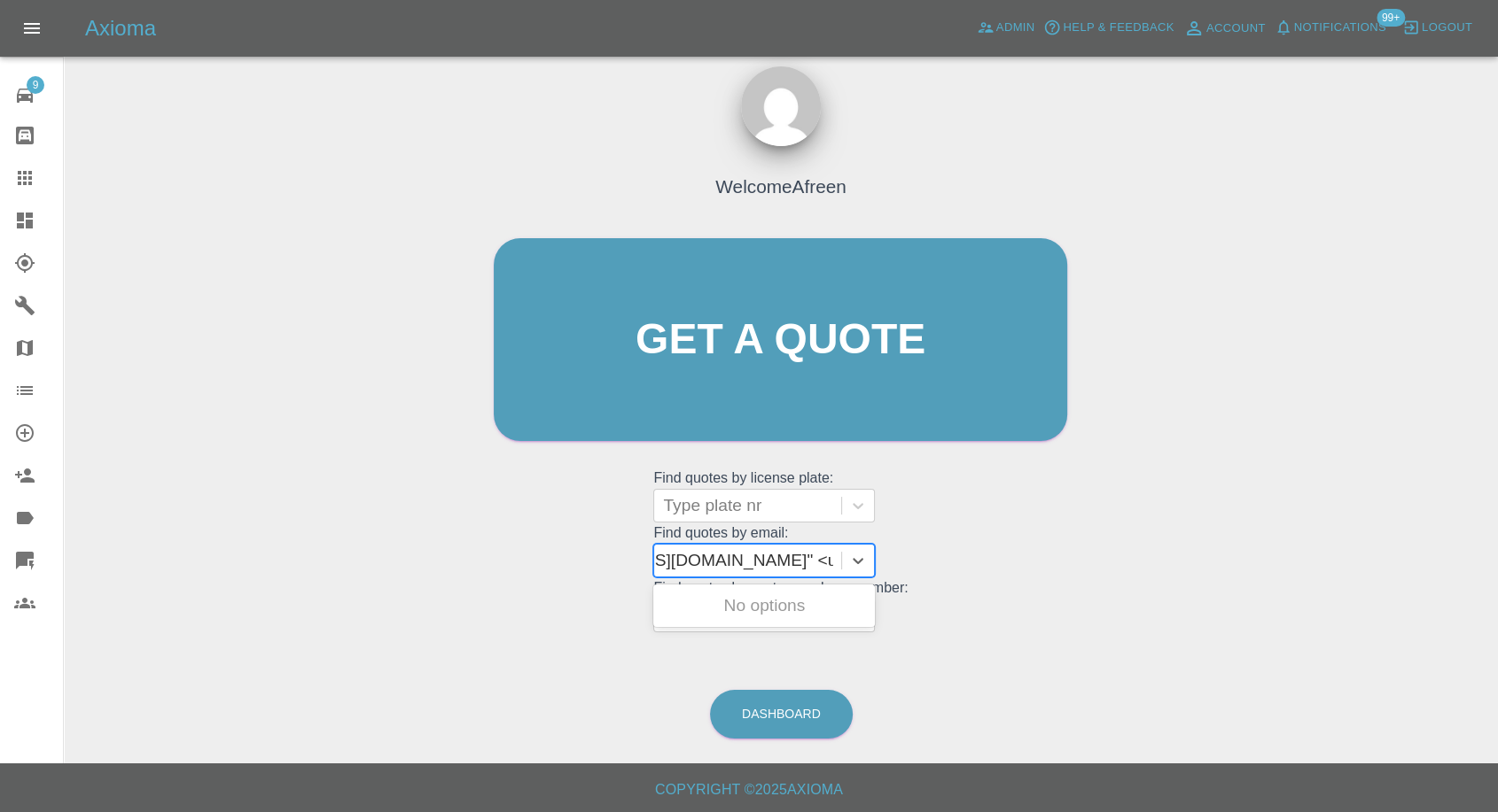
scroll to position [0, 137]
drag, startPoint x: 729, startPoint y: 554, endPoint x: 1043, endPoint y: 569, distance: 314.4
click at [1043, 569] on div "Welcome Afreen Get a quote Get a quote Find quotes by license plate: Type plate…" at bounding box center [780, 374] width 610 height 536
type input "[EMAIL_ADDRESS][DOMAIN_NAME]"
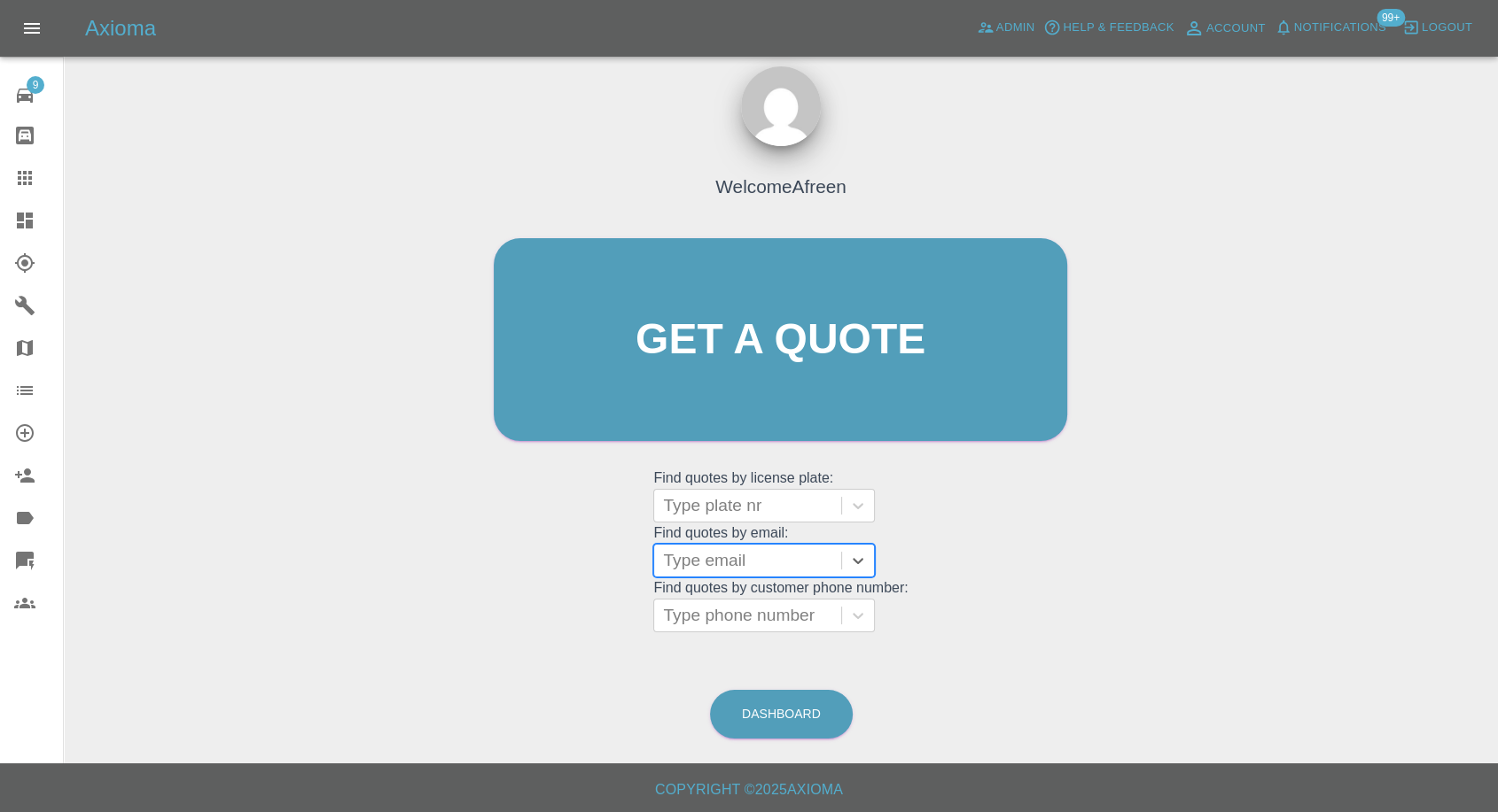
scroll to position [0, 0]
paste input ""[EMAIL_ADDRESS][DOMAIN_NAME]" <undefined>"
drag, startPoint x: 728, startPoint y: 559, endPoint x: 1250, endPoint y: 611, distance: 524.6
click at [1250, 611] on div "Welcome Afreen Get a quote Get a quote Find quotes by license plate: Type plate…" at bounding box center [781, 424] width 1406 height 636
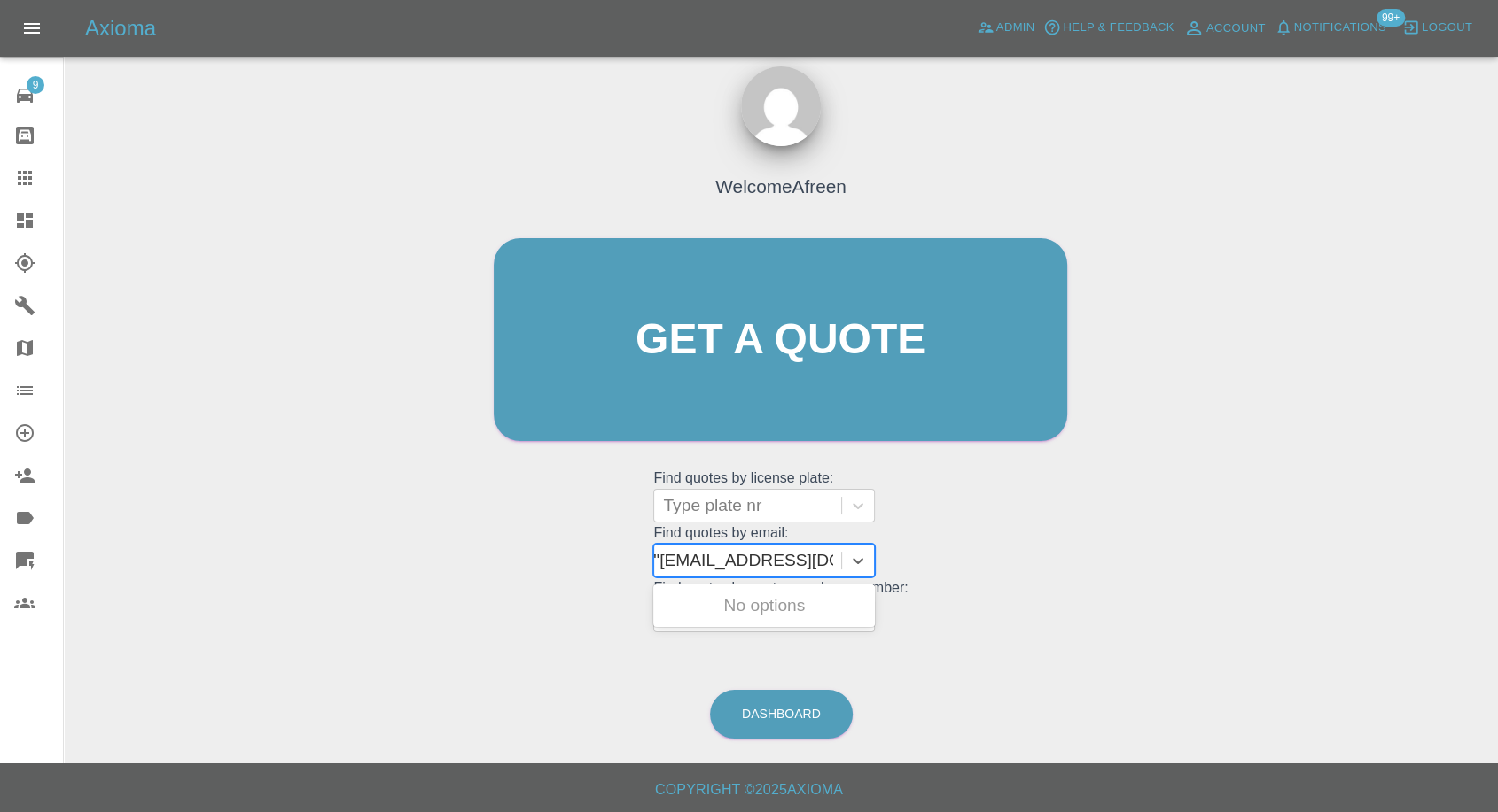
scroll to position [0, 0]
type input "[EMAIL_ADDRESS][DOMAIN_NAME]"
click at [743, 612] on div "WR18BGK, Awaiting Repair" at bounding box center [764, 616] width 221 height 57
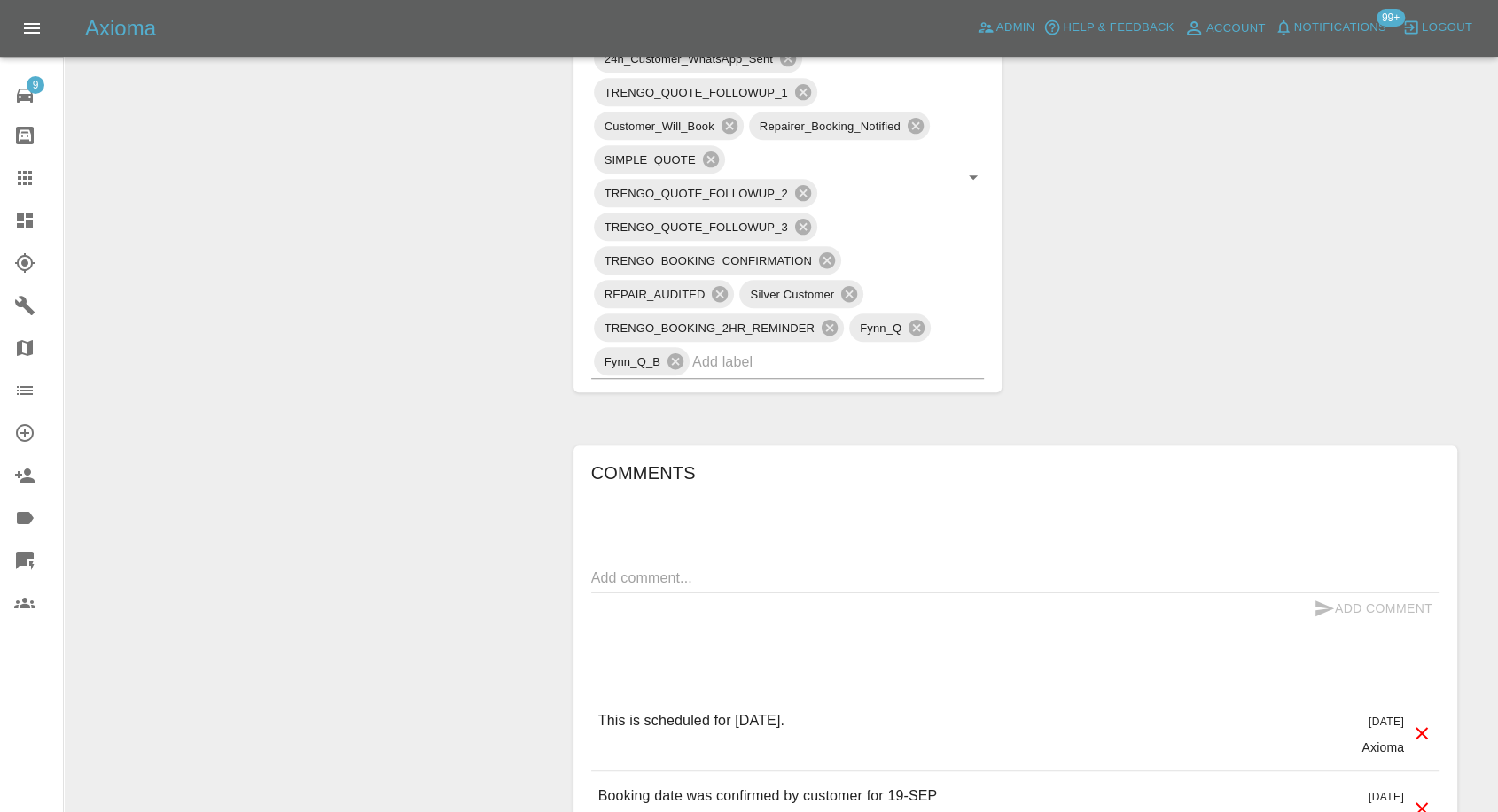
scroll to position [1181, 0]
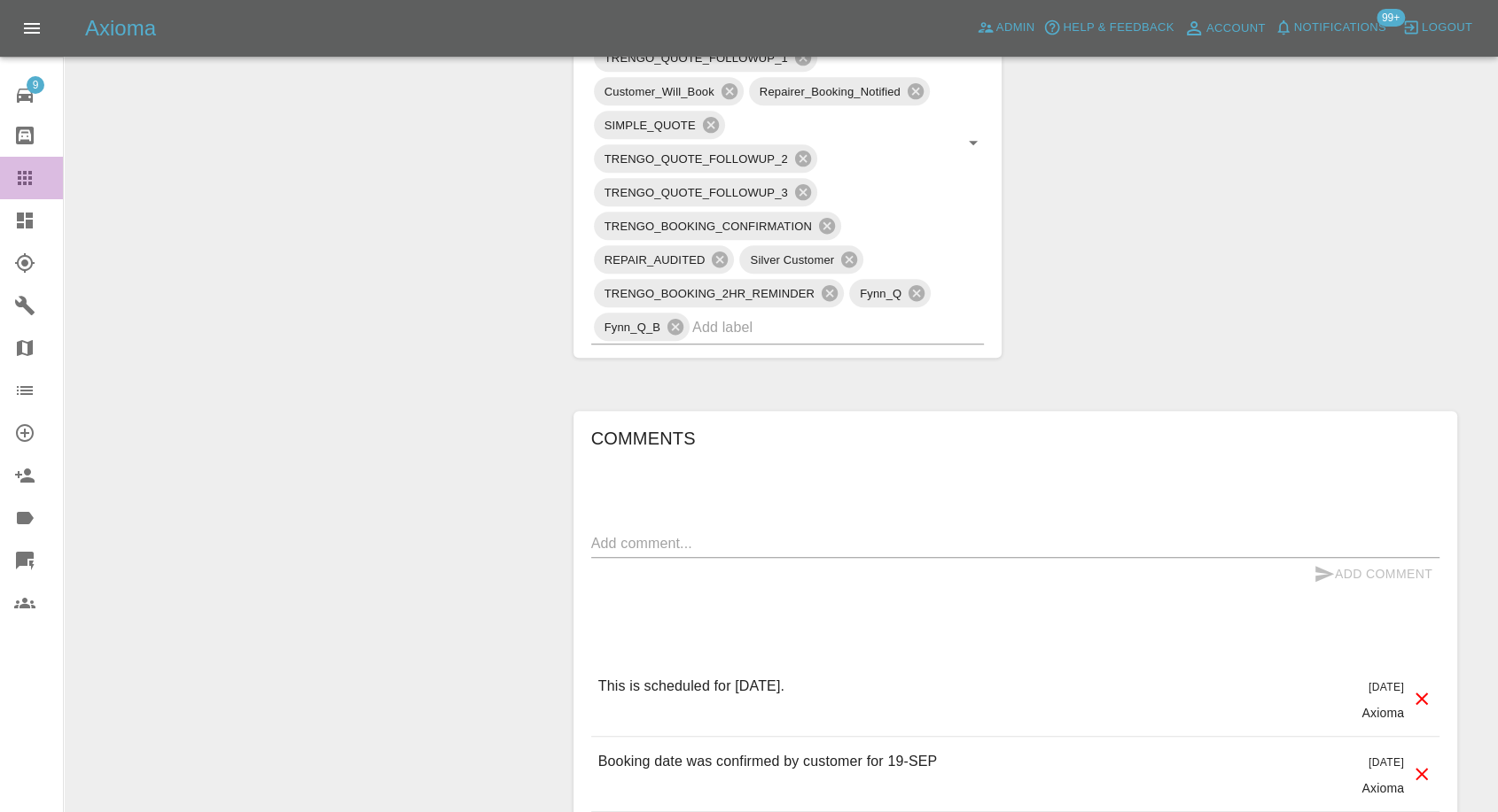
click at [27, 187] on icon at bounding box center [24, 177] width 21 height 21
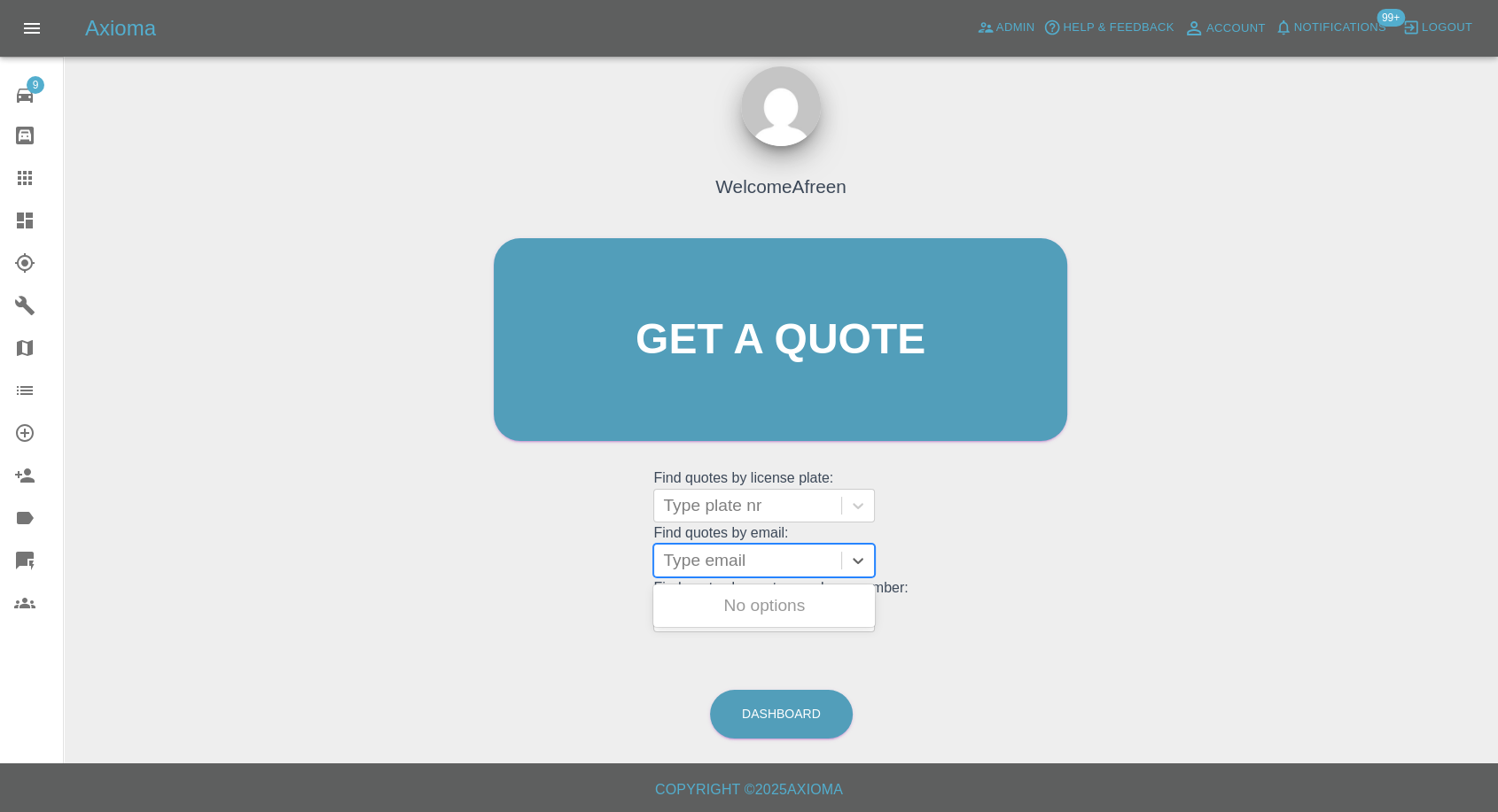
click at [724, 560] on div at bounding box center [747, 560] width 169 height 25
paste input ""[EMAIL_ADDRESS][DOMAIN_NAME]" <undefined>"
drag, startPoint x: 730, startPoint y: 554, endPoint x: 1407, endPoint y: 508, distance: 678.6
click at [1407, 508] on div "Welcome Afreen Get a quote Get a quote Find quotes by license plate: Type plate…" at bounding box center [781, 424] width 1406 height 636
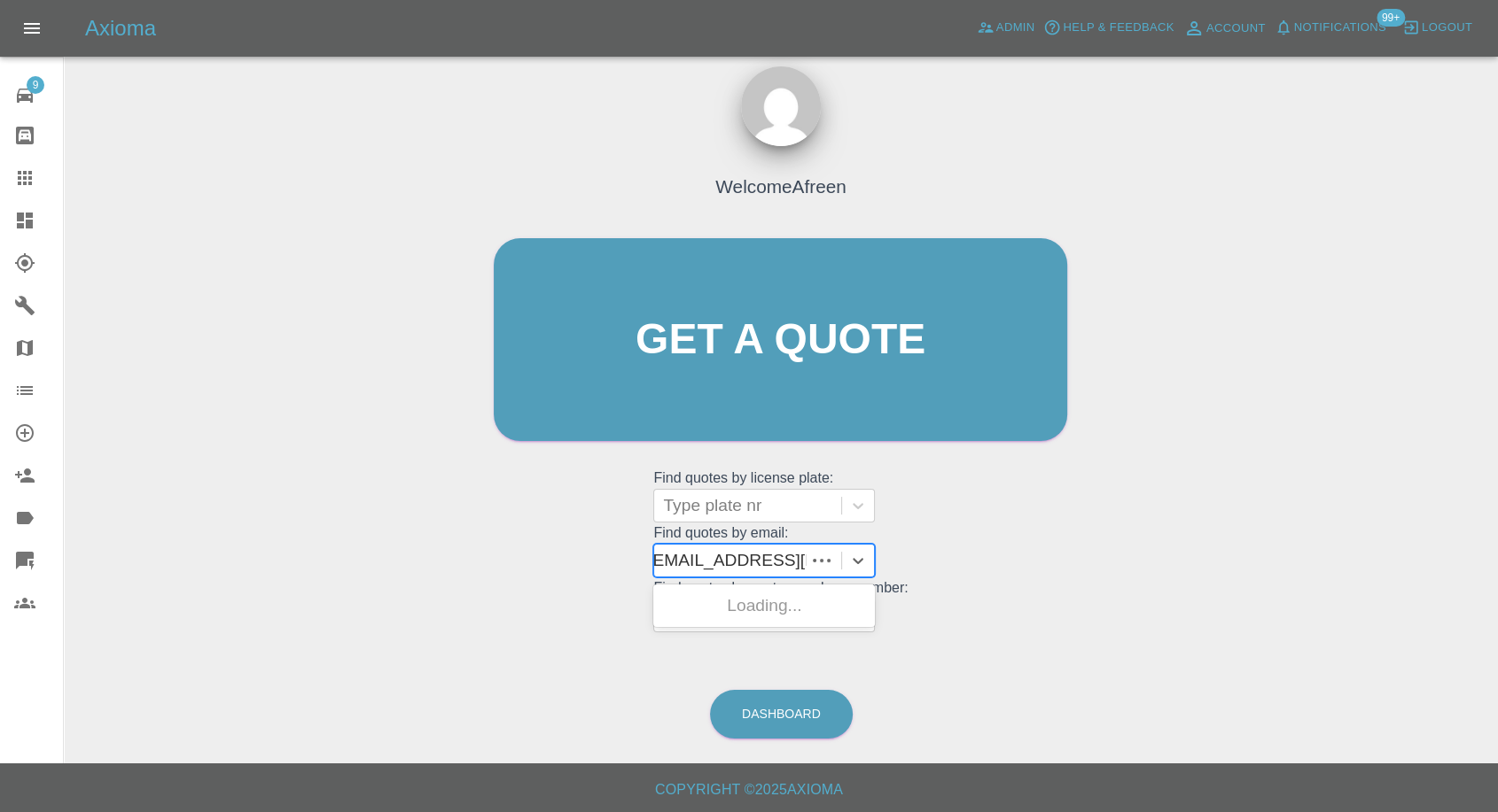
scroll to position [0, 0]
type input "[EMAIL_ADDRESS][DOMAIN_NAME]"
click at [766, 596] on div "YP65JKK, Awaiting Repair" at bounding box center [764, 605] width 221 height 36
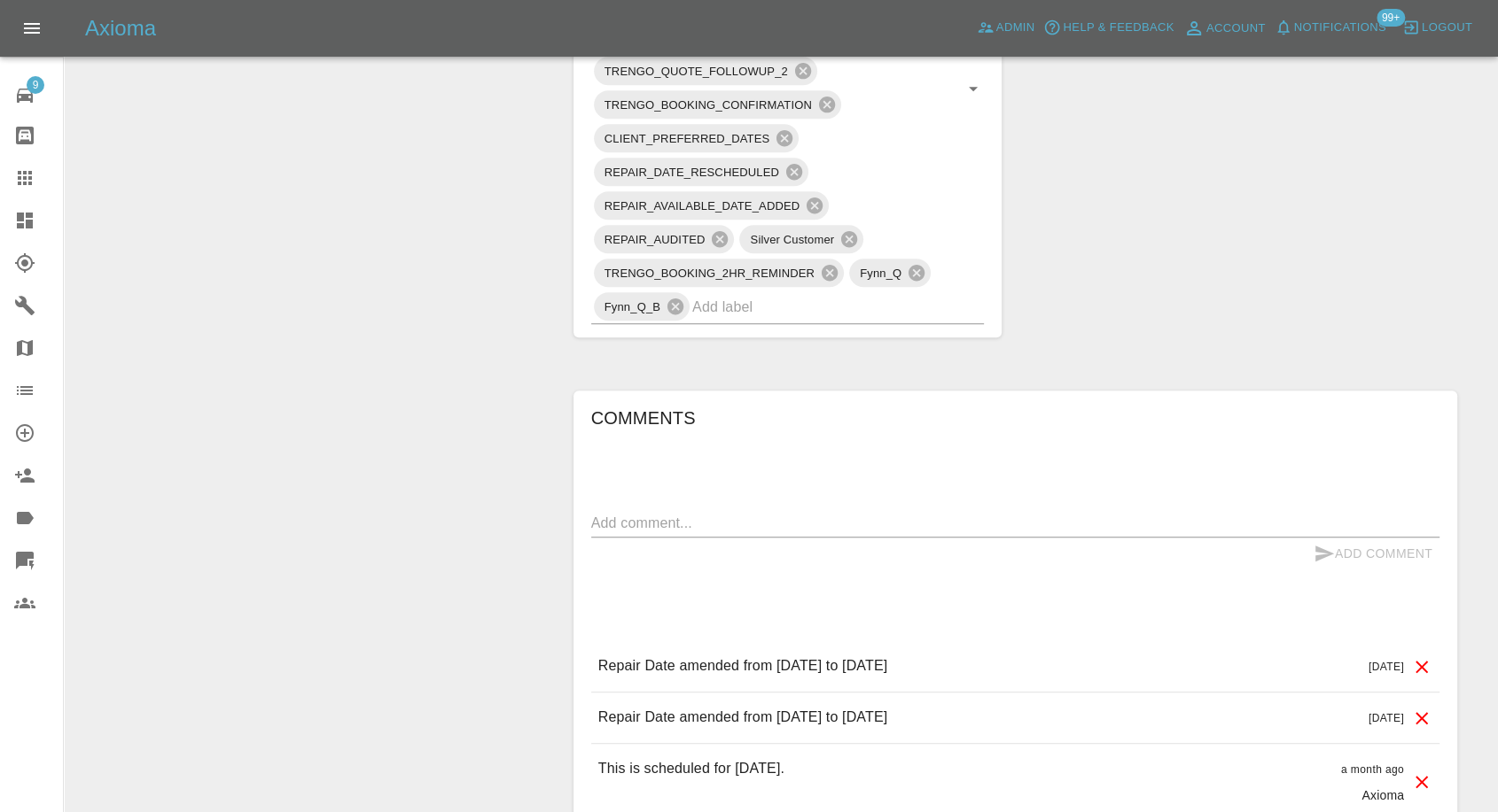
scroll to position [1280, 0]
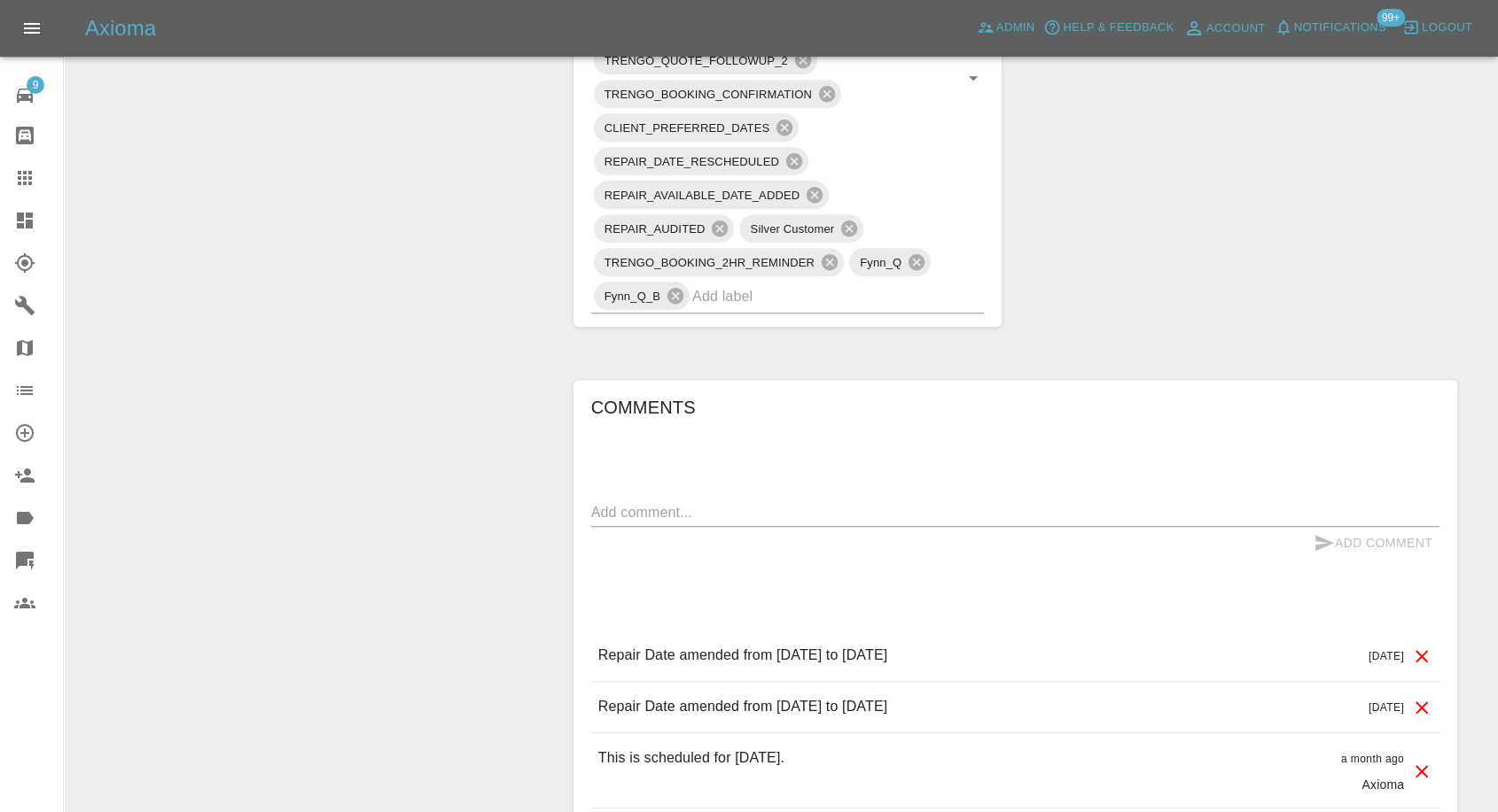
click at [28, 191] on link "Claims" at bounding box center [31, 178] width 62 height 42
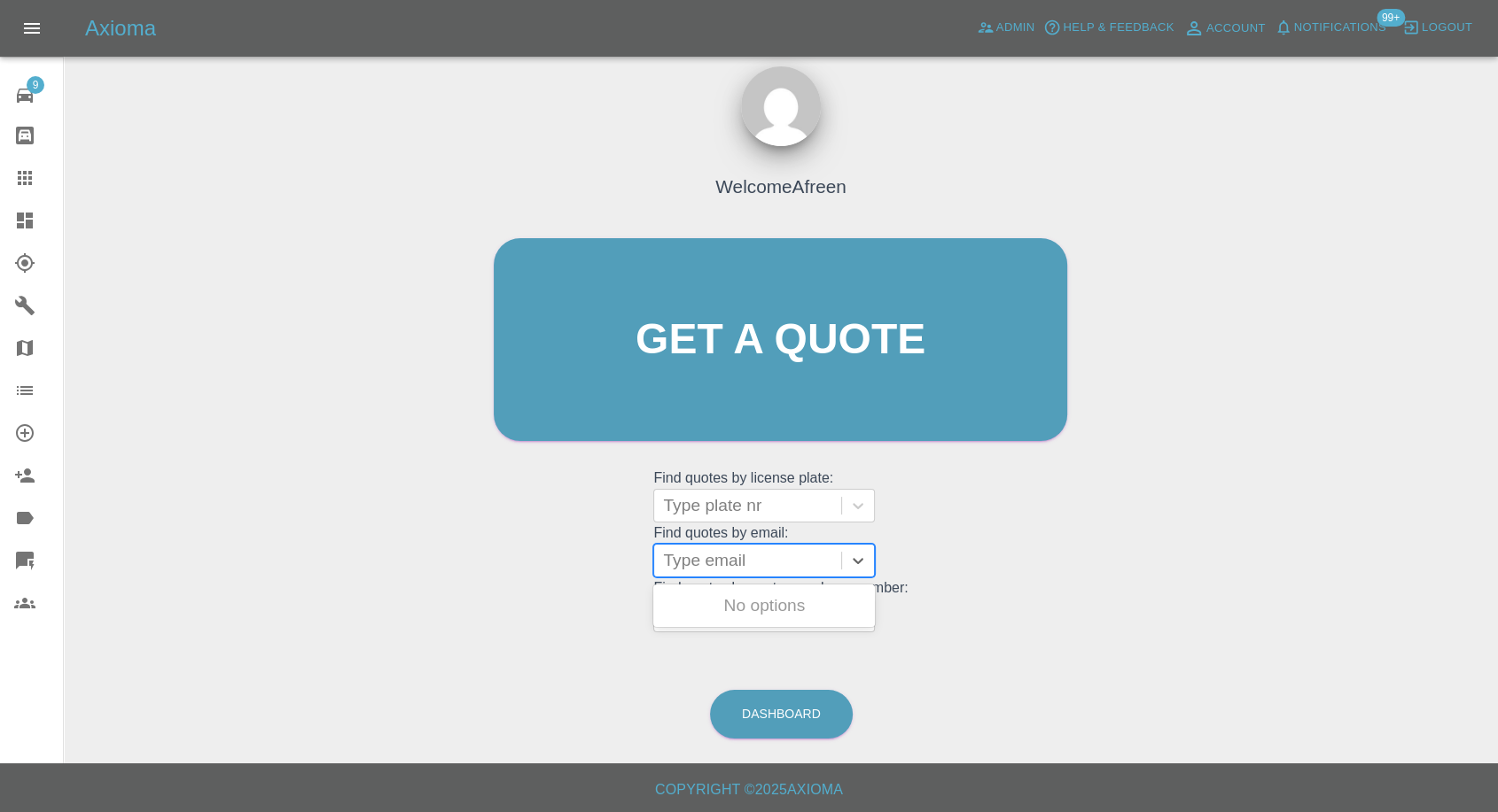
click at [738, 558] on div at bounding box center [747, 560] width 169 height 25
paste input ""[EMAIL_ADDRESS][DOMAIN_NAME]" <undefined>"
drag, startPoint x: 728, startPoint y: 561, endPoint x: 1004, endPoint y: 556, distance: 276.0
click at [1004, 556] on div "Welcome Afreen Get a quote Get a quote Find quotes by license plate: Type plate…" at bounding box center [780, 374] width 610 height 536
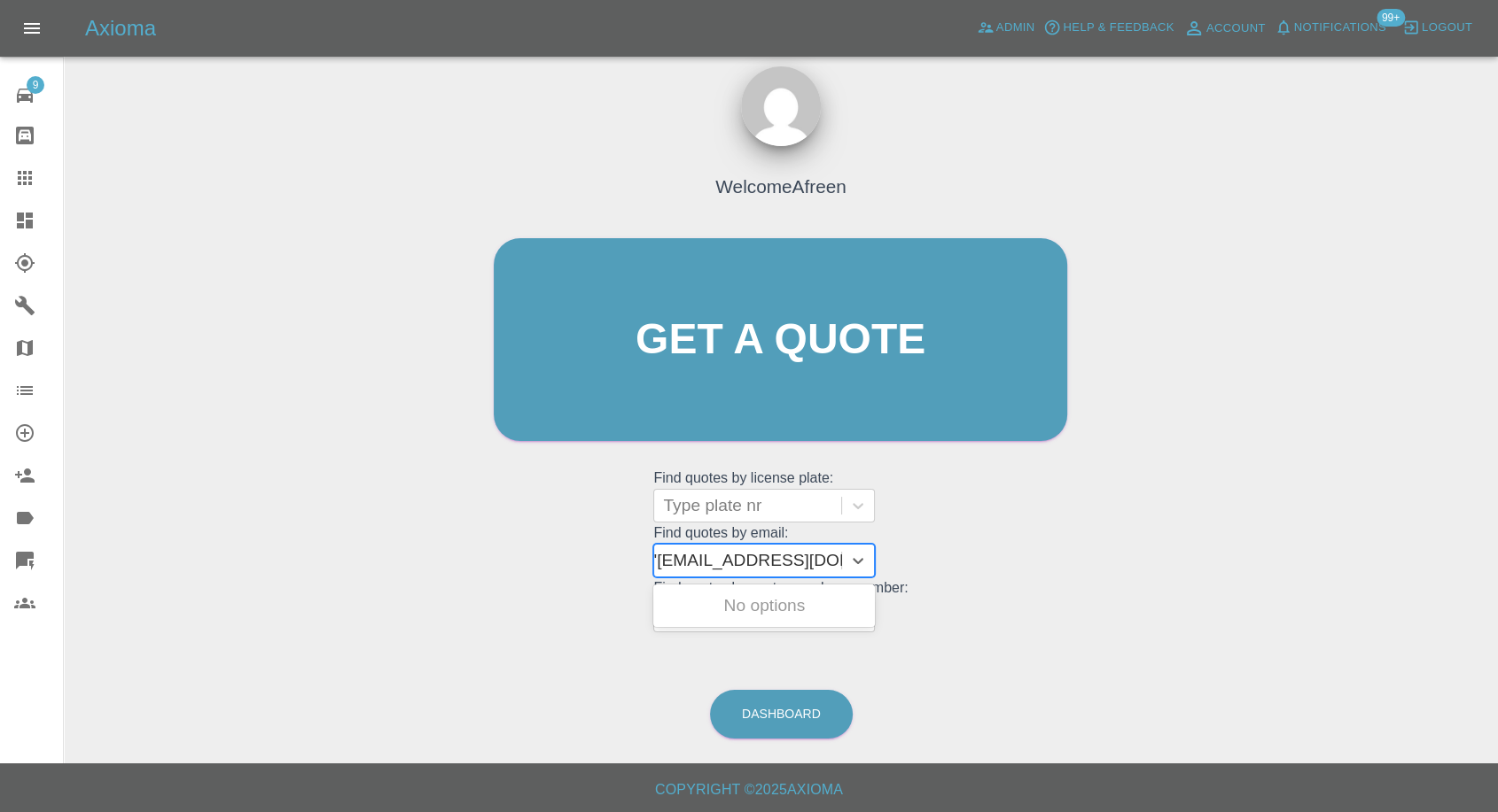
scroll to position [0, 8]
type input "[EMAIL_ADDRESS][DOMAIN_NAME]"
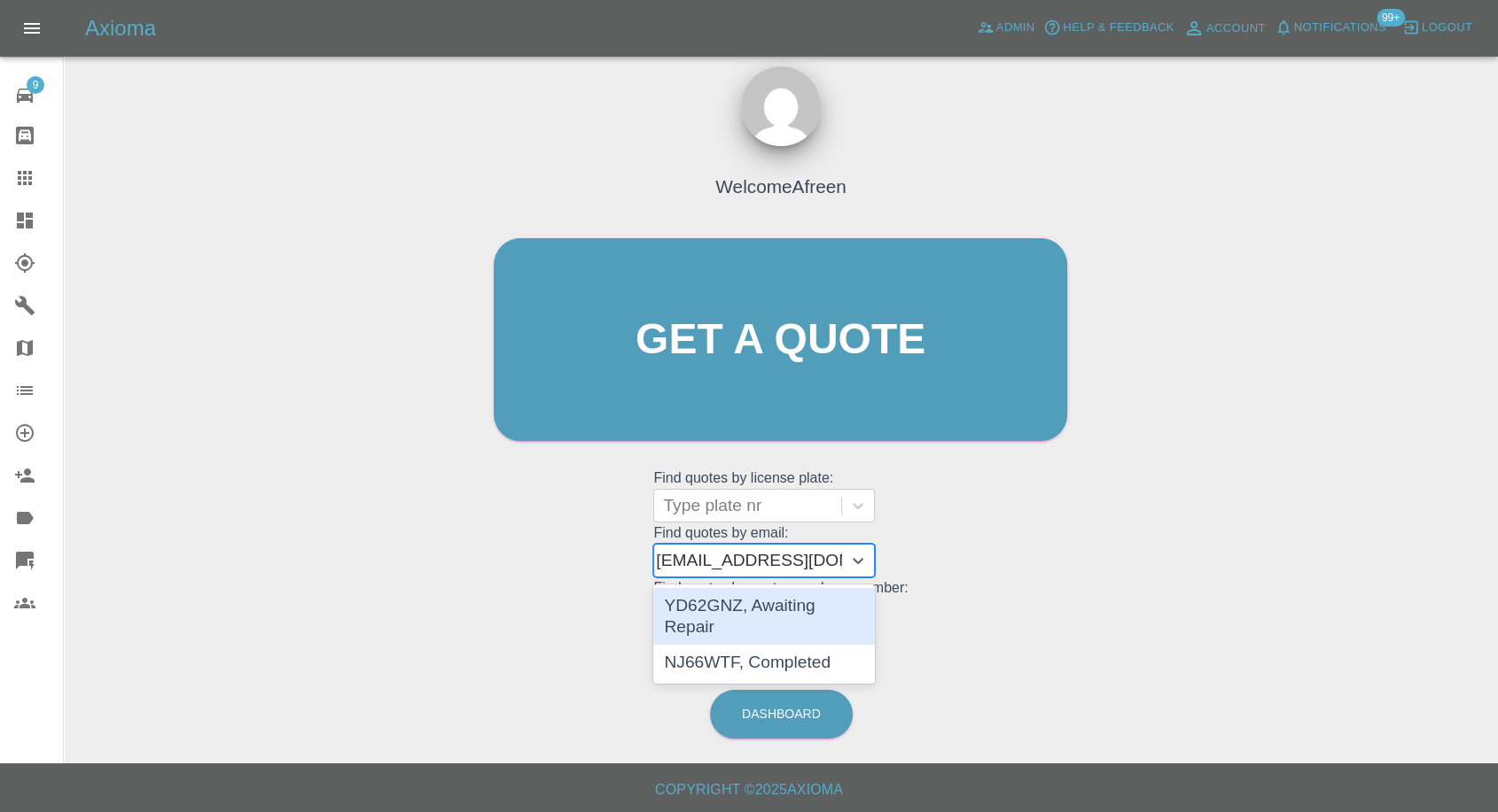
click at [769, 606] on div "YD62GNZ, Awaiting Repair" at bounding box center [764, 616] width 221 height 57
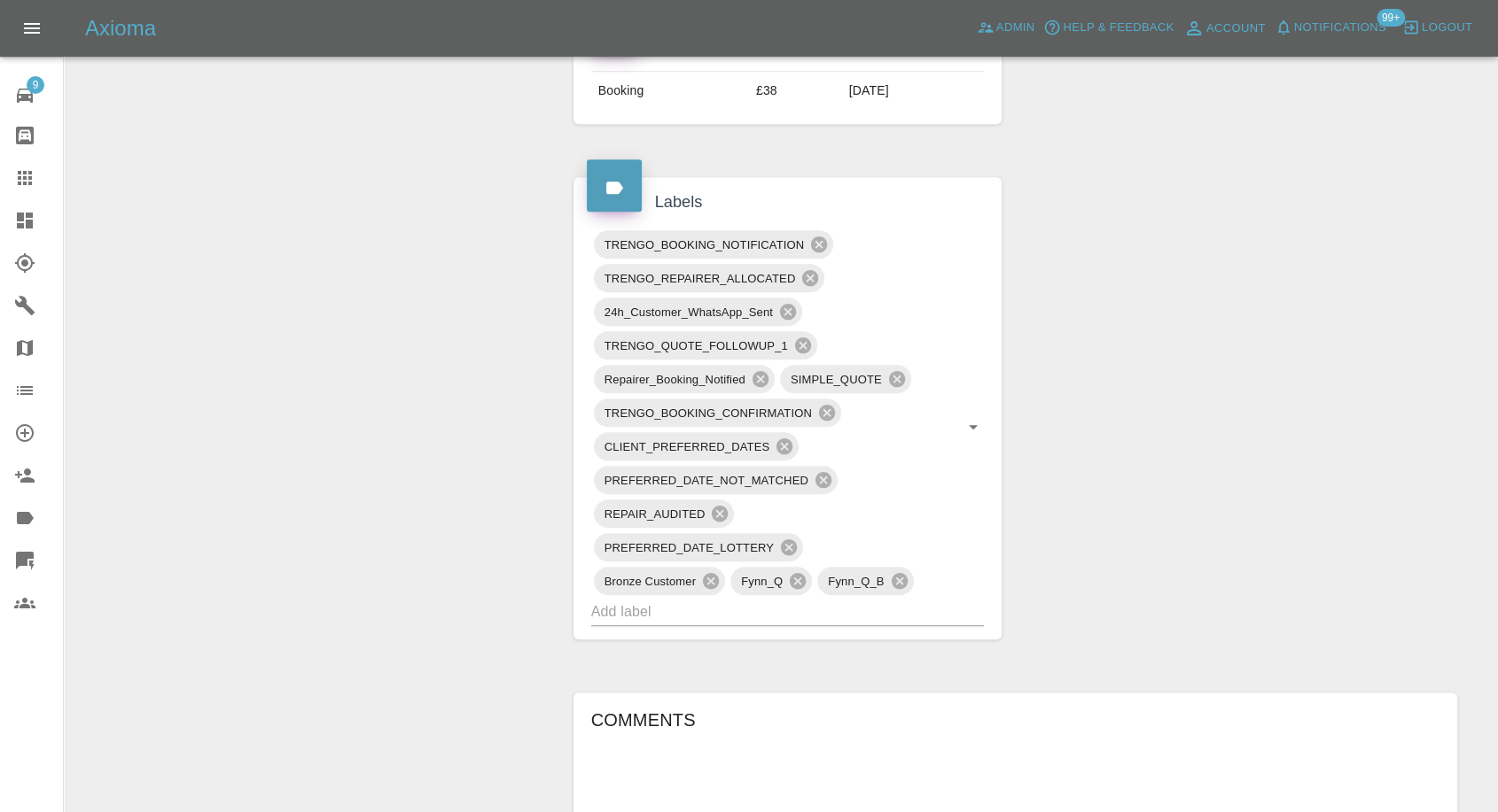
scroll to position [1280, 0]
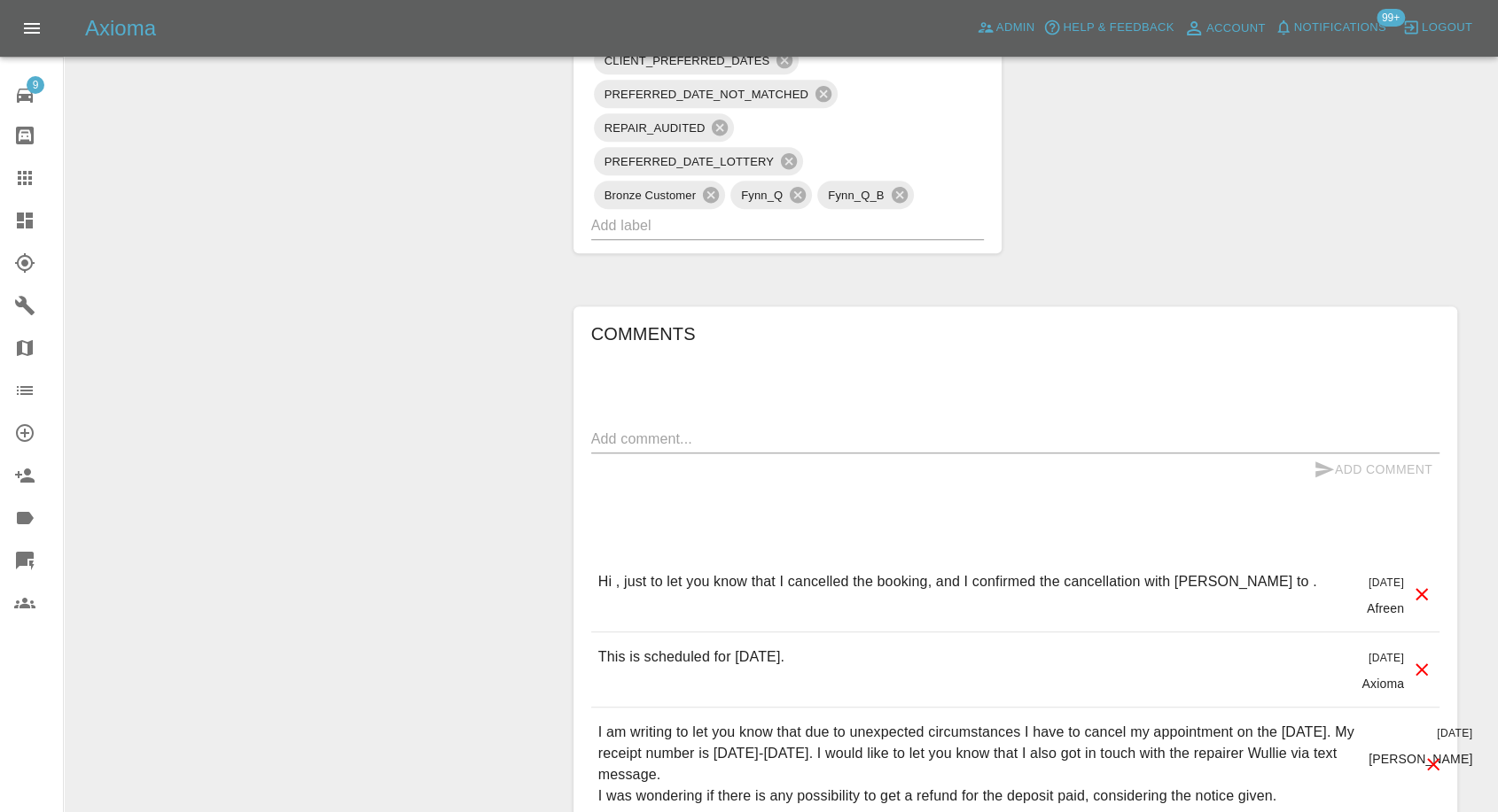
click at [39, 172] on div at bounding box center [39, 177] width 50 height 21
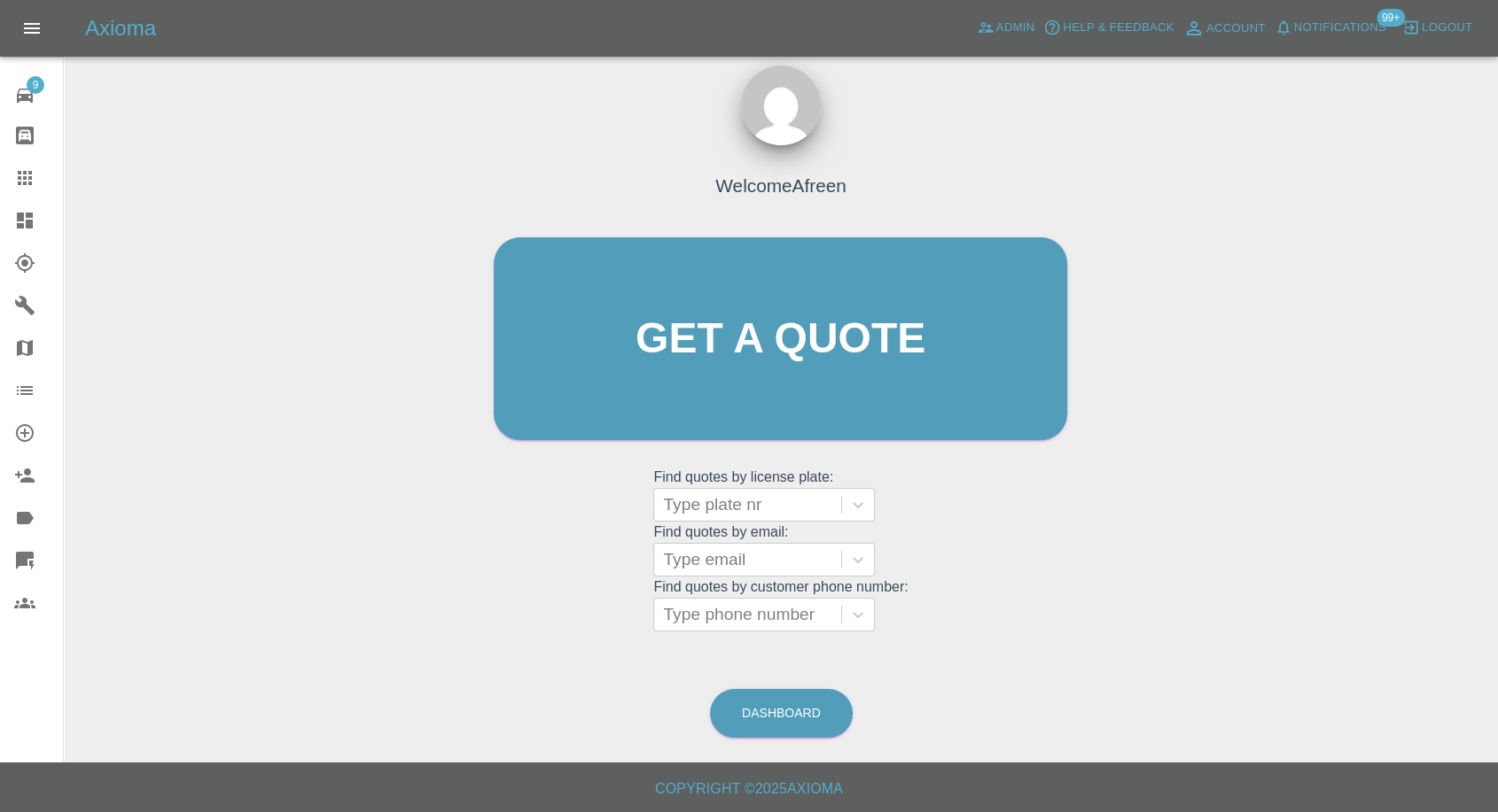
scroll to position [16, 0]
click at [709, 555] on div at bounding box center [747, 560] width 169 height 25
paste input ""[EMAIL_ADDRESS][DOMAIN_NAME]" <undefined>"
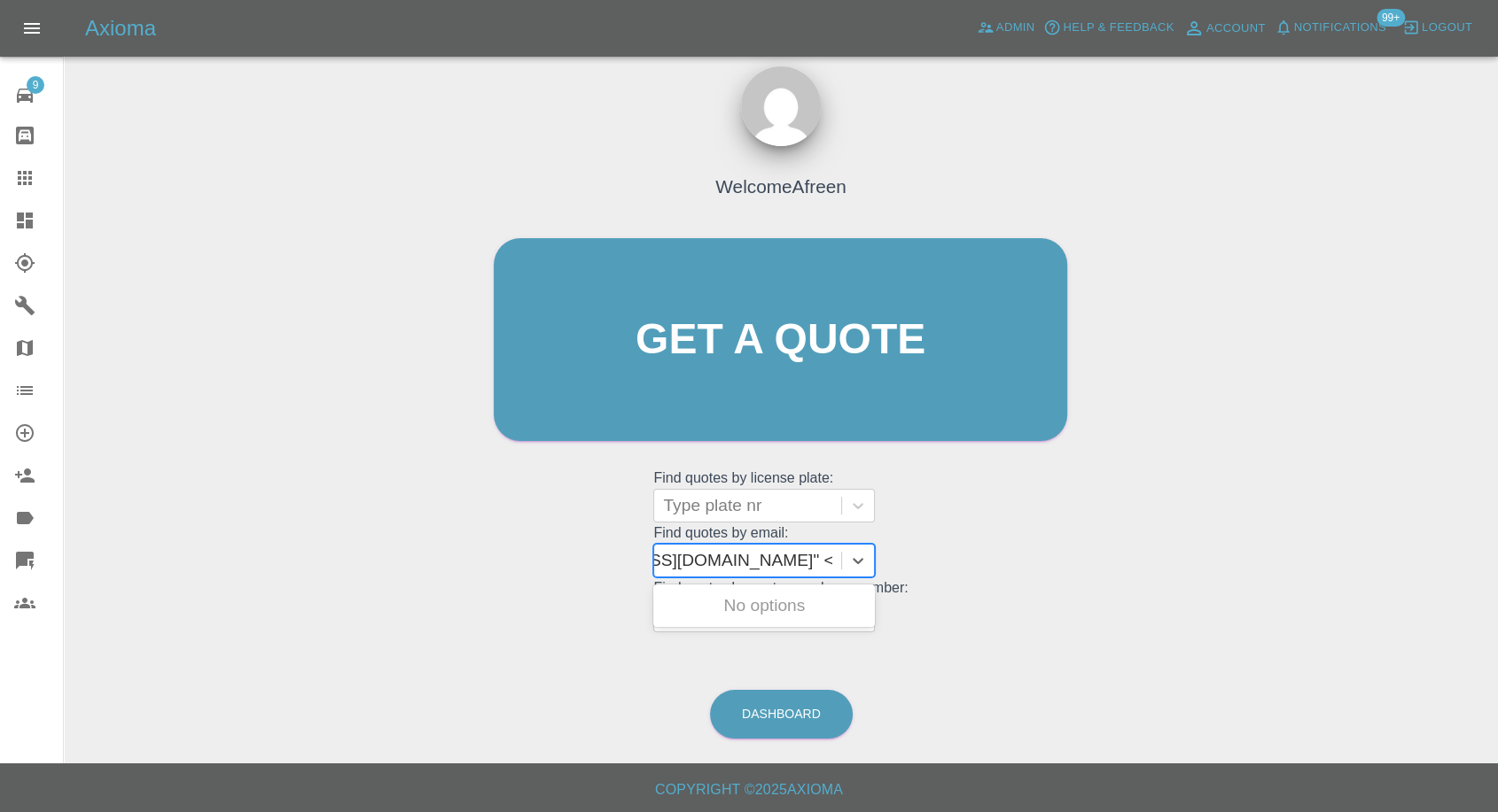
scroll to position [0, 127]
drag, startPoint x: 729, startPoint y: 558, endPoint x: 1511, endPoint y: 524, distance: 782.7
click at [1498, 524] on html "Axioma Admin Help & Feedback Account Notifications 99+ Logout 9 Repair home Bod…" at bounding box center [749, 399] width 1498 height 829
type input "[EMAIL_ADDRESS][DOMAIN_NAME]"
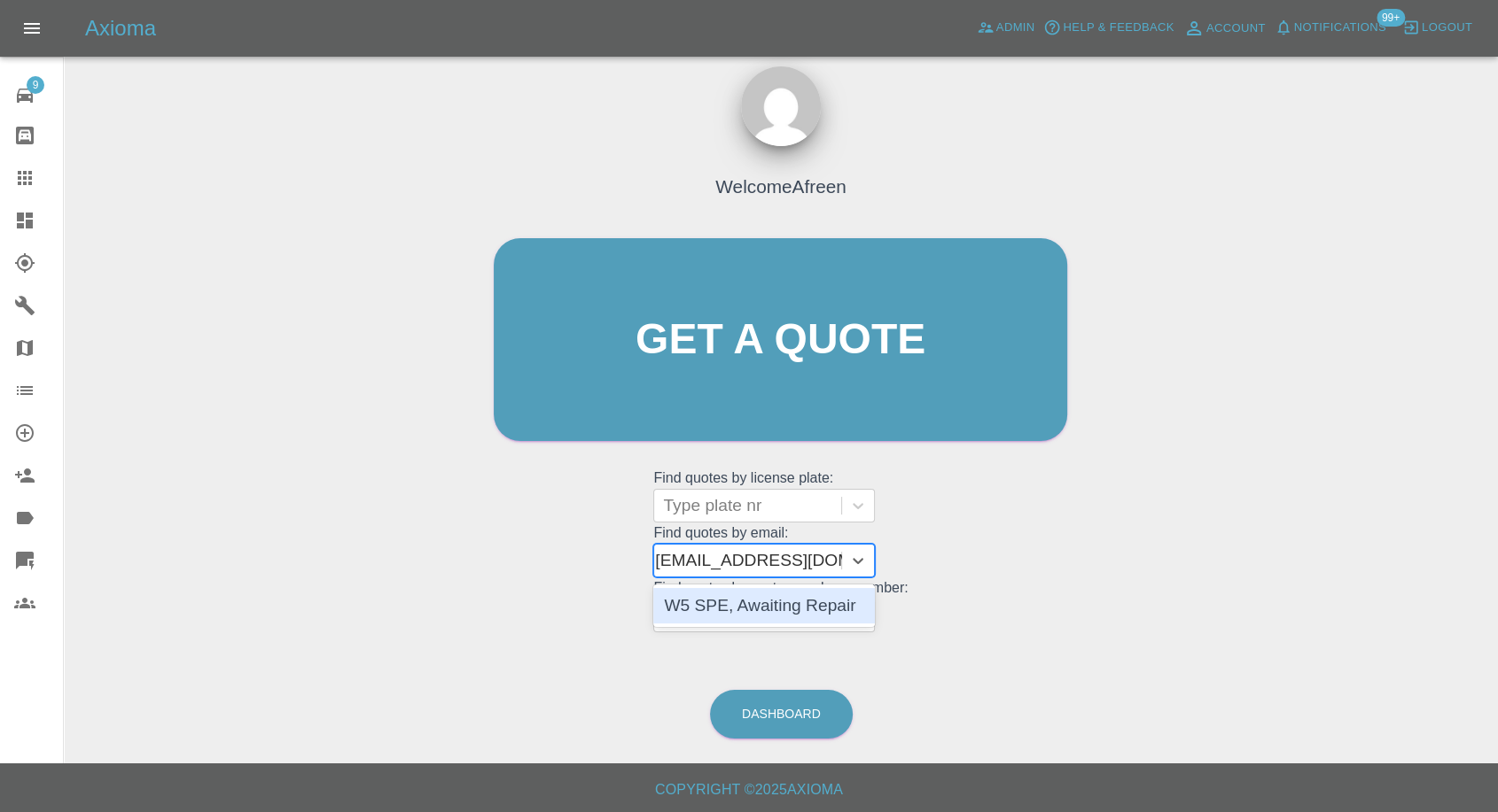
click at [751, 600] on div "W5 SPE, Awaiting Repair" at bounding box center [764, 605] width 221 height 36
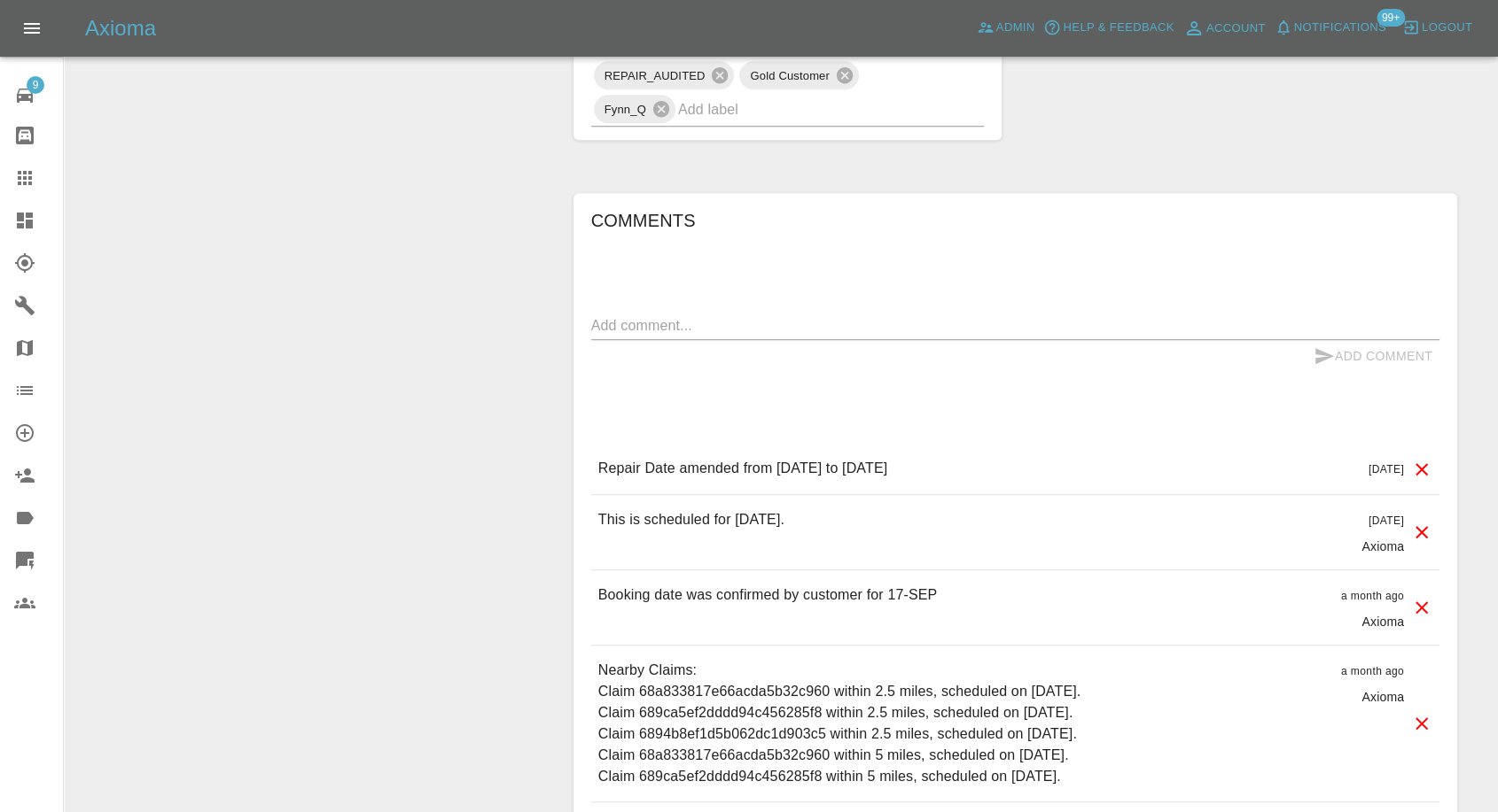
scroll to position [1476, 0]
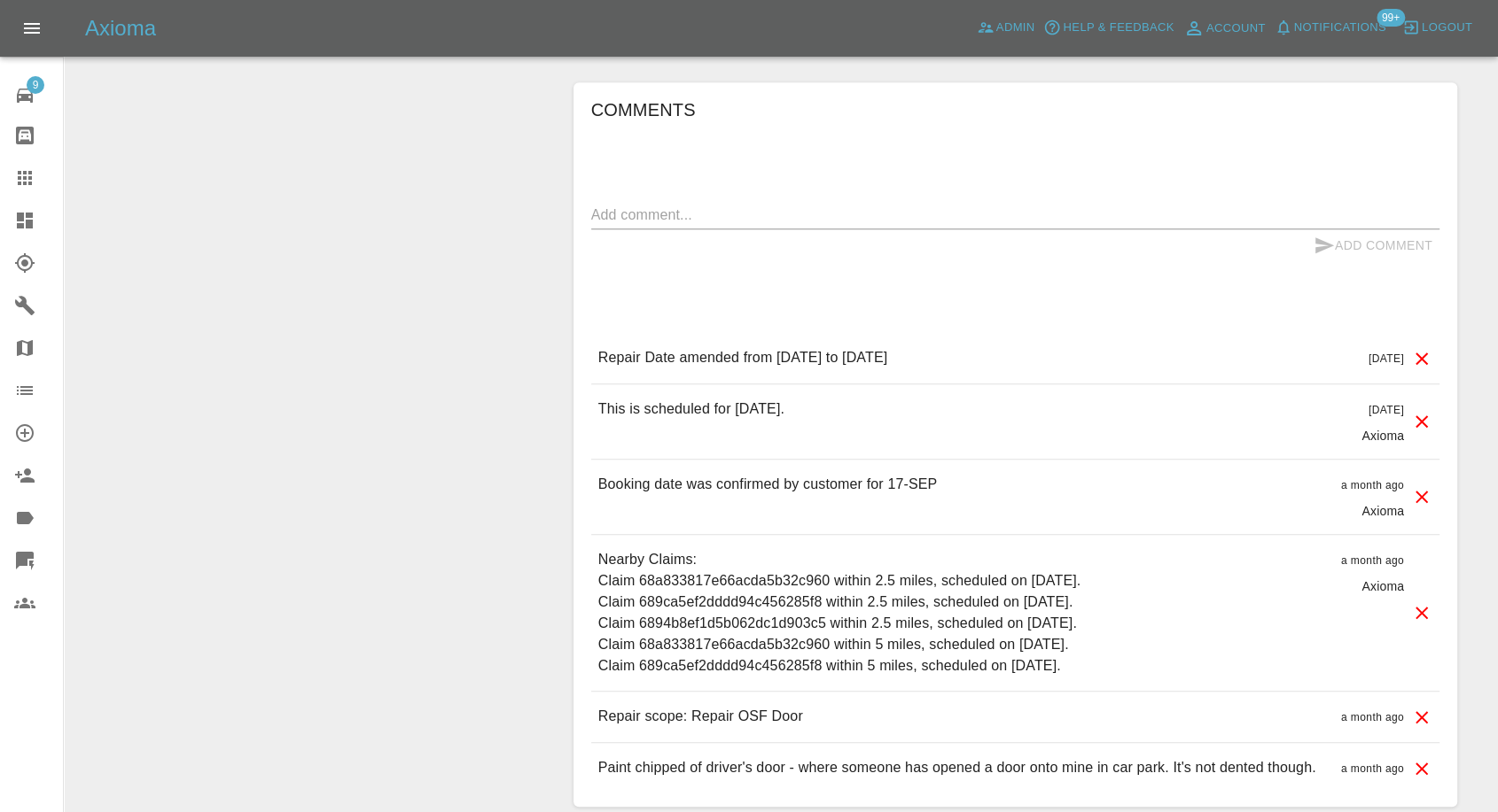
click at [26, 181] on icon at bounding box center [24, 177] width 21 height 21
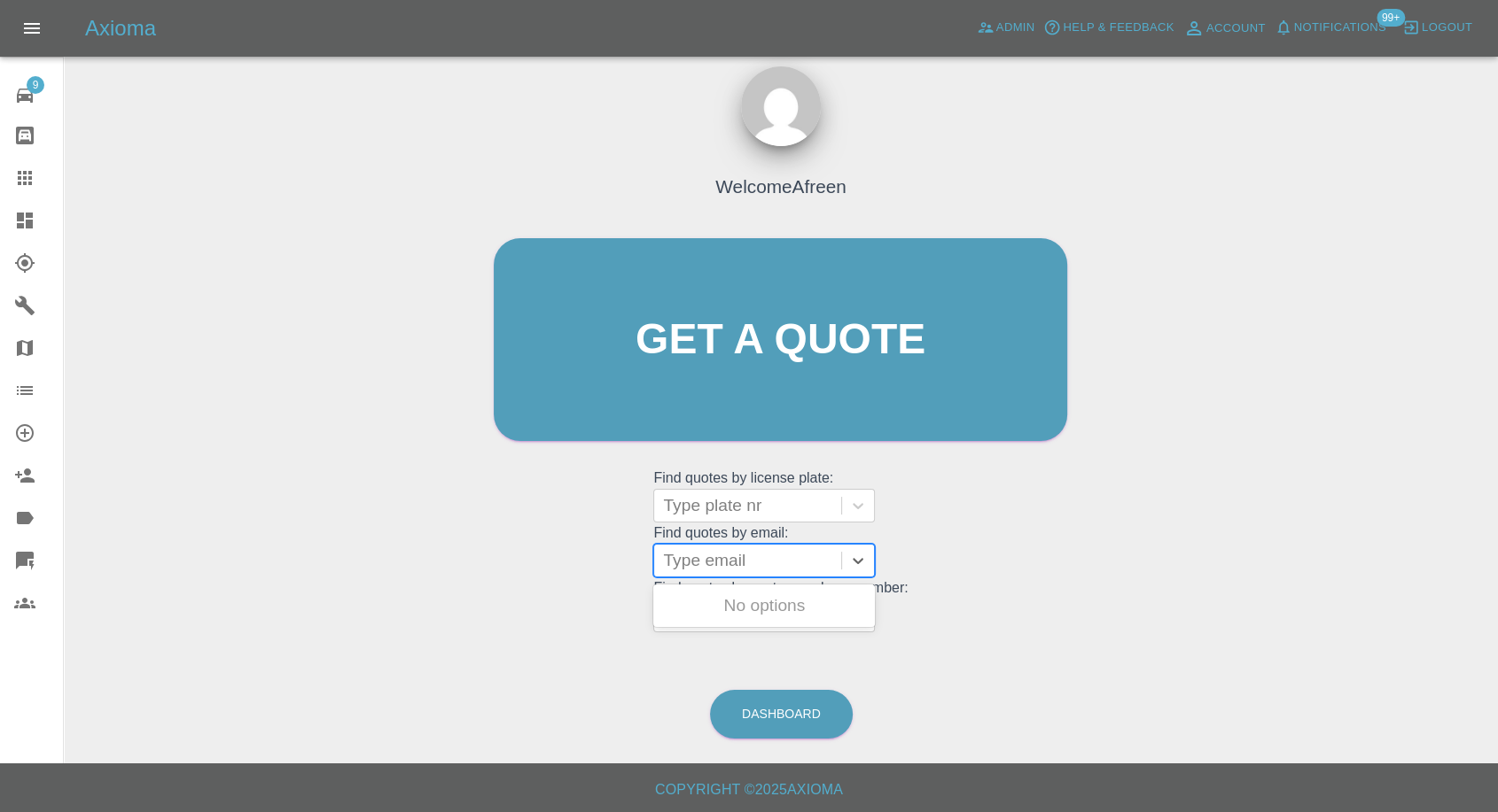
click at [738, 558] on div at bounding box center [747, 560] width 169 height 25
paste input ""[EMAIL_ADDRESS][DOMAIN_NAME]" <undefined>"
drag, startPoint x: 729, startPoint y: 558, endPoint x: 1095, endPoint y: 590, distance: 367.4
click at [1094, 589] on div "Welcome Afreen Get a quote Get a quote Find quotes by license plate: Type plate…" at bounding box center [781, 424] width 1406 height 636
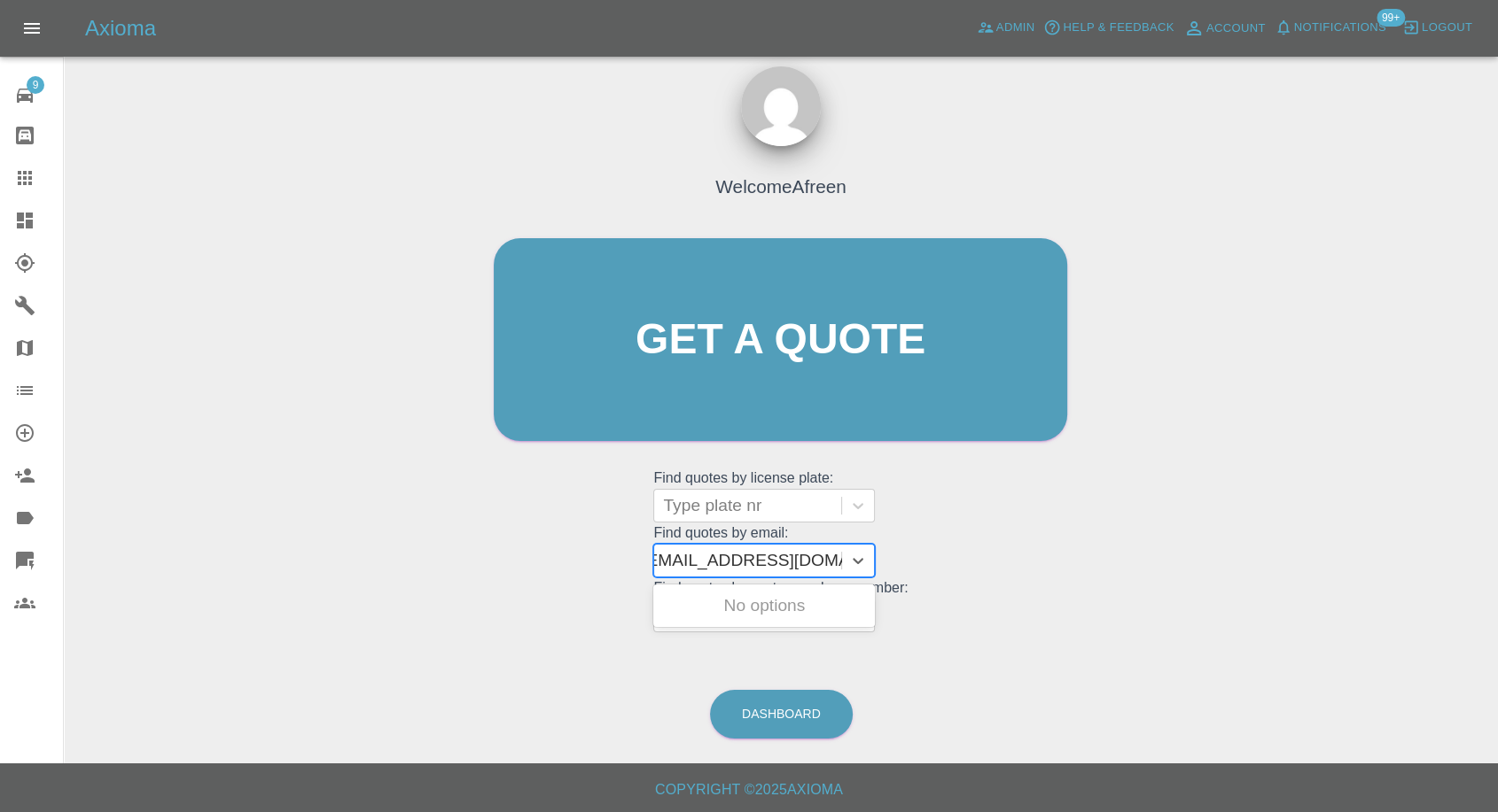
scroll to position [0, 8]
type input "[EMAIL_ADDRESS][DOMAIN_NAME]"
click at [781, 597] on div "LT58 MPX, Awaiting Repair" at bounding box center [764, 616] width 221 height 57
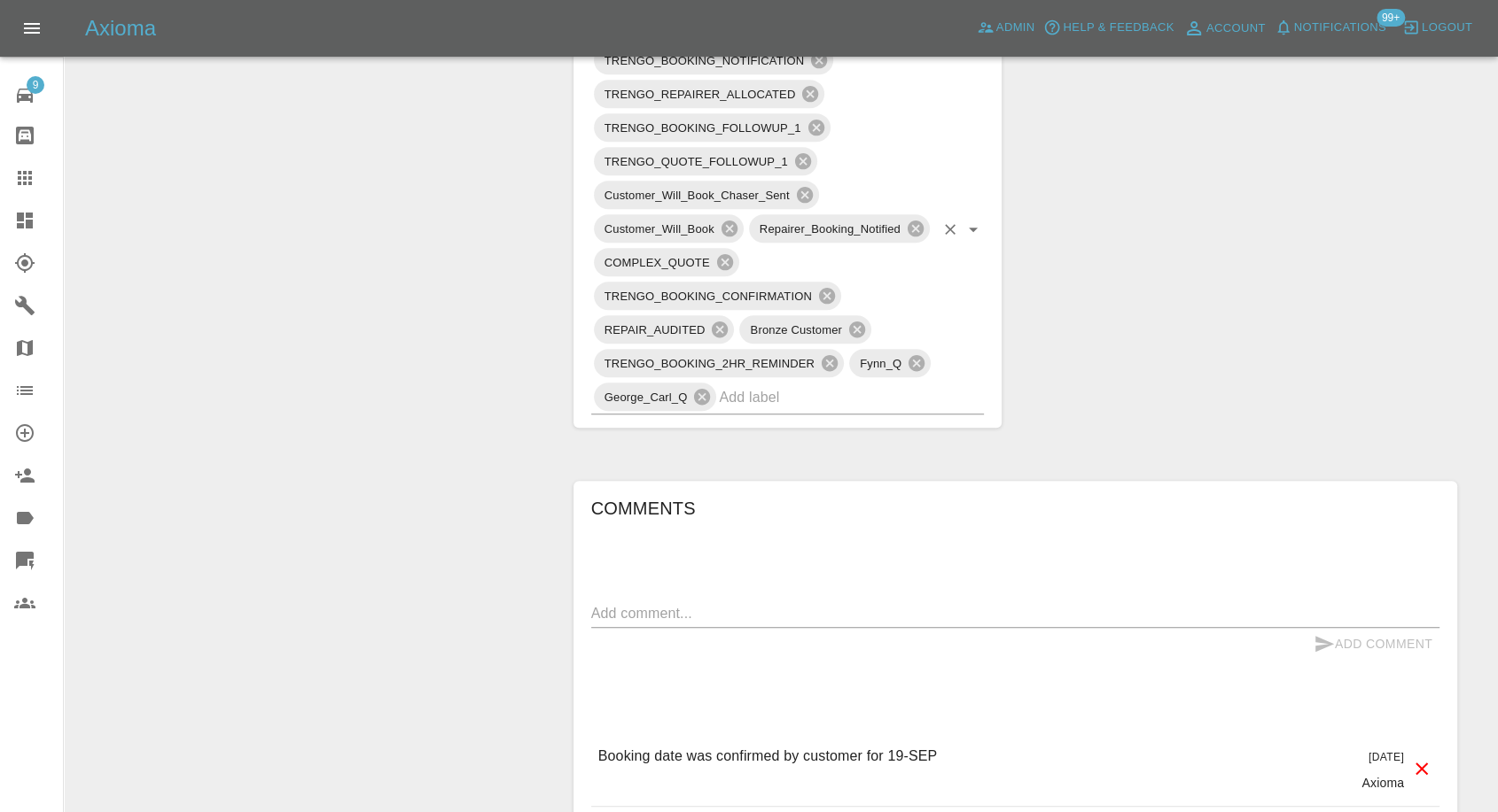
scroll to position [1181, 0]
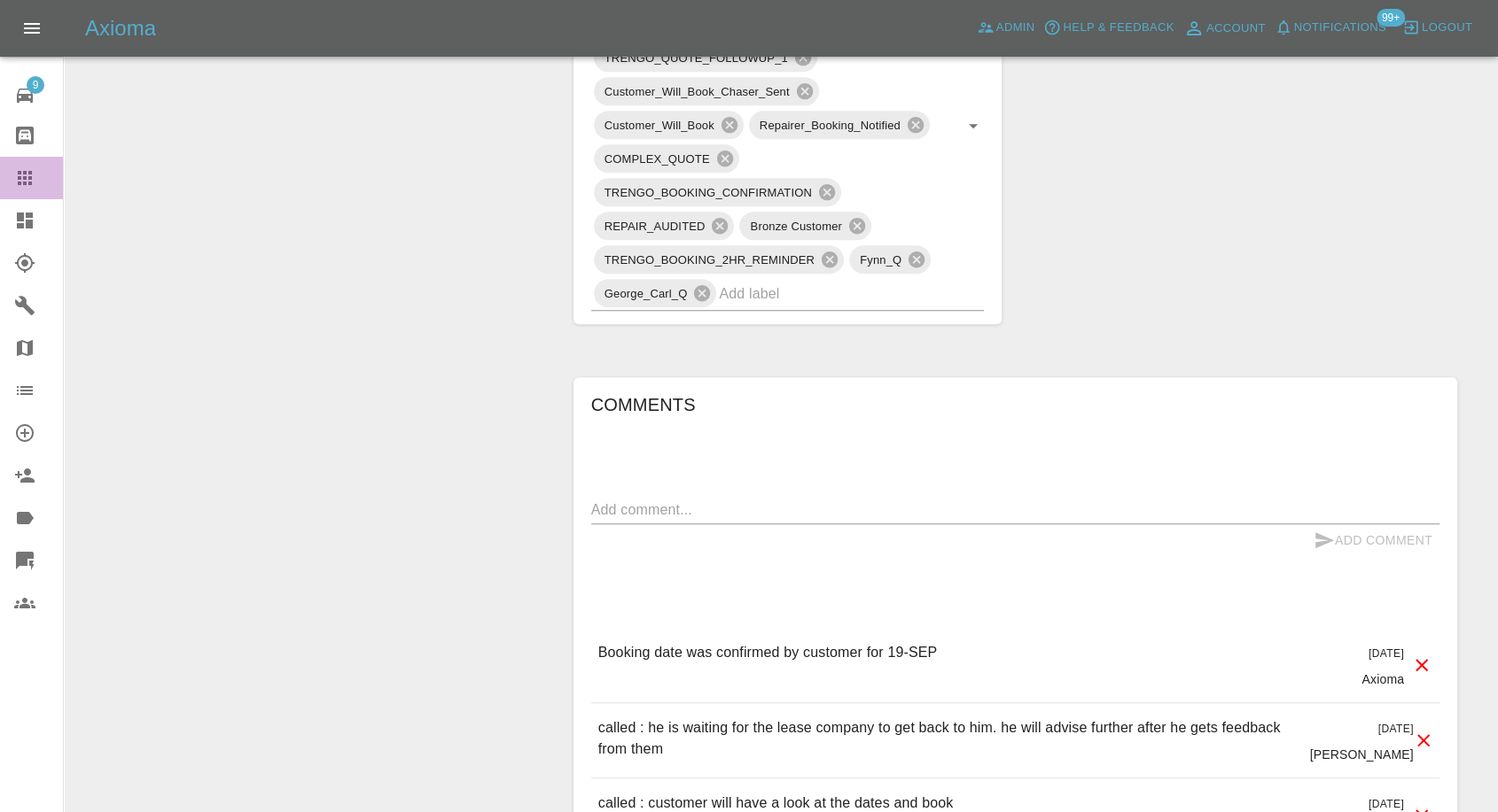
click at [22, 168] on icon at bounding box center [24, 177] width 21 height 21
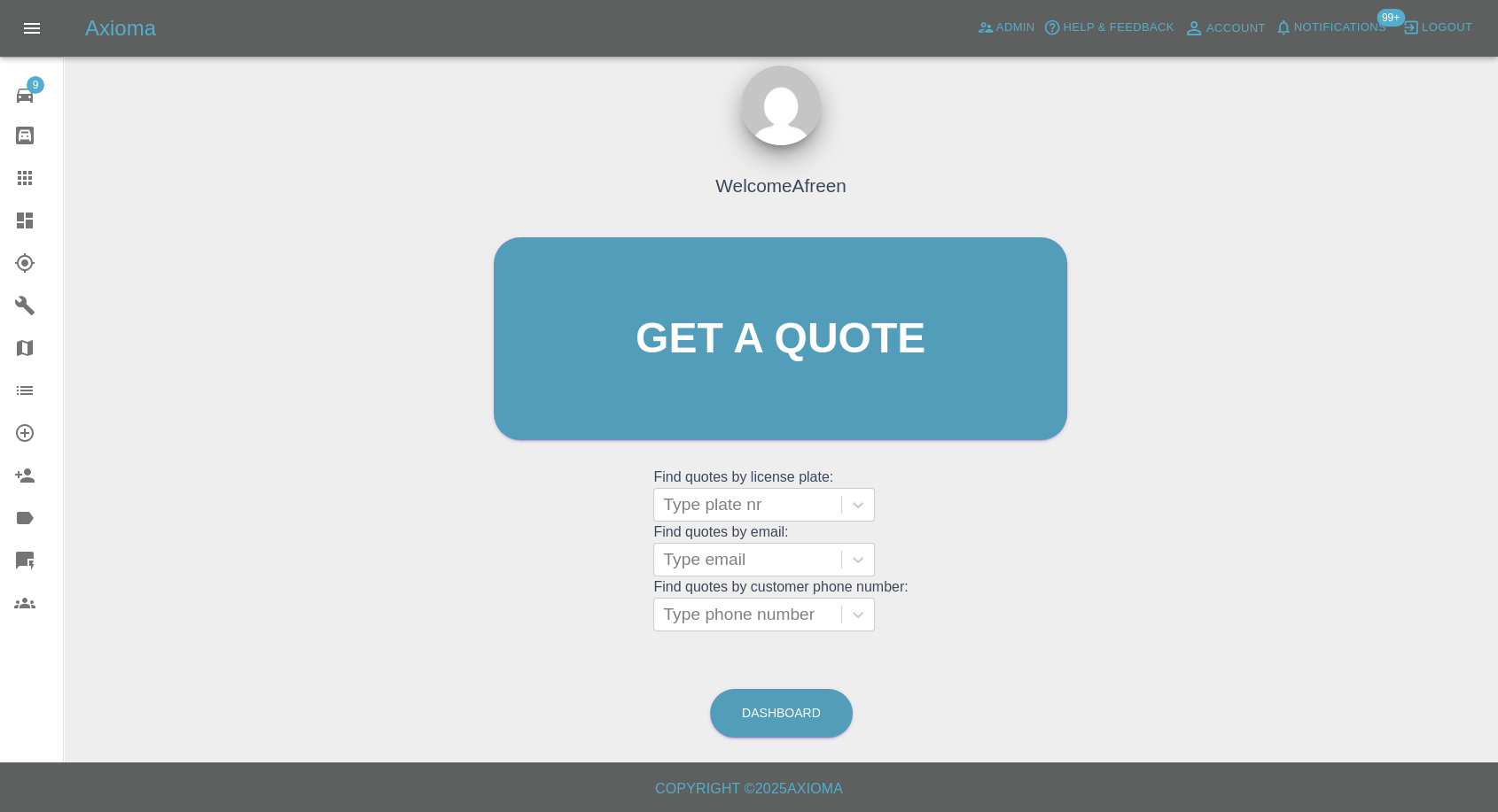
scroll to position [16, 0]
click at [743, 555] on div at bounding box center [747, 560] width 169 height 25
paste input ""[EMAIL_ADDRESS][DOMAIN_NAME]" <undefined>"
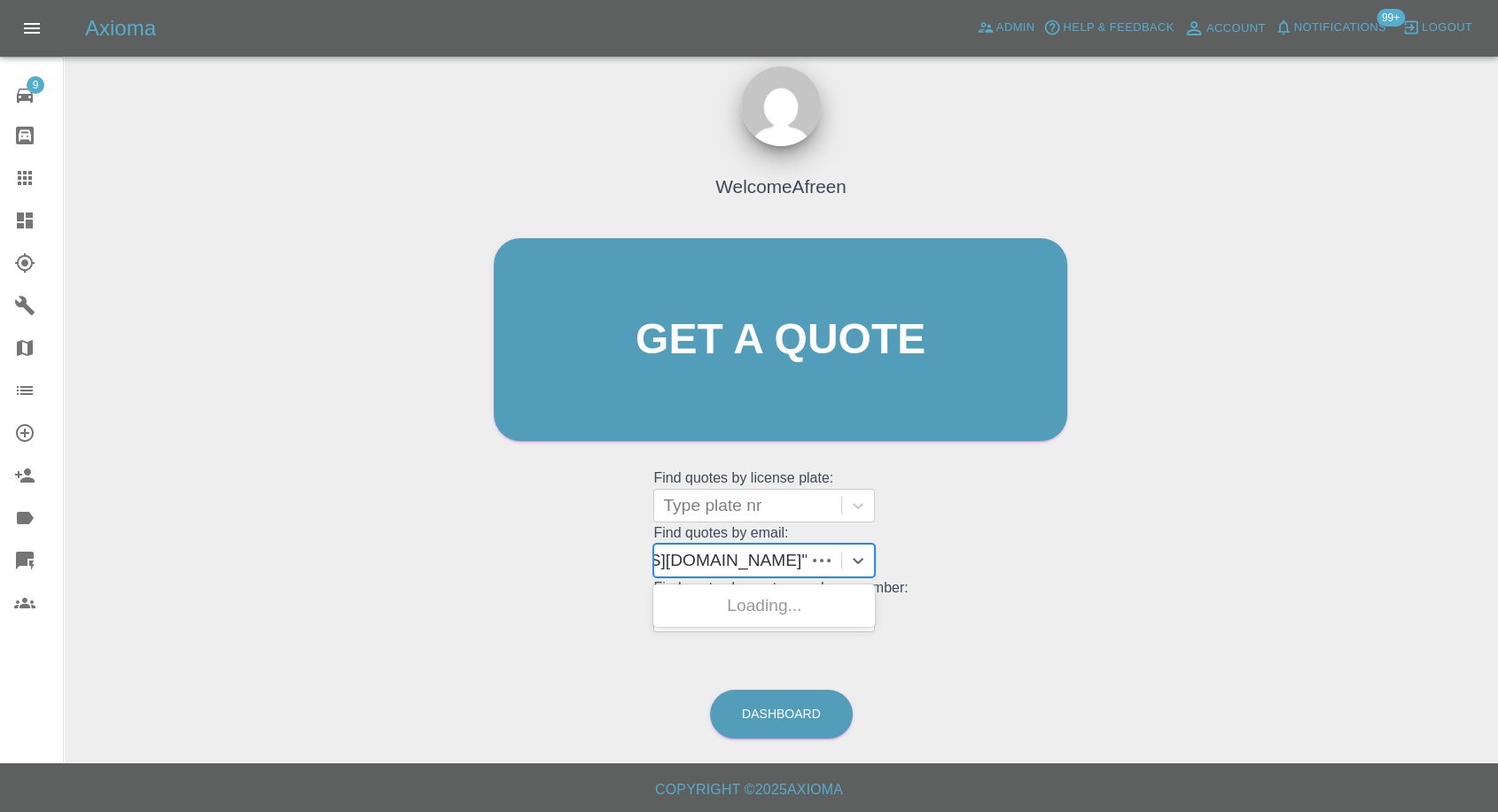
scroll to position [0, 132]
drag, startPoint x: 727, startPoint y: 555, endPoint x: 1343, endPoint y: 581, distance: 616.5
click at [1343, 581] on div "Welcome Afreen Get a quote Get a quote Find quotes by license plate: Type plate…" at bounding box center [781, 424] width 1406 height 636
type input "[EMAIL_ADDRESS][DOMAIN_NAME]"
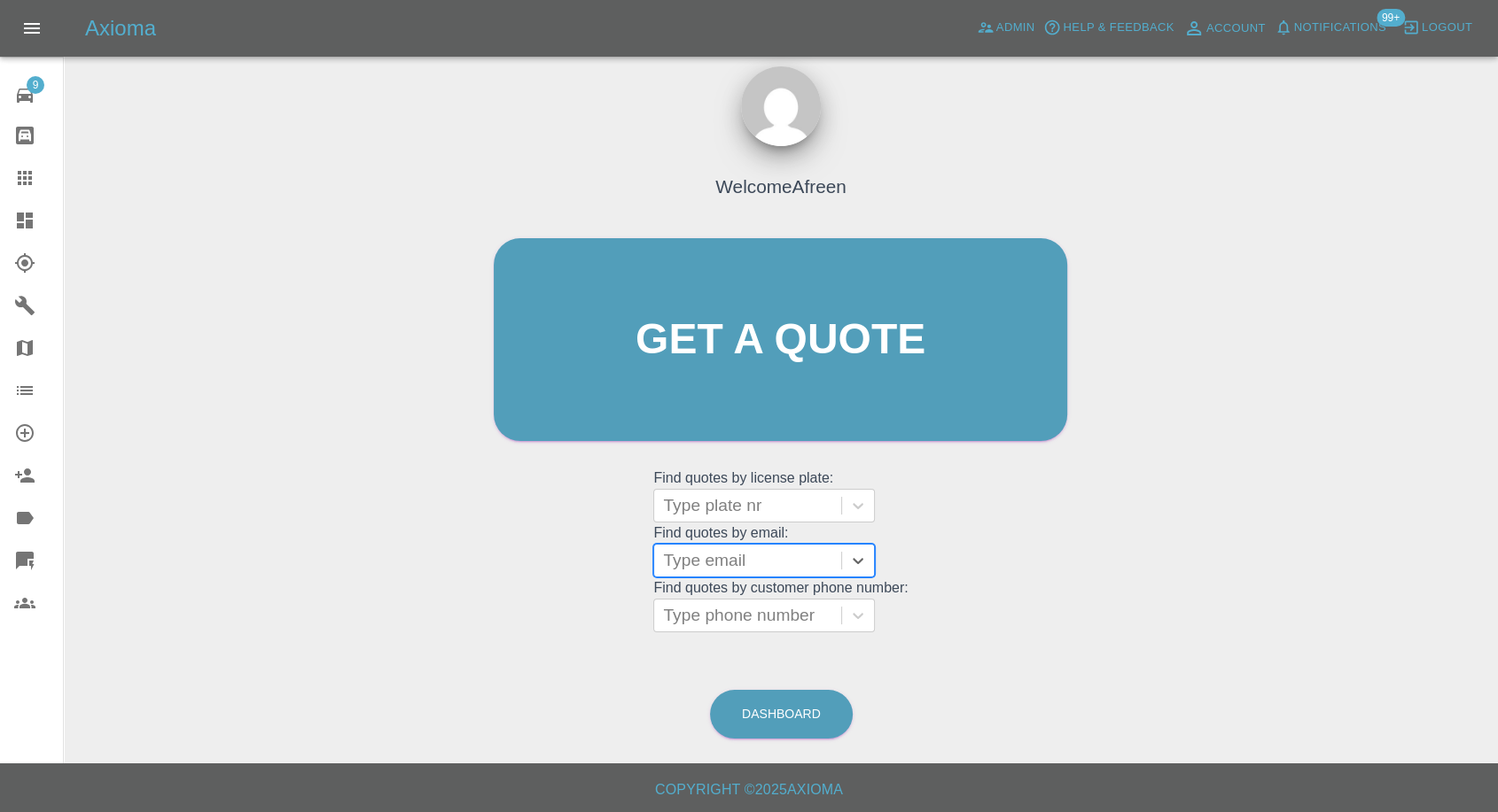
scroll to position [0, 0]
paste input ""[EMAIL_ADDRESS][PERSON_NAME][DOMAIN_NAME]" <undefined>"
drag, startPoint x: 730, startPoint y: 552, endPoint x: 992, endPoint y: 563, distance: 262.2
click at [992, 561] on div "Welcome Afreen Get a quote Get a quote Find quotes by license plate: Type plate…" at bounding box center [780, 374] width 610 height 536
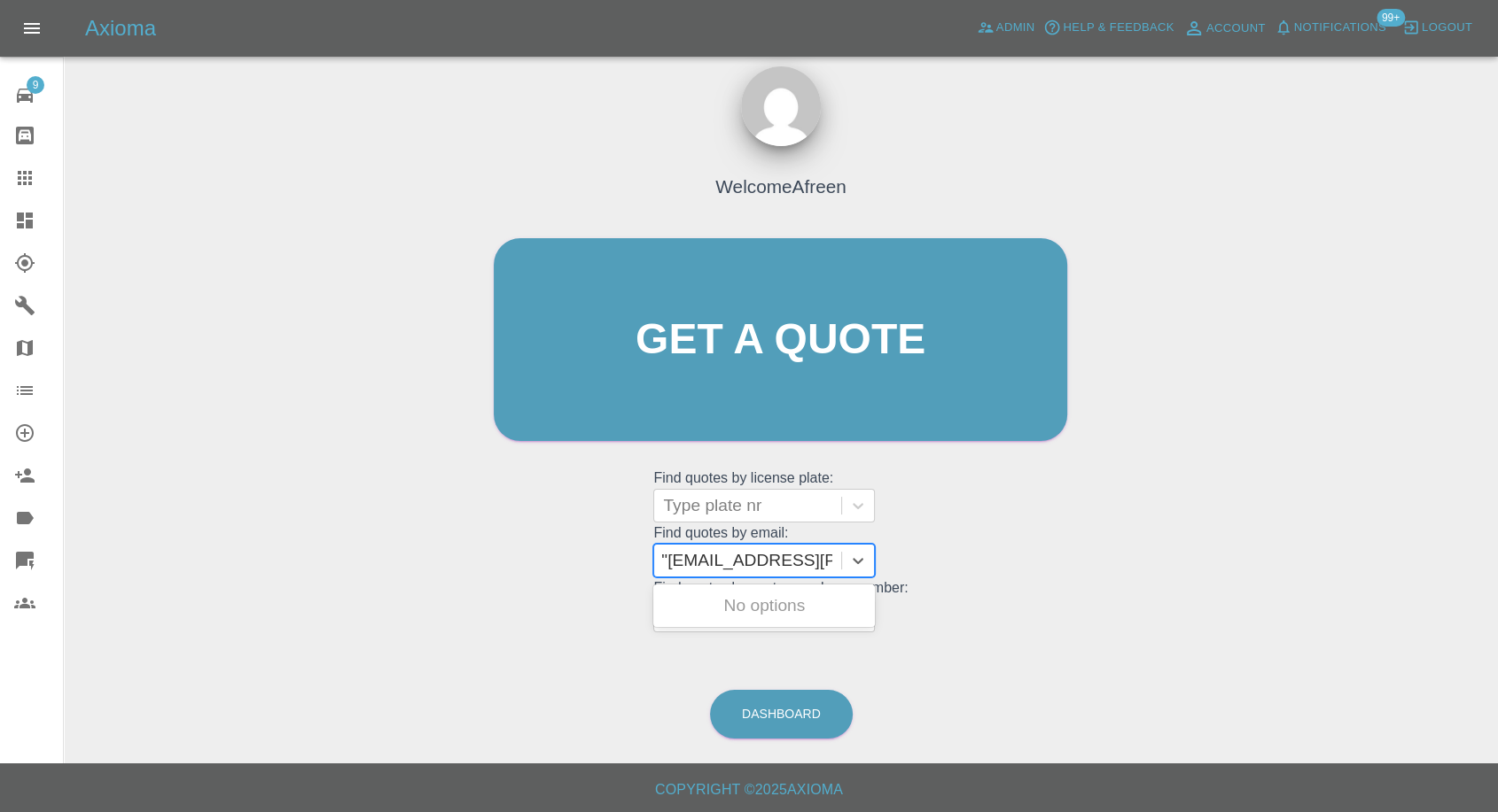
scroll to position [0, 0]
type input "[EMAIL_ADDRESS][PERSON_NAME][DOMAIN_NAME]"
paste input ""[EMAIL_ADDRESS][DOMAIN_NAME]" <undefined>"
drag, startPoint x: 731, startPoint y: 556, endPoint x: 970, endPoint y: 583, distance: 240.5
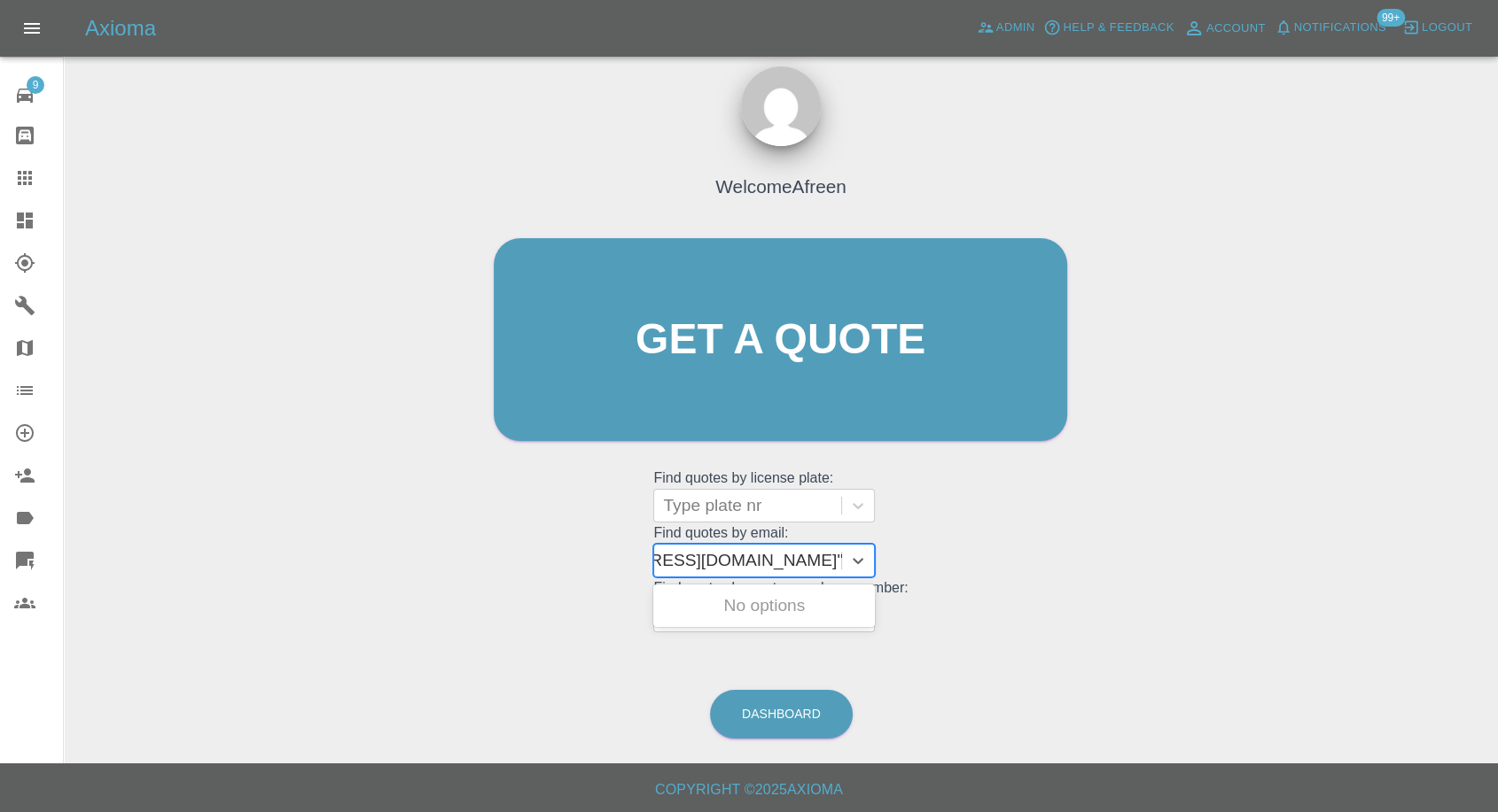
click at [970, 582] on div "Welcome Afreen Get a quote Get a quote Find quotes by license plate: Type plate…" at bounding box center [780, 374] width 610 height 536
type input "[EMAIL_ADDRESS][DOMAIN_NAME]"
click at [717, 620] on div "AUDI SQ5 MK1, Awaiting Repair" at bounding box center [764, 616] width 221 height 57
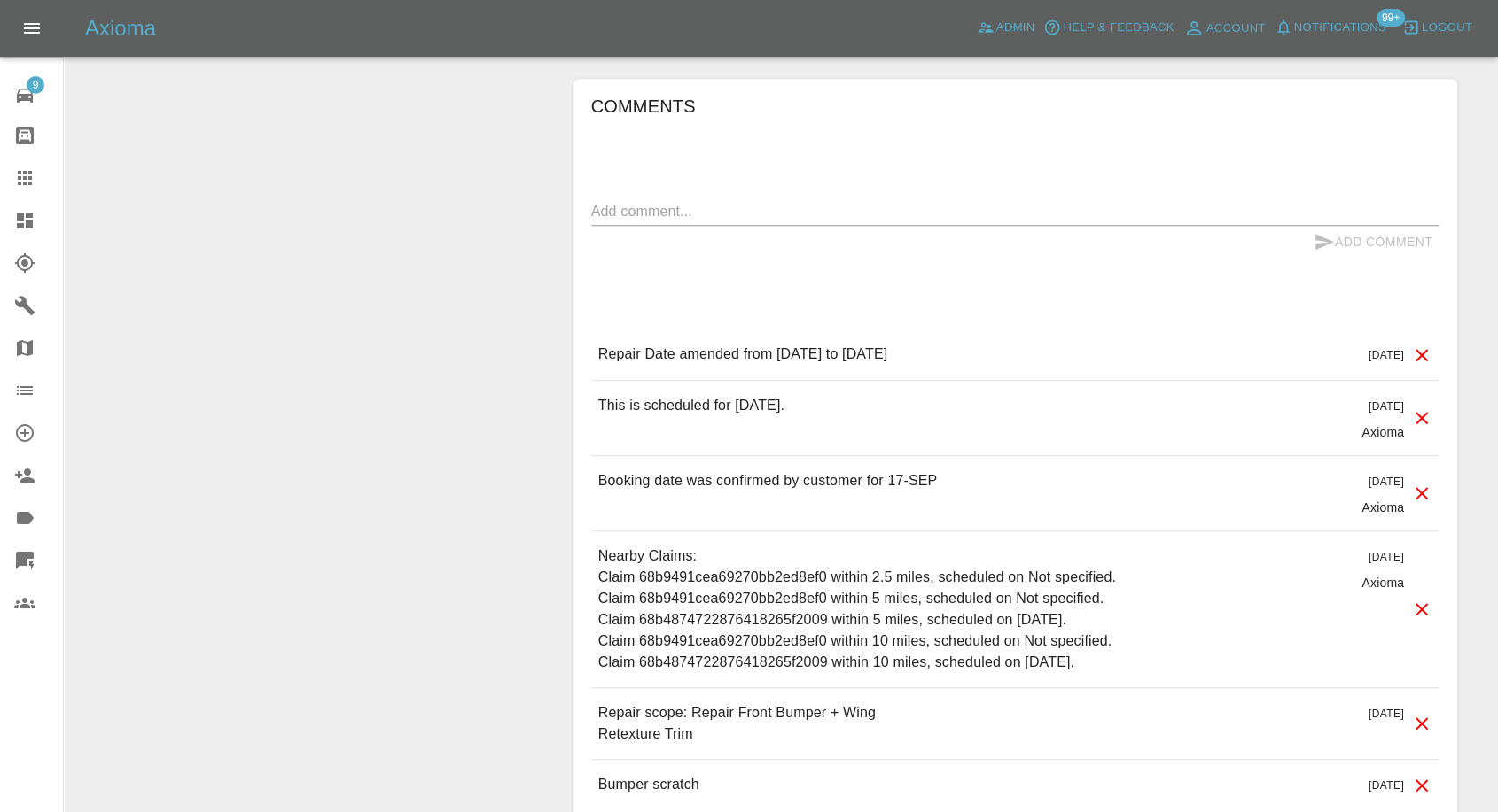
scroll to position [1476, 0]
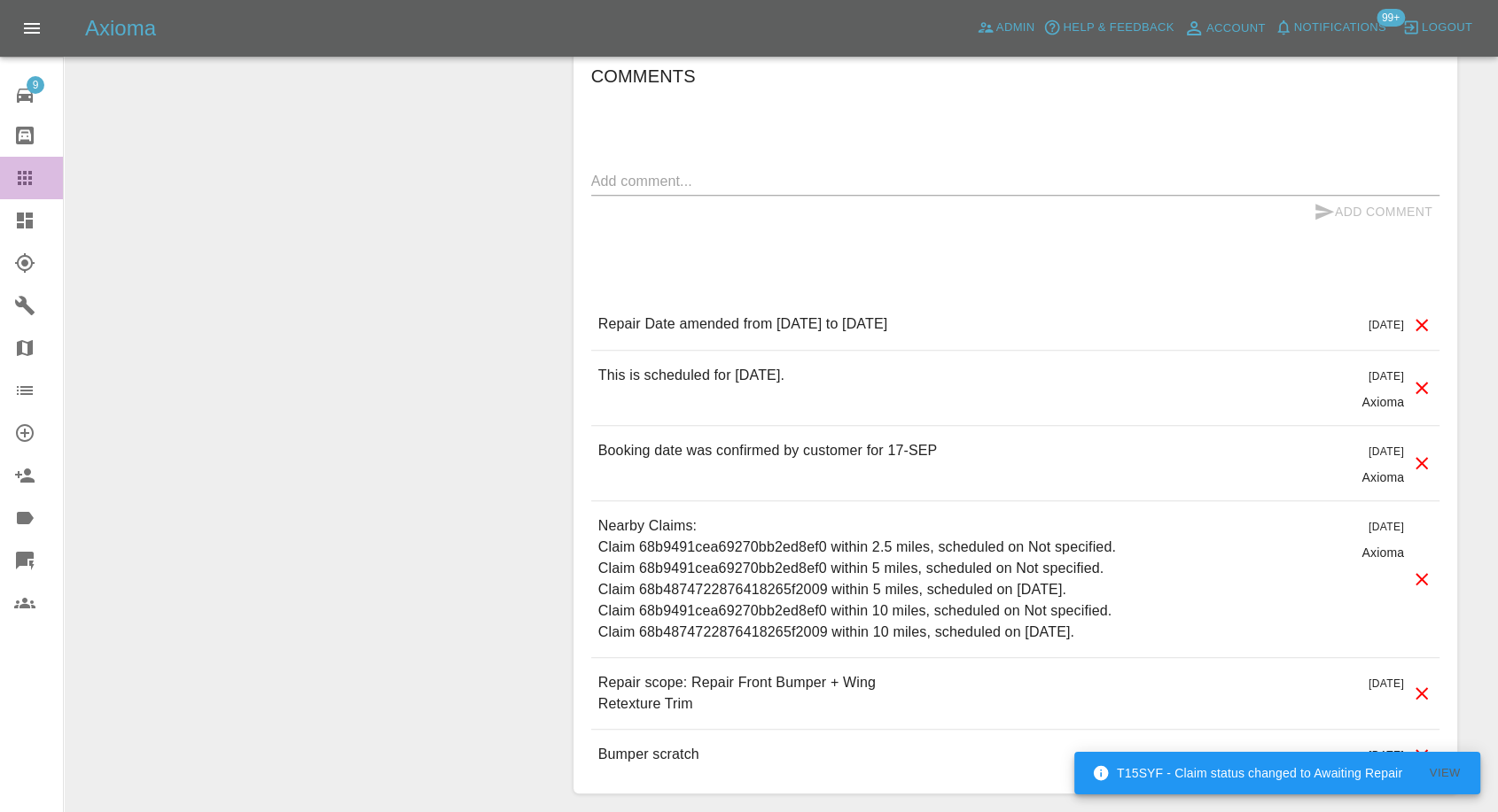
click at [36, 182] on div at bounding box center [39, 177] width 50 height 21
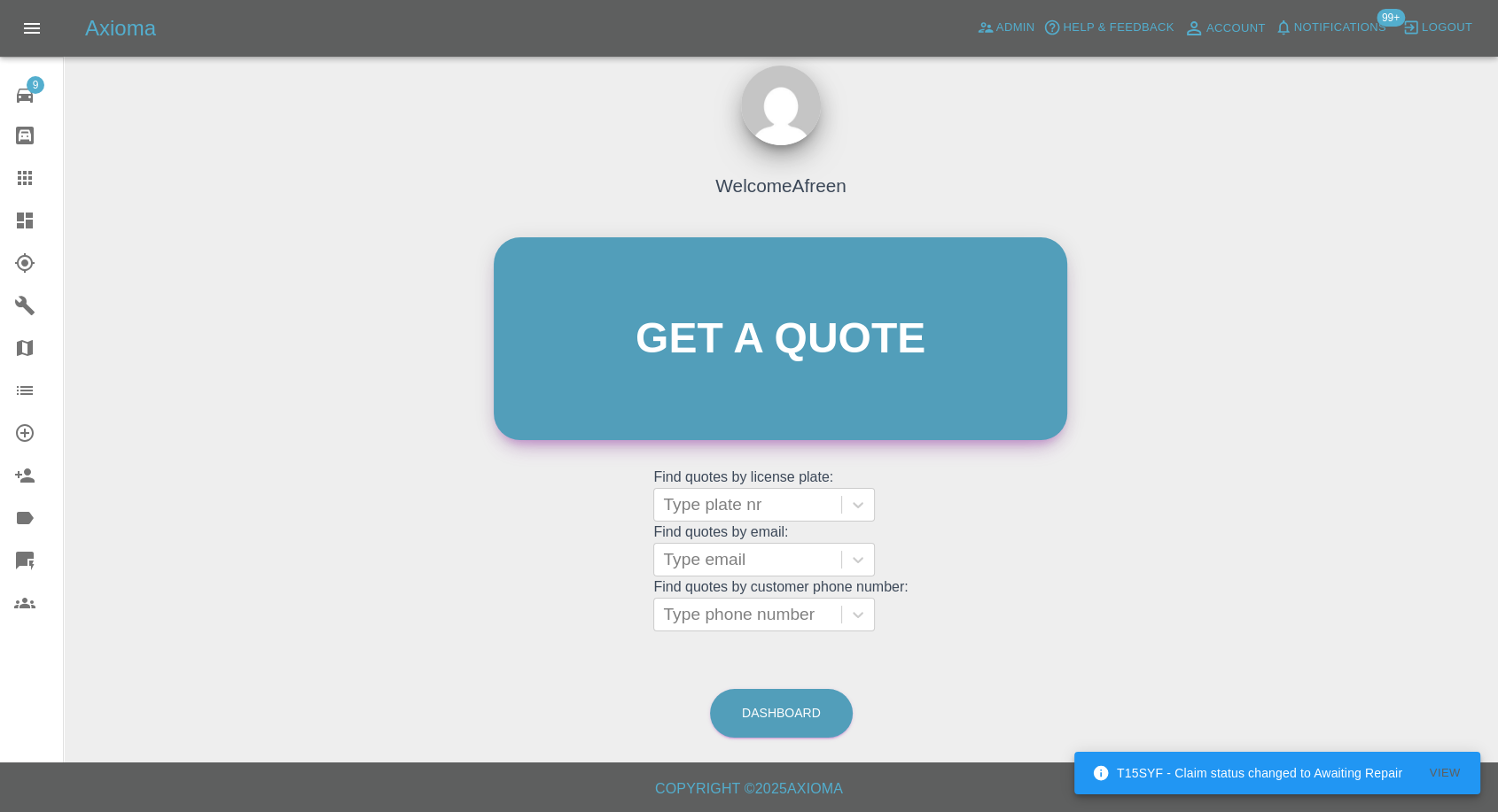
scroll to position [16, 0]
click at [741, 534] on grid "Find quotes by email: Type email" at bounding box center [780, 551] width 255 height 52
click at [720, 555] on div at bounding box center [747, 560] width 169 height 25
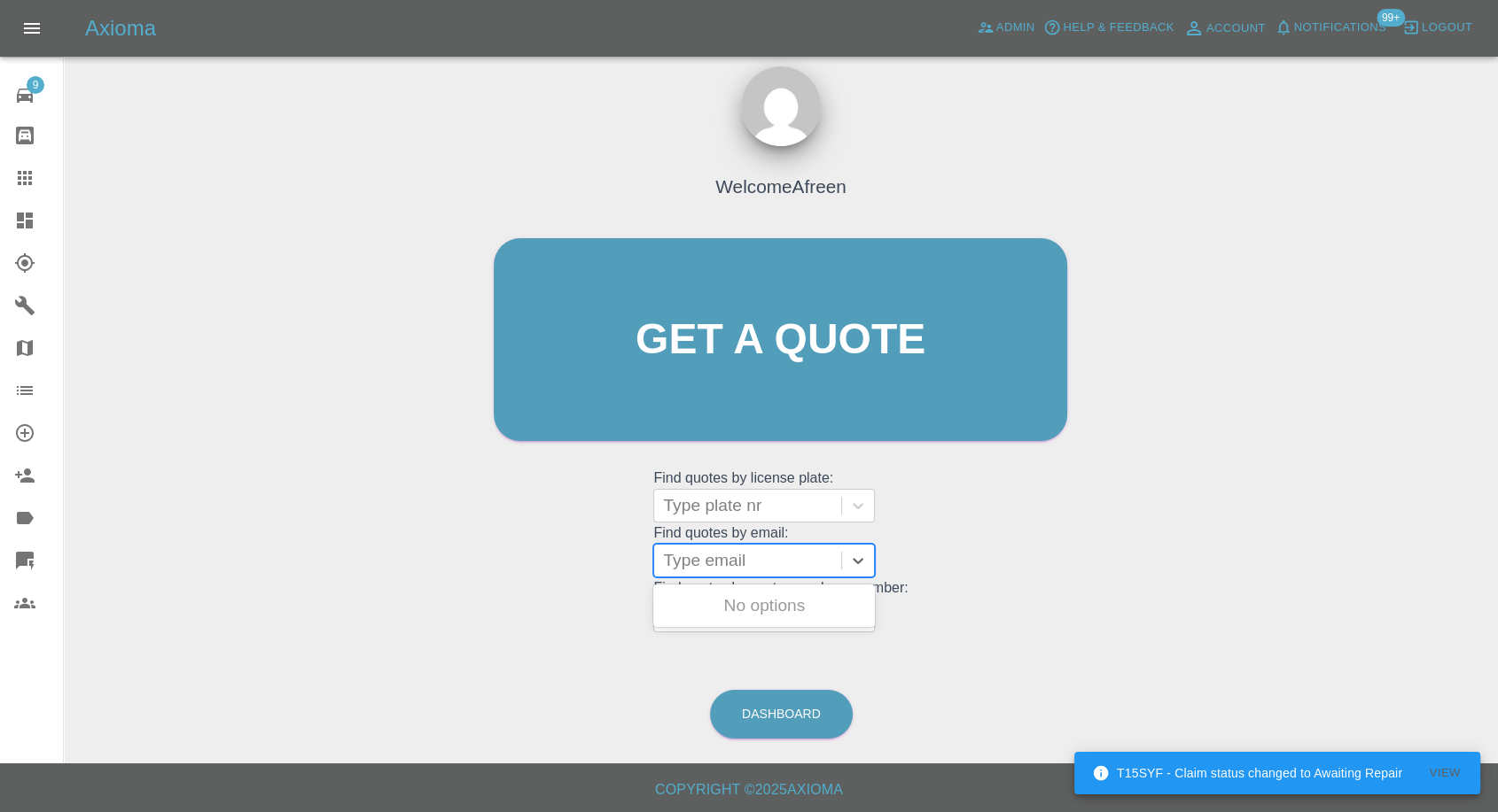
paste input ""[EMAIL_ADDRESS][DOMAIN_NAME]" <undefined>"
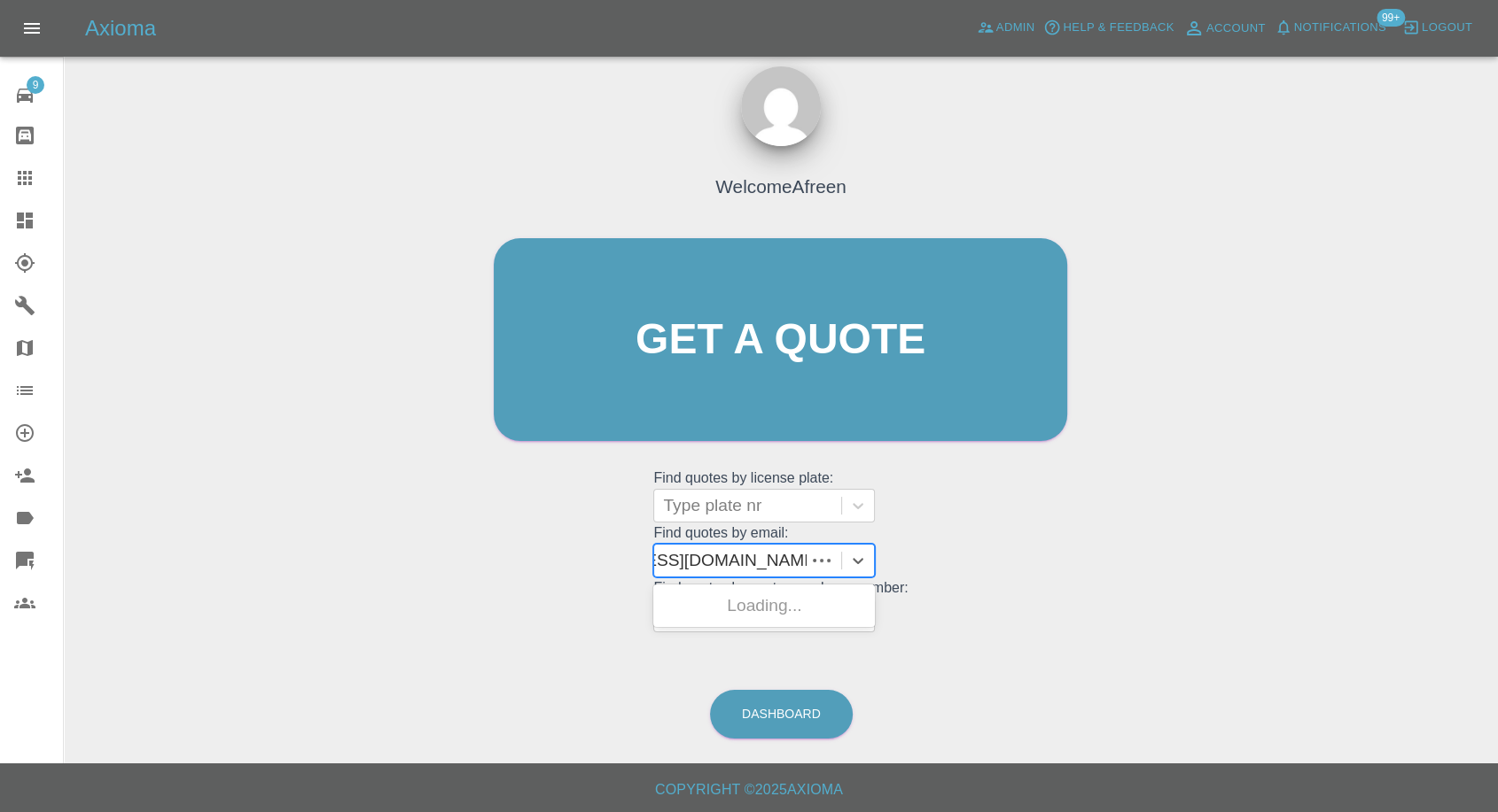
scroll to position [0, 113]
drag, startPoint x: 731, startPoint y: 558, endPoint x: 1511, endPoint y: 635, distance: 783.8
click at [1498, 635] on html "Axioma Admin Help & Feedback Account Notifications 99+ Logout 9 Repair home Bod…" at bounding box center [749, 399] width 1498 height 829
type input "[EMAIL_ADDRESS][DOMAIN_NAME]"
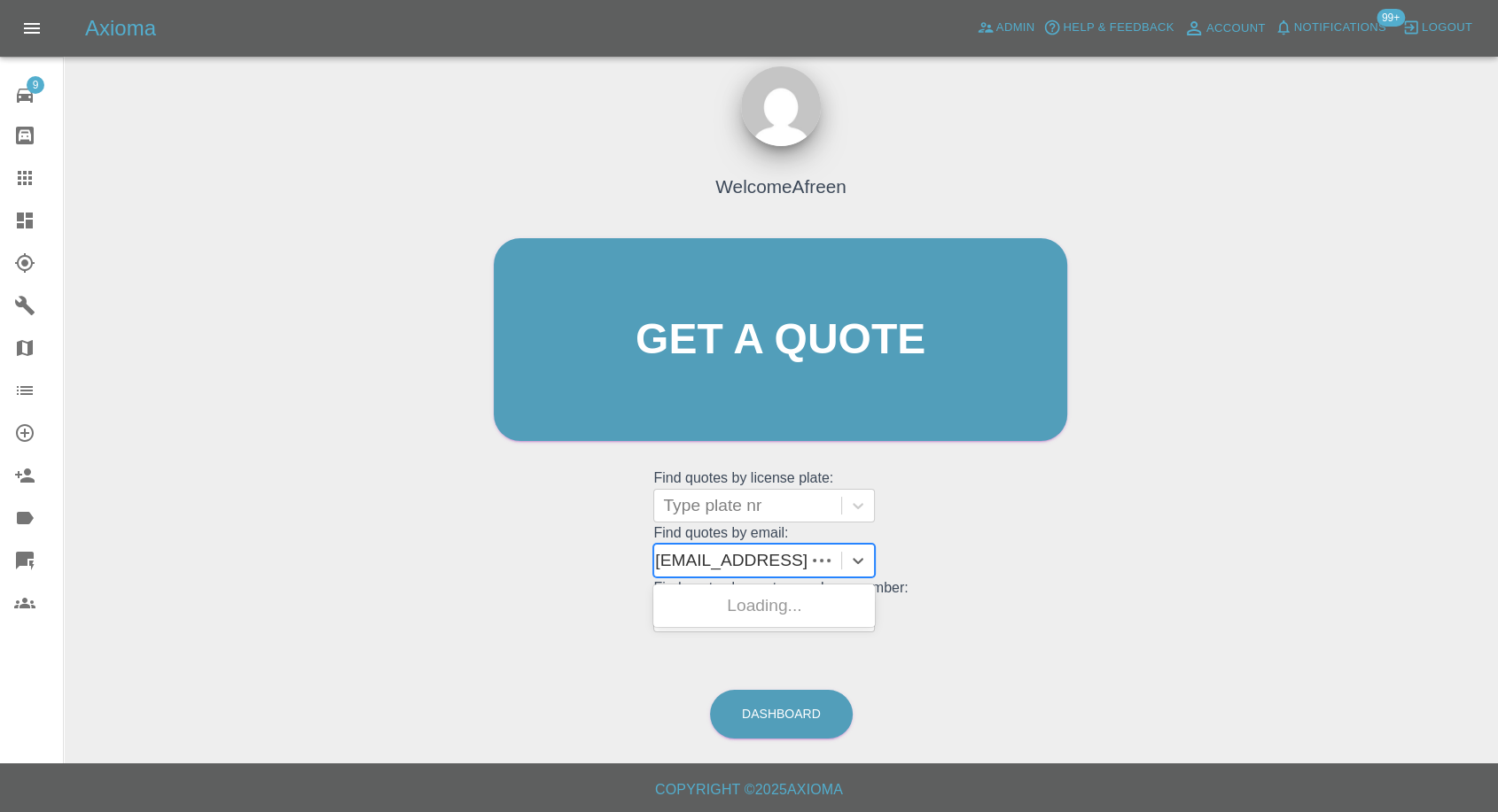
scroll to position [0, 5]
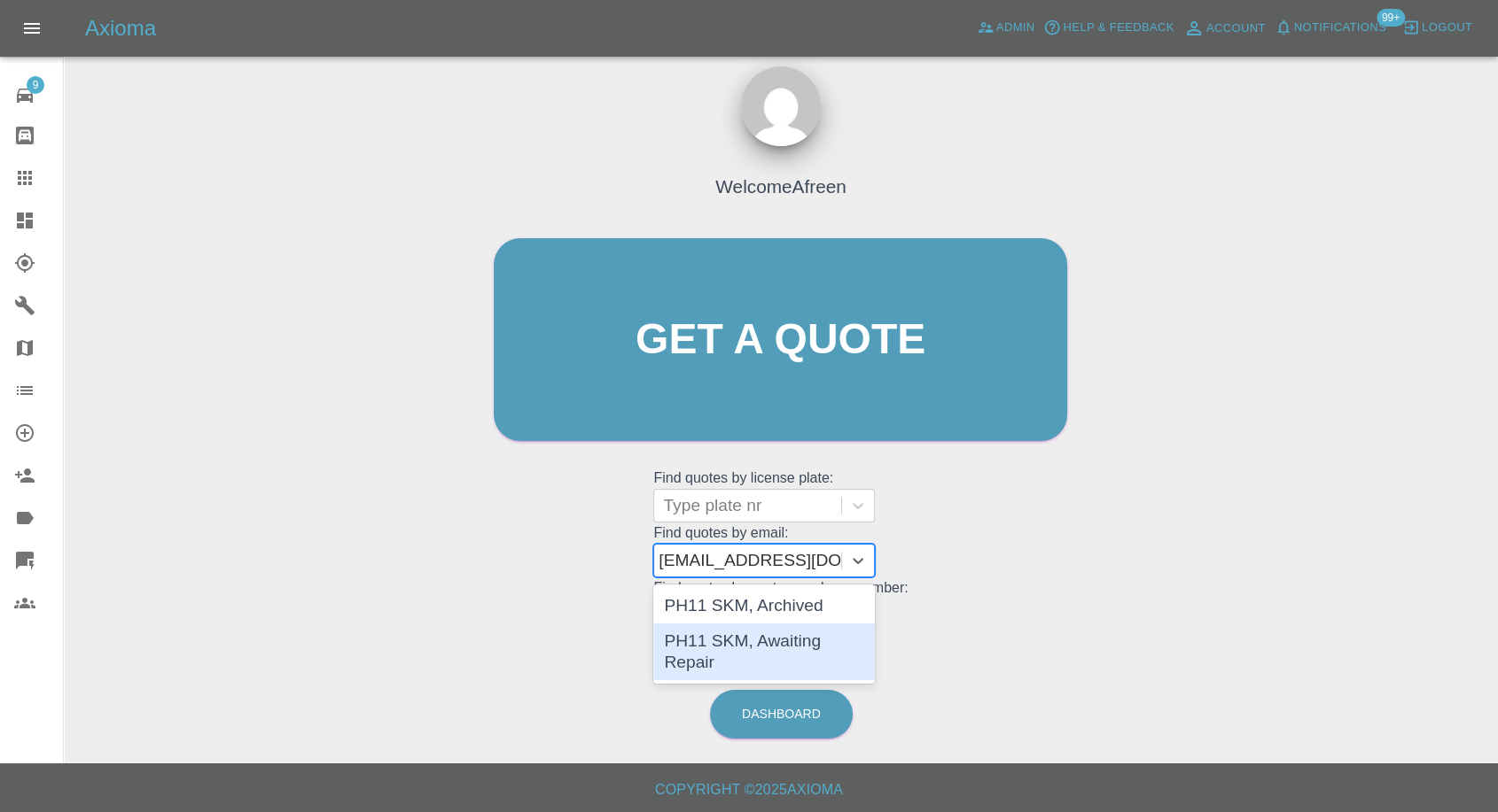
click at [793, 647] on div "PH11 SKM, Awaiting Repair" at bounding box center [764, 652] width 221 height 57
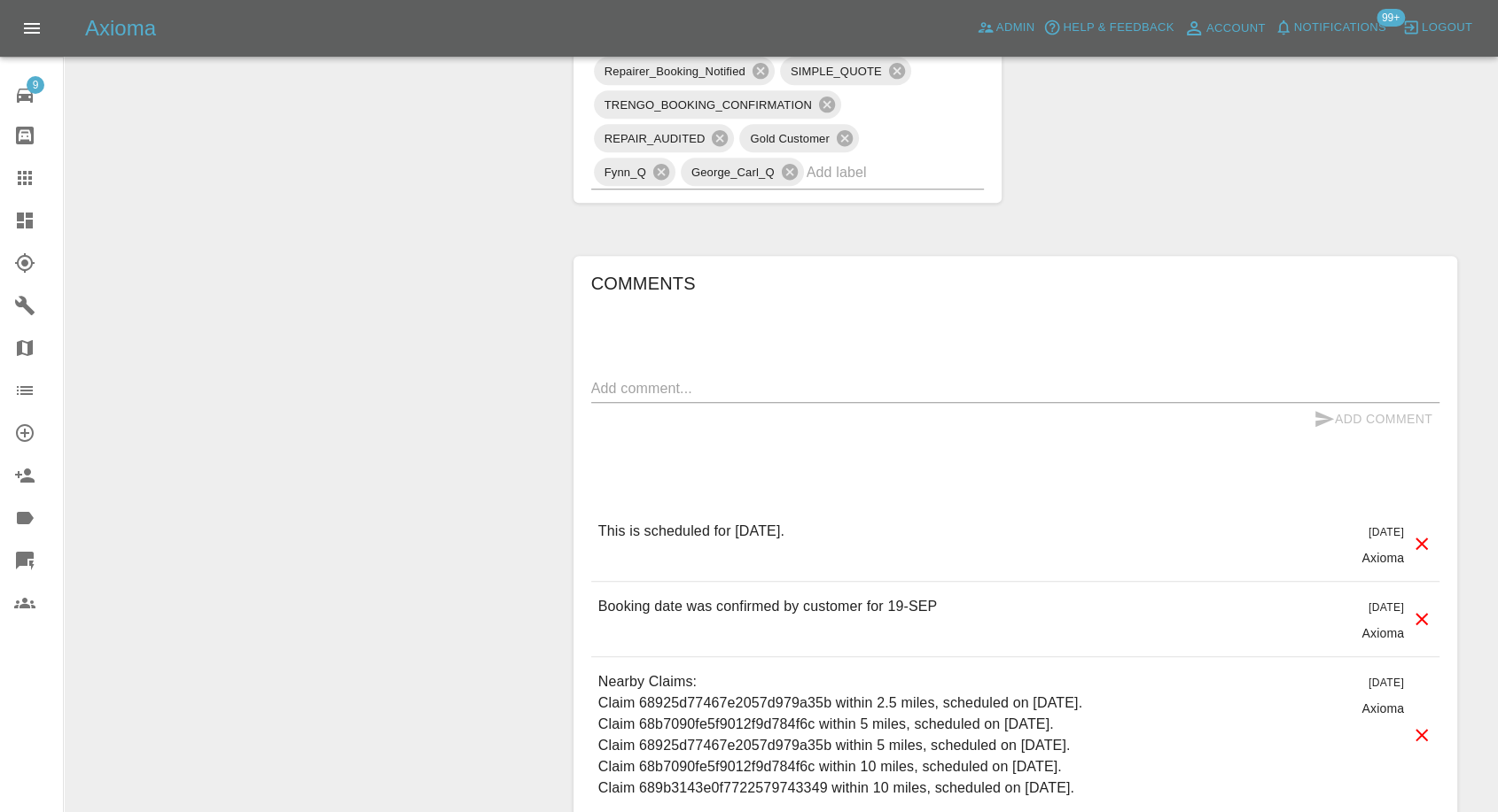
scroll to position [1280, 0]
